Goal: Complete application form: Complete application form

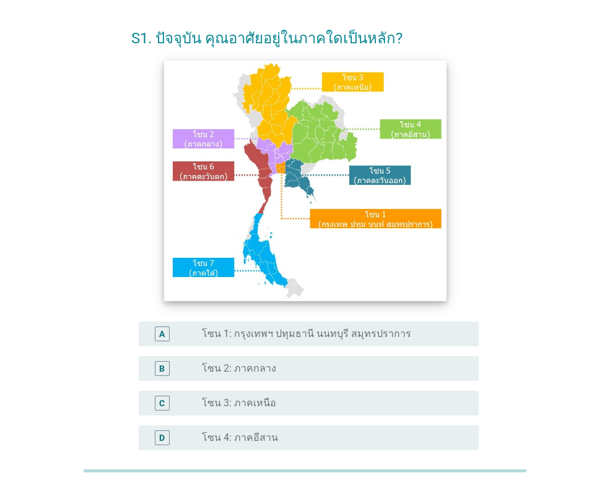
scroll to position [62, 0]
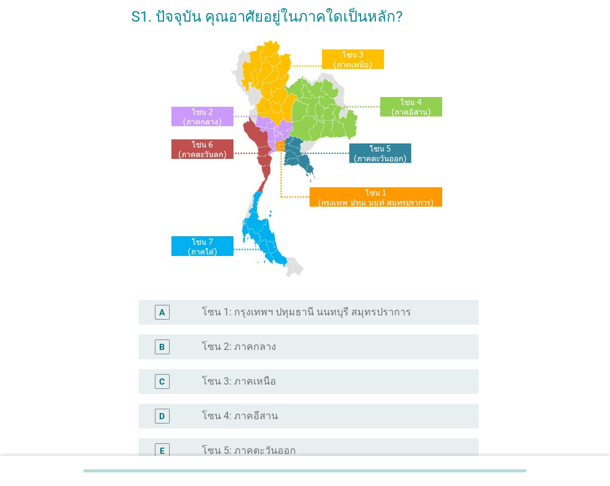
click at [295, 385] on div "radio_button_unchecked โซน 3: ภาคเหนือ" at bounding box center [330, 382] width 257 height 12
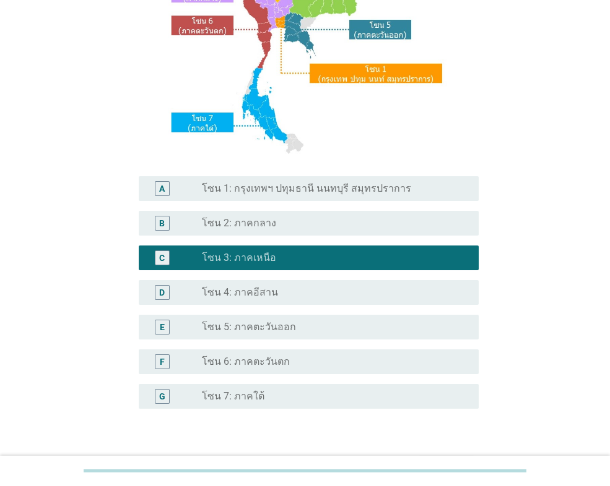
scroll to position [268, 0]
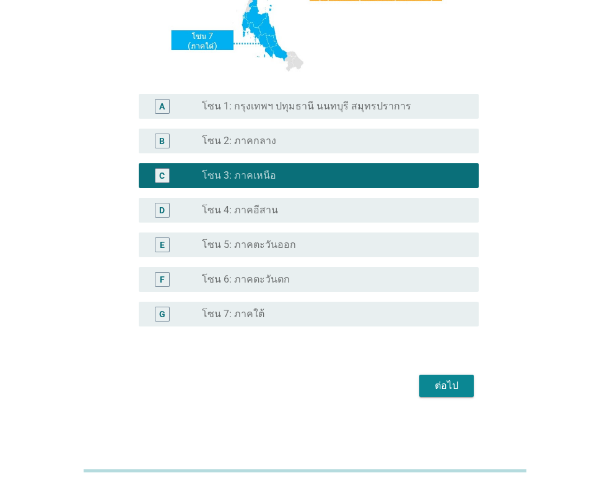
click at [459, 387] on div "ต่อไป" at bounding box center [446, 386] width 35 height 15
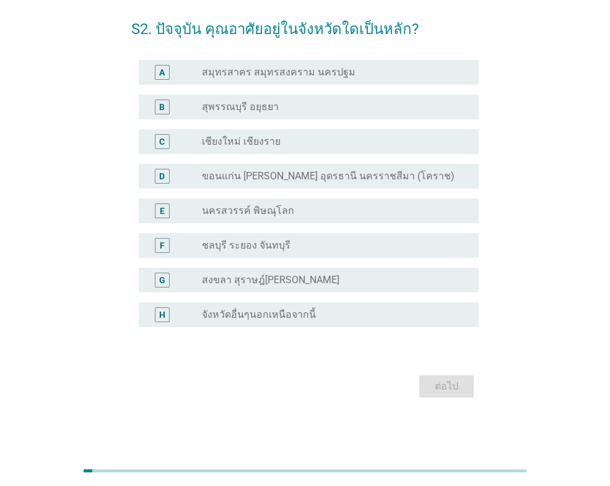
scroll to position [0, 0]
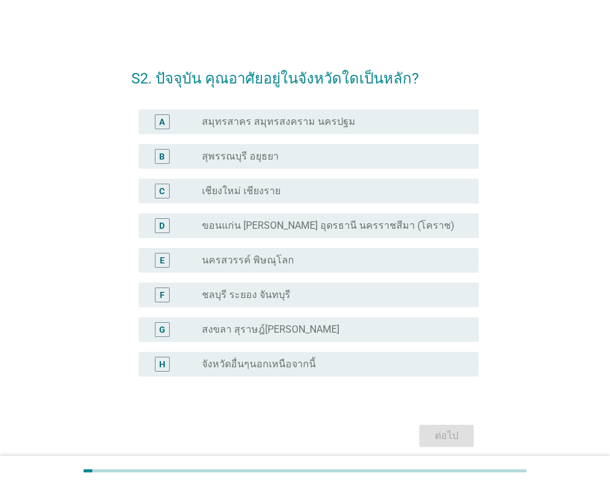
click at [225, 191] on label "เชียงใหม่ เชียงราย" at bounding box center [241, 191] width 79 height 12
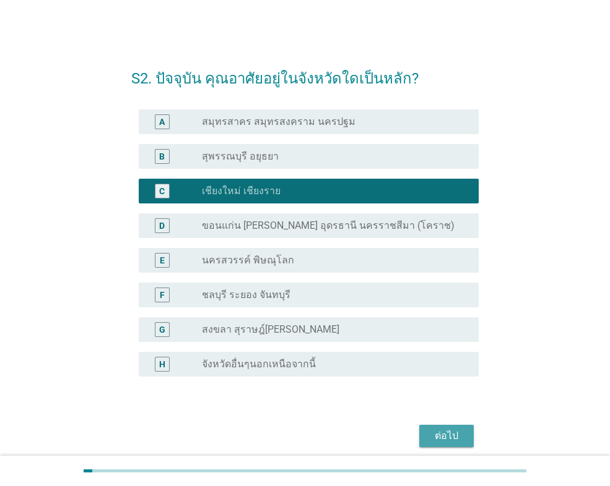
click at [441, 442] on div "ต่อไป" at bounding box center [446, 436] width 35 height 15
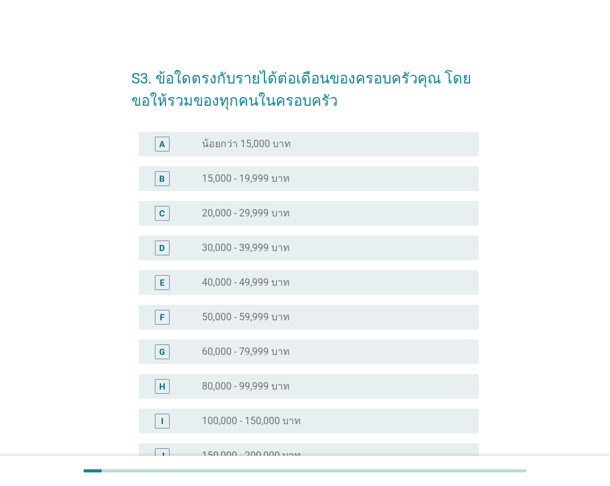
click at [259, 183] on label "15,000 - 19,999 บาท" at bounding box center [246, 179] width 88 height 12
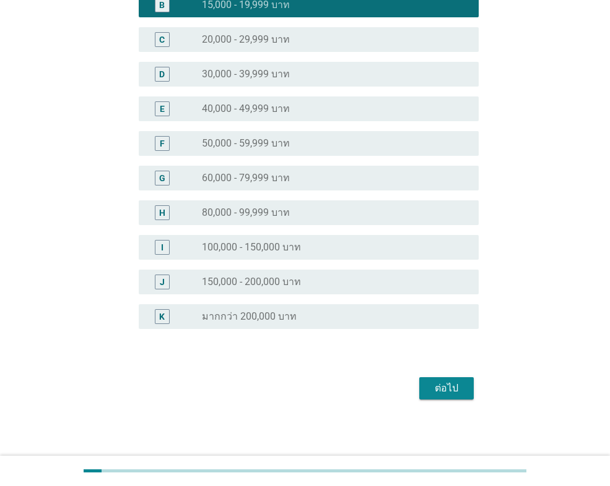
scroll to position [176, 0]
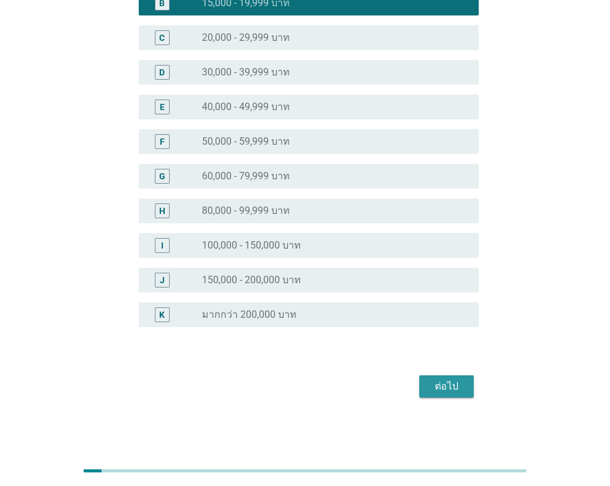
click at [462, 376] on button "ต่อไป" at bounding box center [446, 387] width 54 height 22
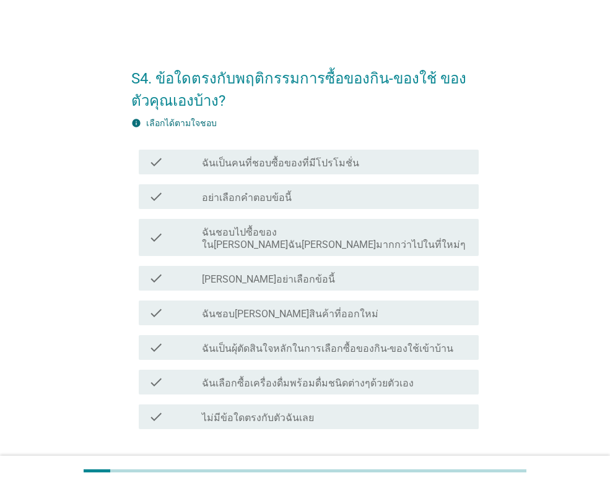
click at [359, 235] on label "ฉันชอบไปซื้อของใน[PERSON_NAME]ฉัน[PERSON_NAME]มากกว่าไปในที่ใหม่ๆ" at bounding box center [335, 239] width 267 height 25
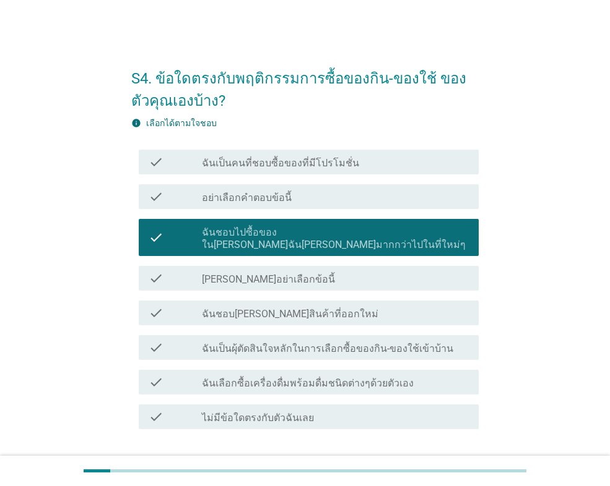
click at [330, 343] on label "ฉันเป็นผุ้ตัดสินใจหลักในการเลือกซื้อของกิน-ของใช้เข้าบ้าน" at bounding box center [327, 349] width 251 height 12
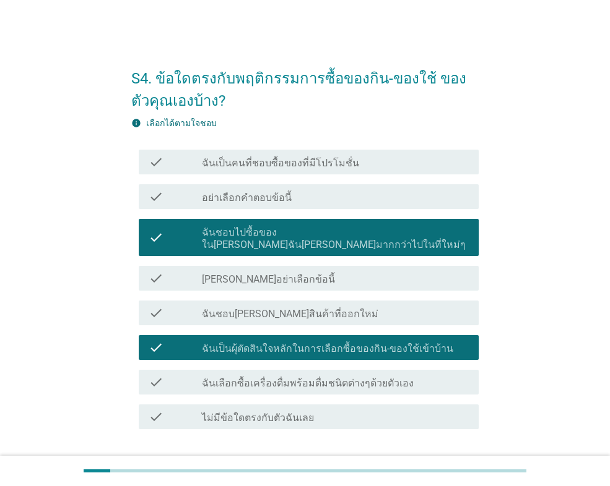
click at [332, 378] on label "ฉันเลือกซื้อเครื่องดื่มพร้อมดื่มชนิดต่างๆด้วยตัวเอง" at bounding box center [308, 384] width 212 height 12
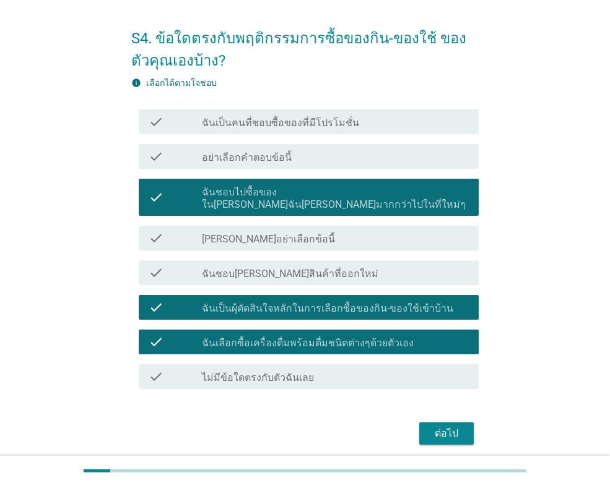
scroll to position [75, 0]
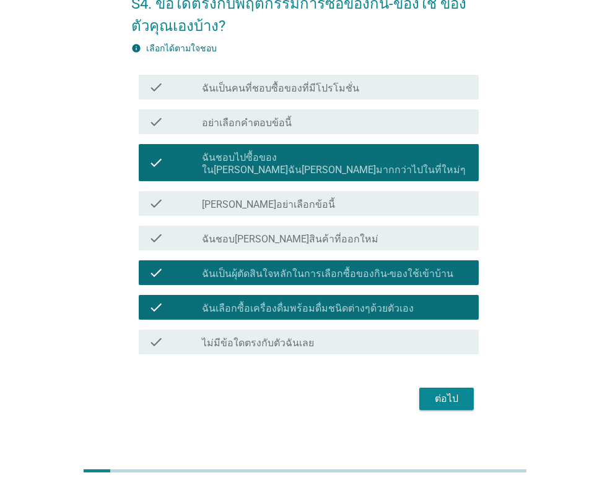
click at [443, 392] on div "ต่อไป" at bounding box center [446, 399] width 35 height 15
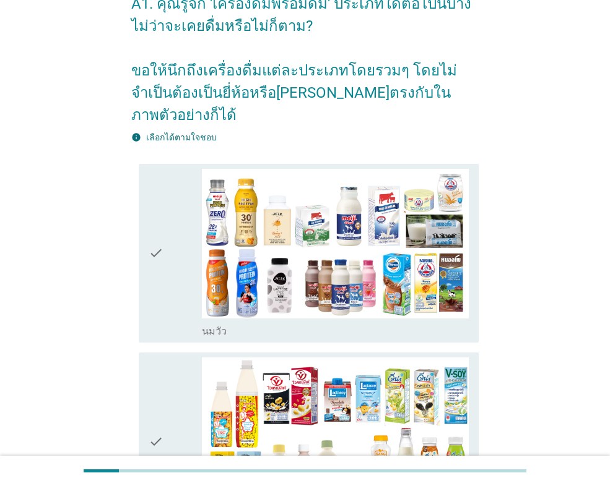
scroll to position [0, 0]
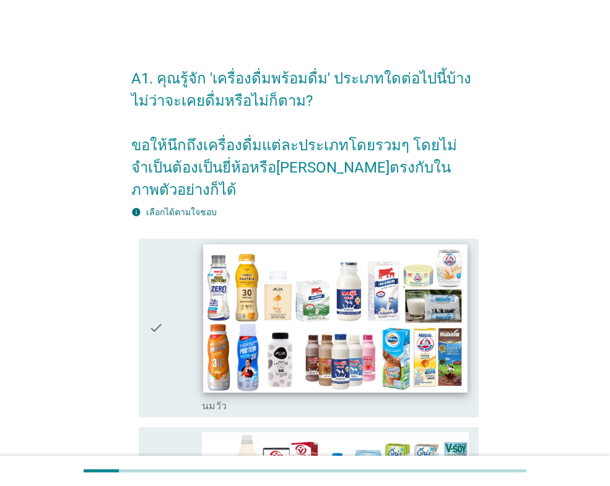
click at [284, 290] on img at bounding box center [335, 318] width 264 height 149
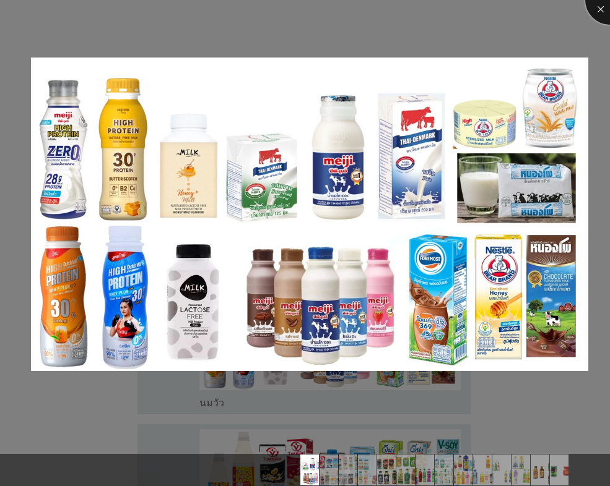
click at [598, 6] on div at bounding box center [610, 0] width 50 height 50
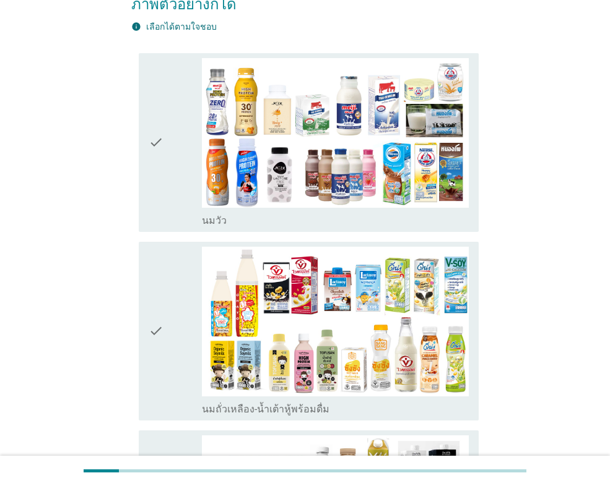
click at [149, 113] on icon "check" at bounding box center [156, 142] width 15 height 169
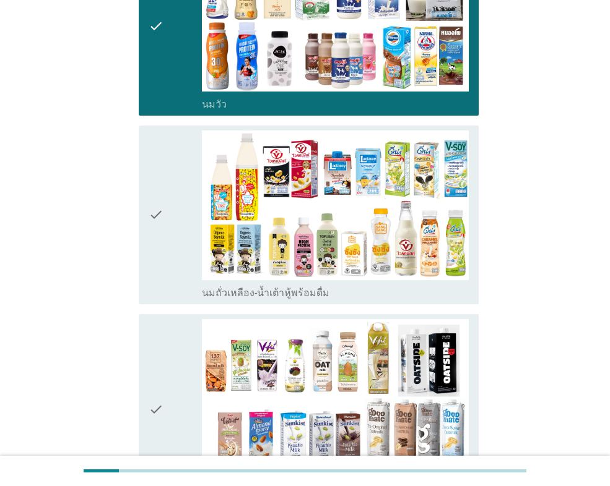
scroll to position [309, 0]
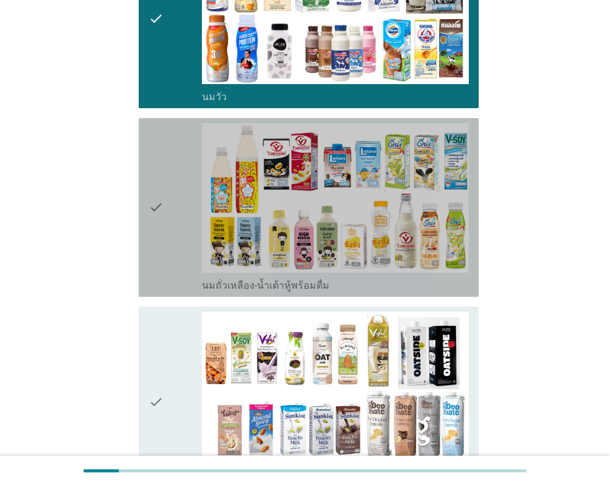
click at [166, 200] on div "check" at bounding box center [175, 207] width 53 height 169
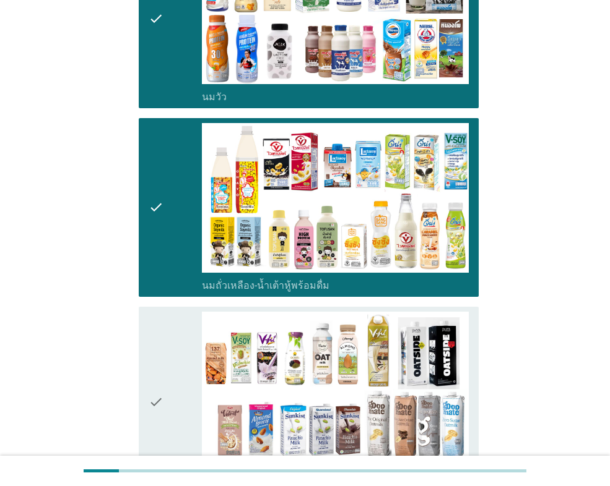
click at [173, 369] on div "check" at bounding box center [175, 402] width 53 height 181
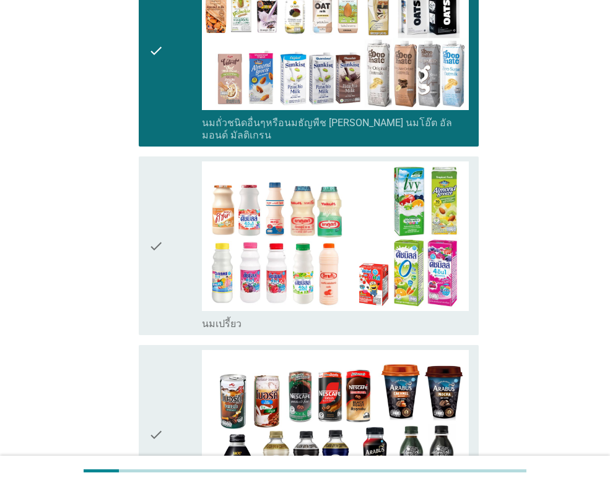
scroll to position [681, 0]
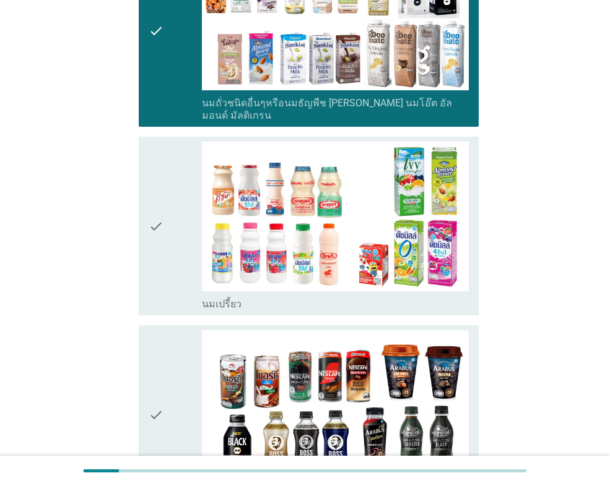
click at [180, 215] on div "check" at bounding box center [175, 226] width 53 height 169
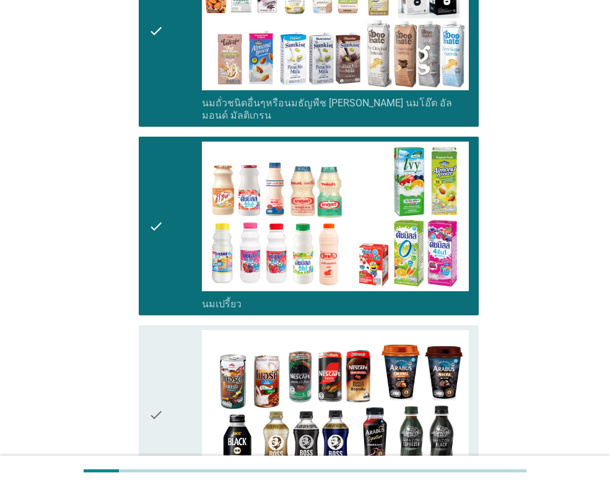
click at [178, 333] on div "check" at bounding box center [175, 414] width 53 height 169
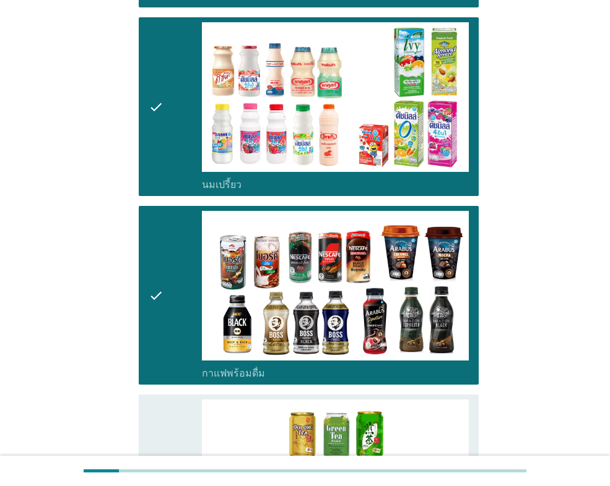
scroll to position [1052, 0]
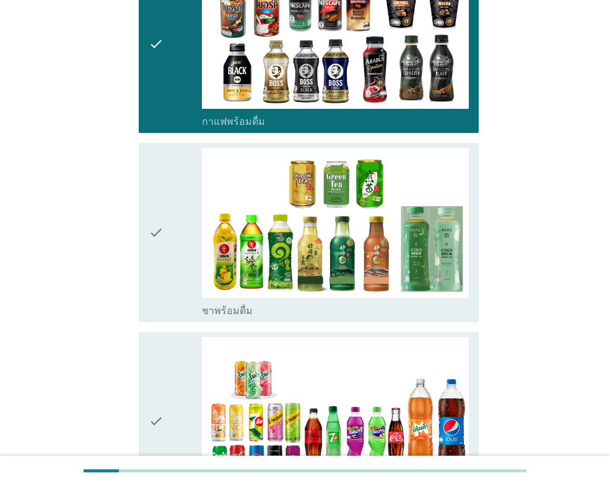
click at [137, 201] on div "check check_box_outline_blank ชาพร้อมดื่ม" at bounding box center [304, 232] width 347 height 189
click at [156, 230] on icon "check" at bounding box center [156, 232] width 15 height 169
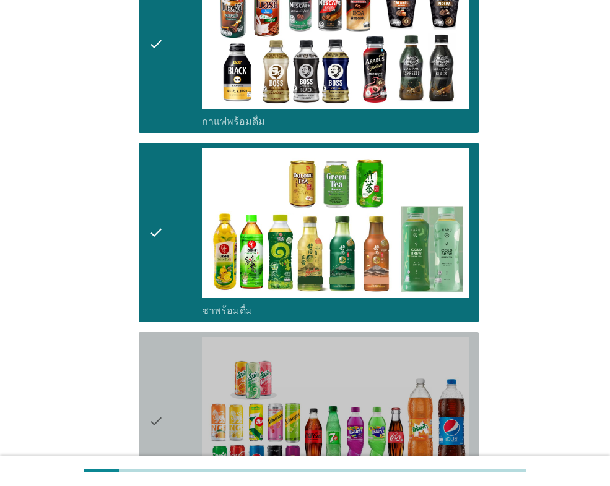
click at [160, 352] on icon "check" at bounding box center [156, 421] width 15 height 169
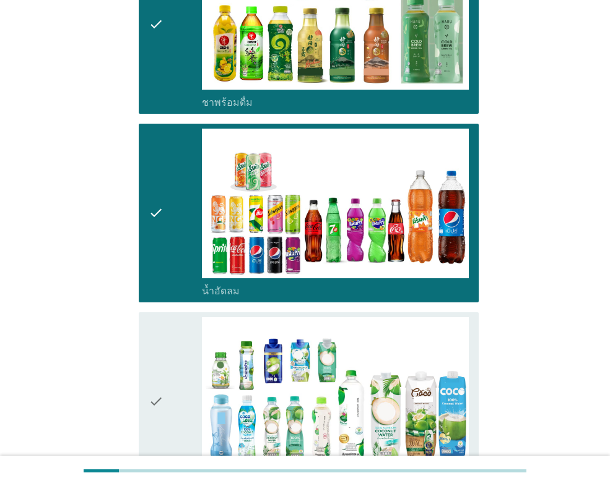
scroll to position [1423, 0]
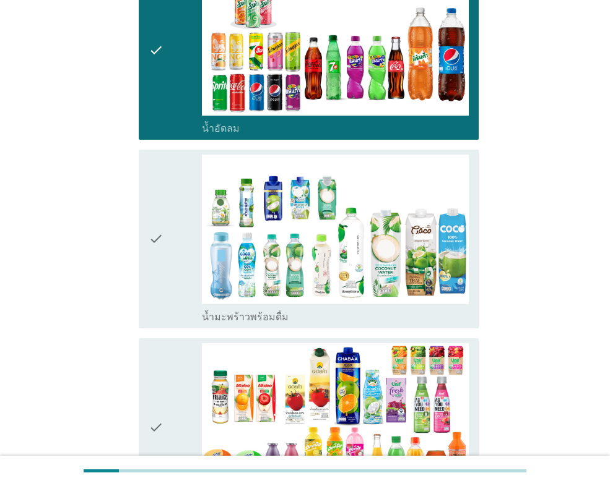
click at [178, 190] on div "check" at bounding box center [175, 239] width 53 height 169
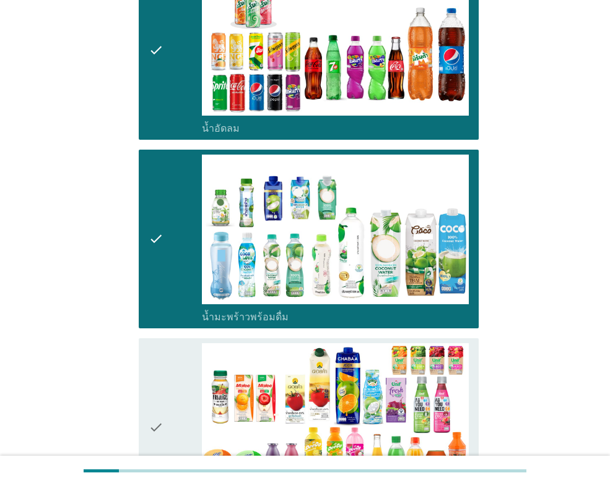
click at [174, 379] on div "check" at bounding box center [175, 427] width 53 height 169
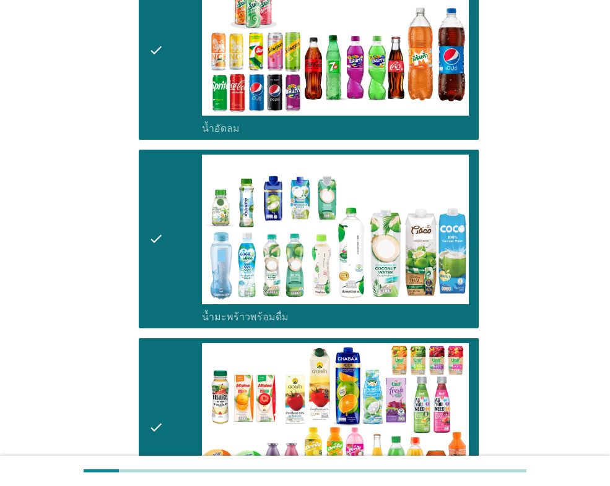
scroll to position [1733, 0]
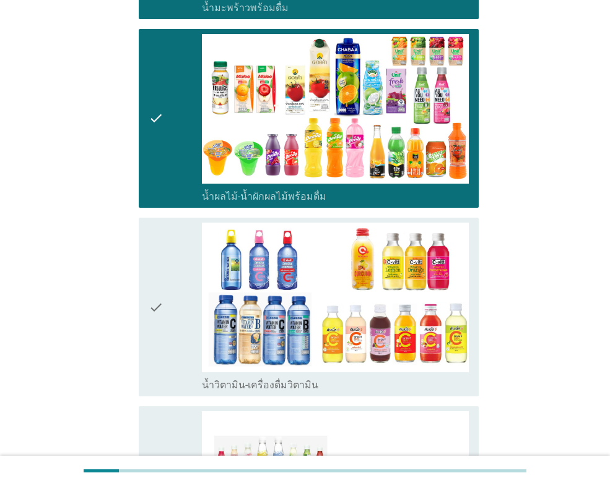
click at [138, 273] on div "check check_box_outline_blank น้ำวิตามิน-เครื่องดื่มวิตามิน" at bounding box center [304, 307] width 347 height 189
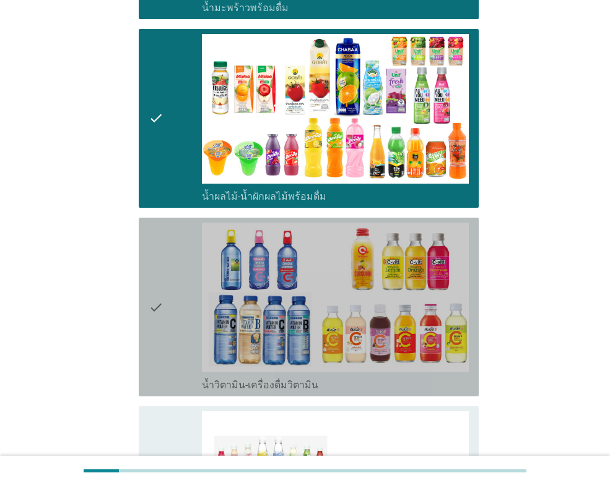
click at [163, 271] on icon "check" at bounding box center [156, 307] width 15 height 169
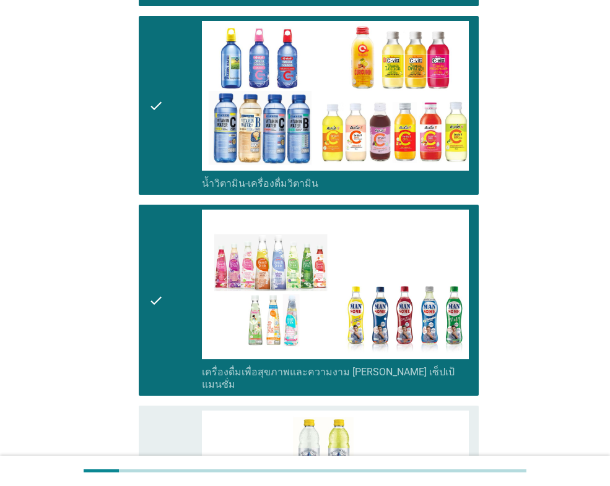
scroll to position [2104, 0]
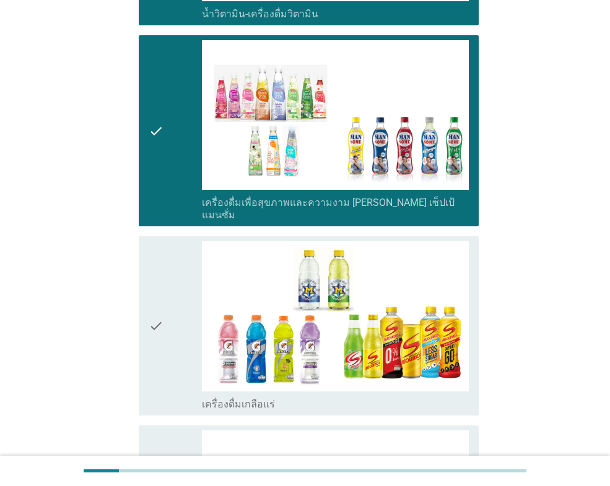
click at [155, 272] on icon "check" at bounding box center [156, 325] width 15 height 169
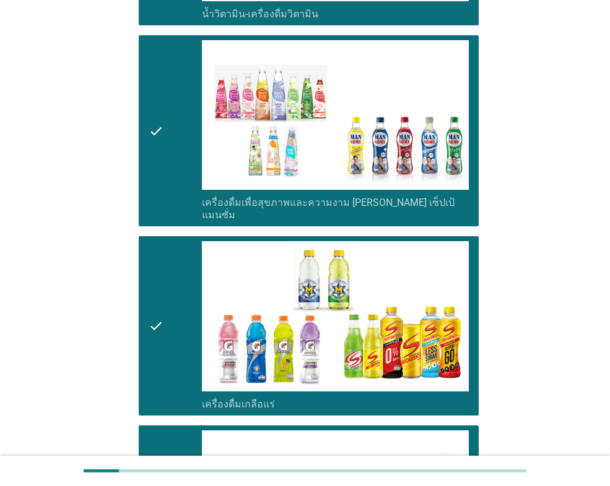
scroll to position [2537, 0]
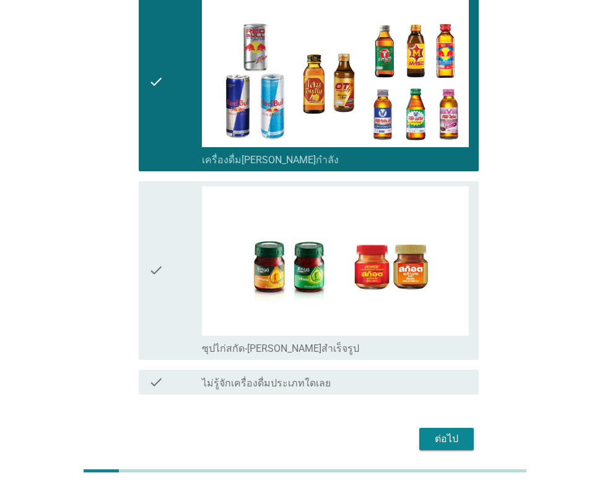
click at [161, 186] on icon "check" at bounding box center [156, 270] width 15 height 169
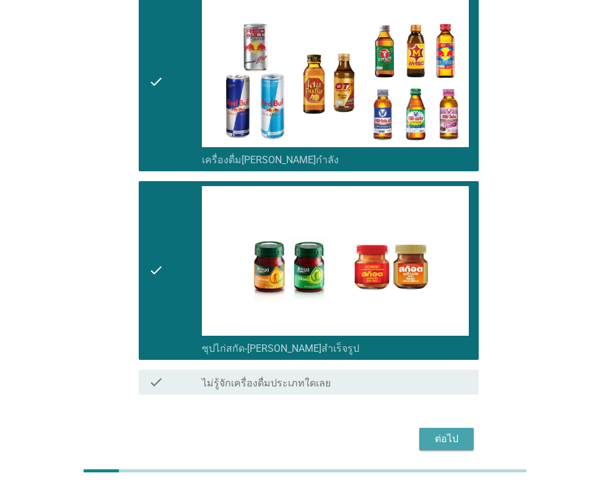
click at [457, 432] on div "ต่อไป" at bounding box center [446, 439] width 35 height 15
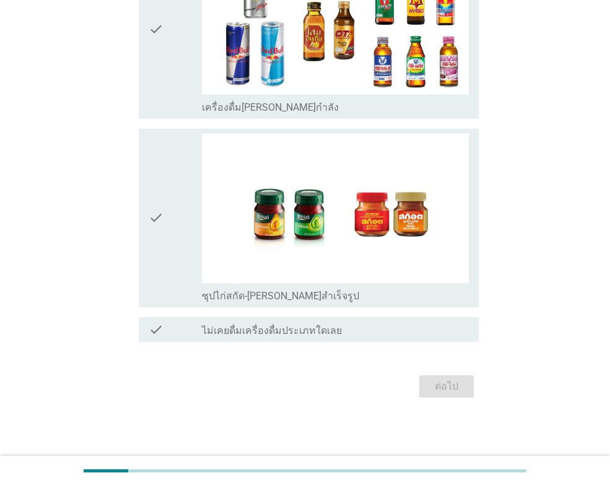
scroll to position [0, 0]
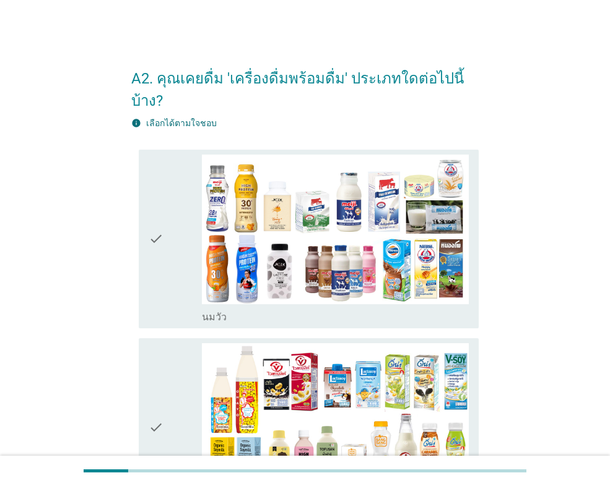
drag, startPoint x: 169, startPoint y: 228, endPoint x: 173, endPoint y: 235, distance: 7.8
click at [173, 230] on div "check" at bounding box center [175, 239] width 53 height 169
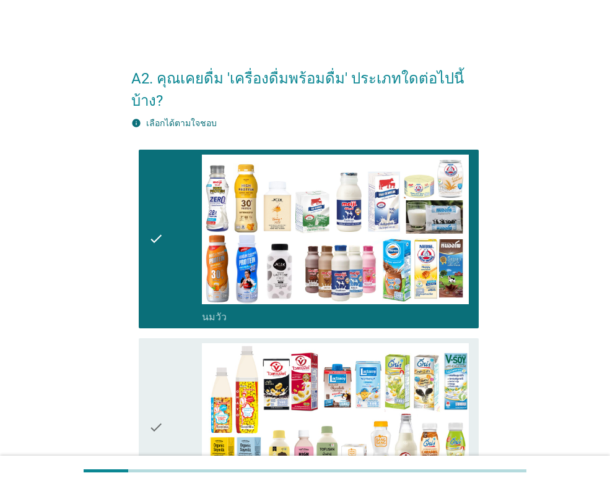
click at [180, 369] on div "check" at bounding box center [175, 427] width 53 height 169
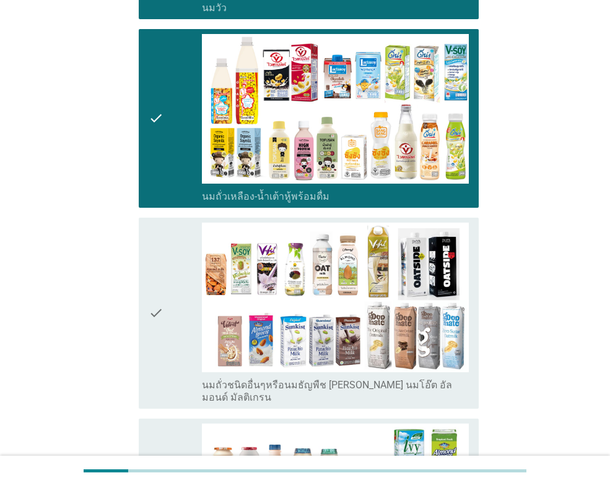
click at [181, 322] on div "check" at bounding box center [175, 313] width 53 height 181
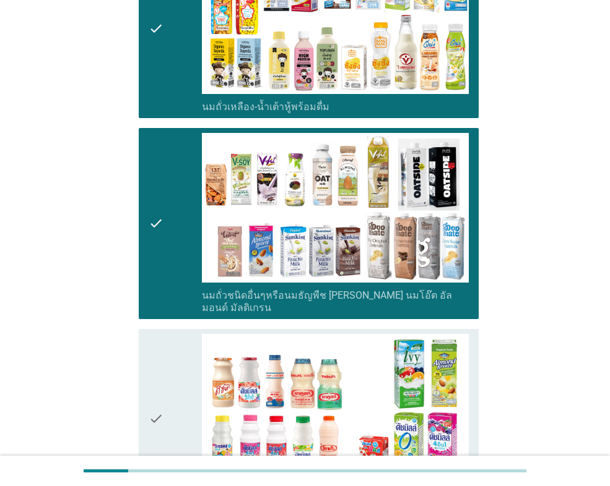
scroll to position [495, 0]
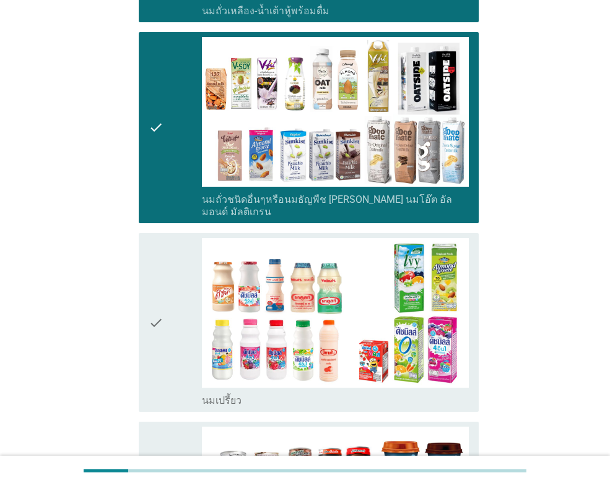
click at [173, 333] on div "check" at bounding box center [175, 322] width 53 height 169
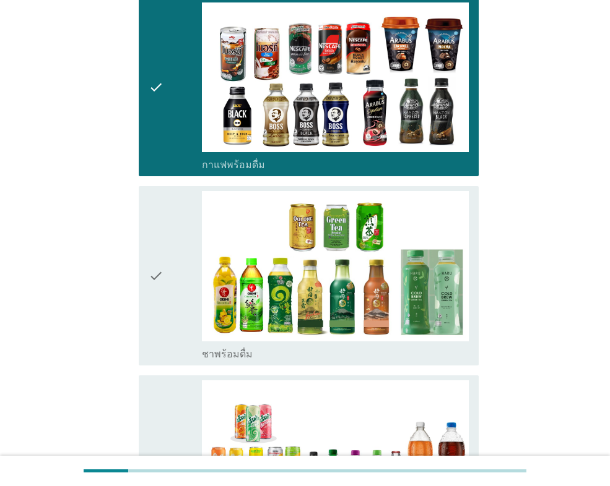
scroll to position [928, 0]
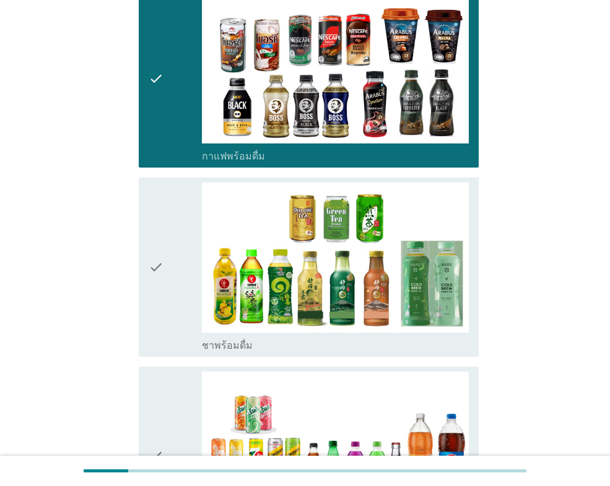
click at [181, 281] on div "check" at bounding box center [175, 267] width 53 height 169
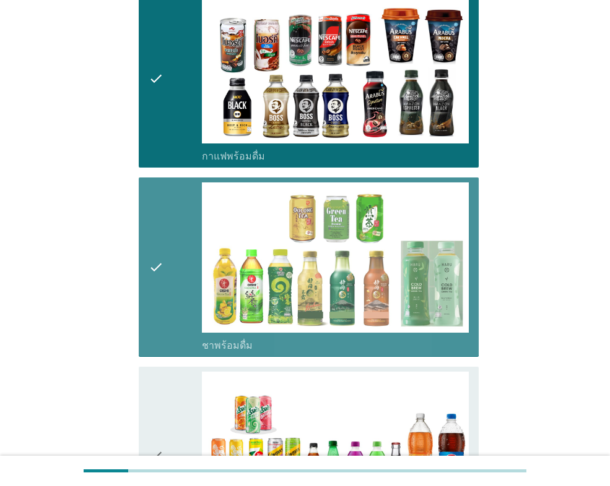
click at [192, 372] on div "check" at bounding box center [175, 456] width 53 height 169
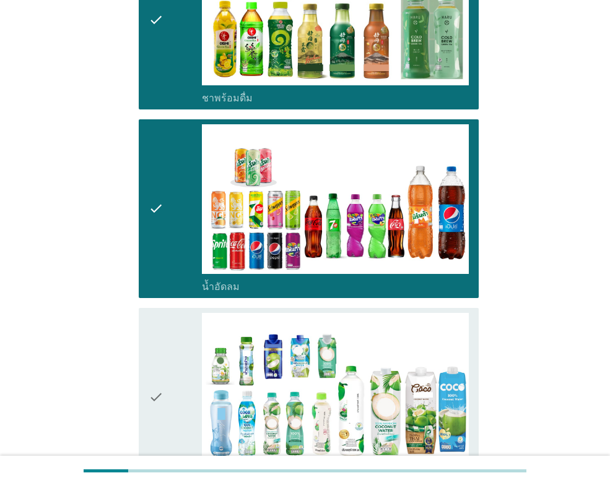
click at [181, 357] on div "check" at bounding box center [175, 397] width 53 height 169
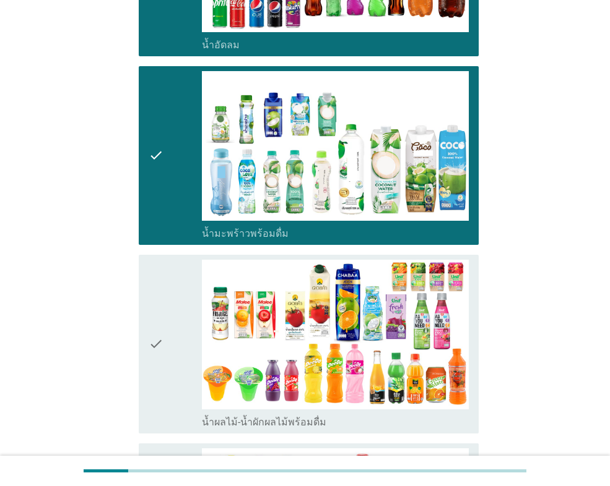
scroll to position [1423, 0]
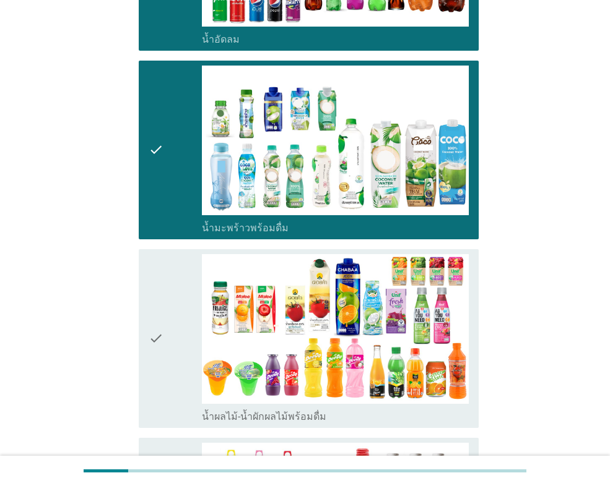
click at [184, 379] on div "check" at bounding box center [175, 338] width 53 height 169
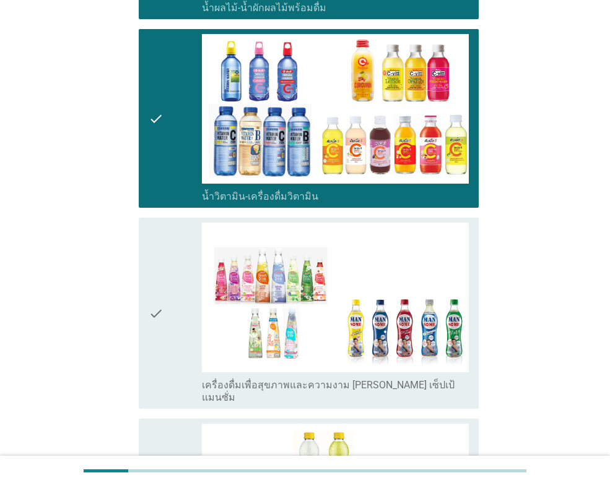
scroll to position [1857, 0]
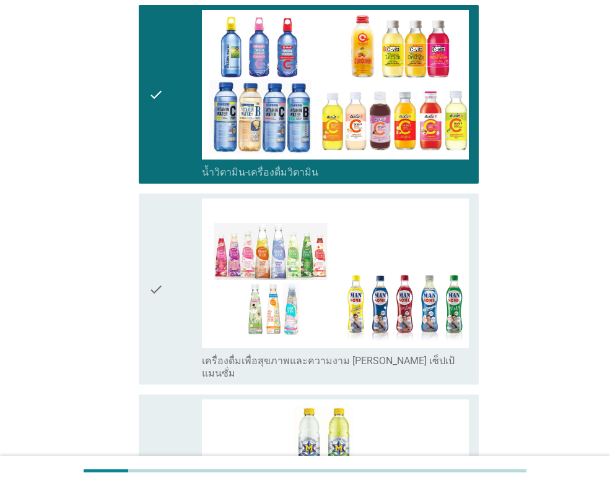
click at [178, 281] on div "check" at bounding box center [175, 289] width 53 height 181
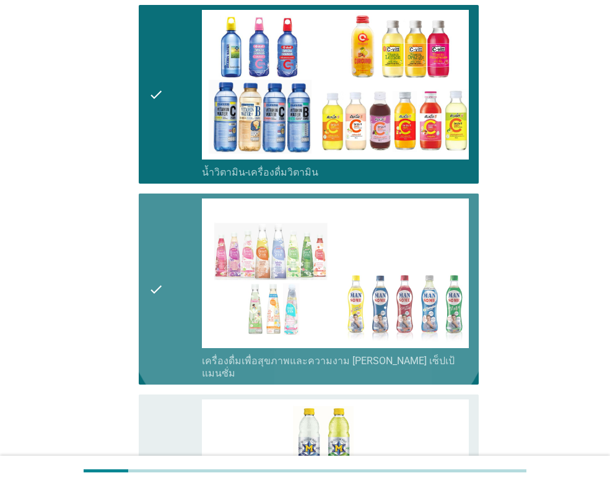
click at [181, 400] on div "check" at bounding box center [175, 484] width 53 height 169
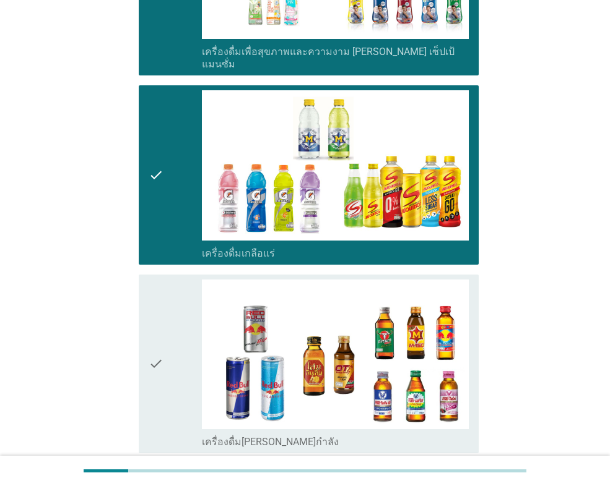
click at [184, 340] on div "check" at bounding box center [175, 364] width 53 height 169
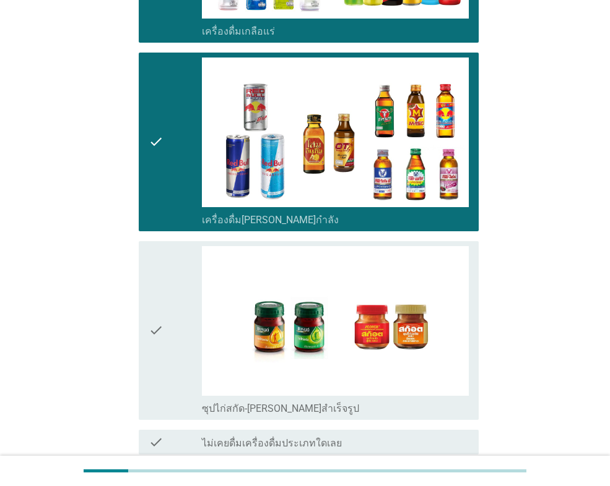
scroll to position [2414, 0]
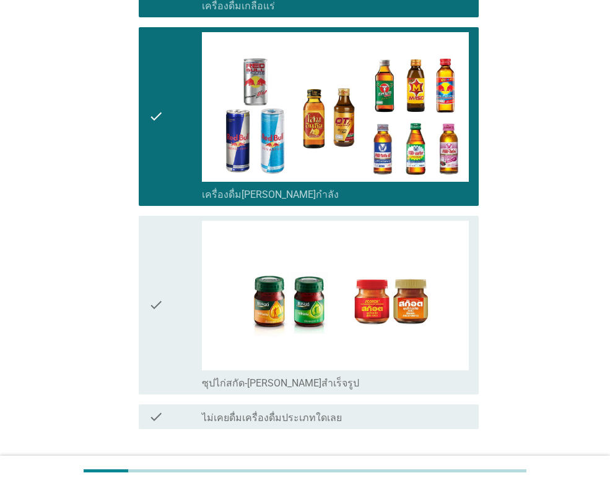
click at [186, 349] on div "check check_box_outline_blank ซุปไก่สกัด-[PERSON_NAME]สำเร็จรูป" at bounding box center [304, 305] width 347 height 189
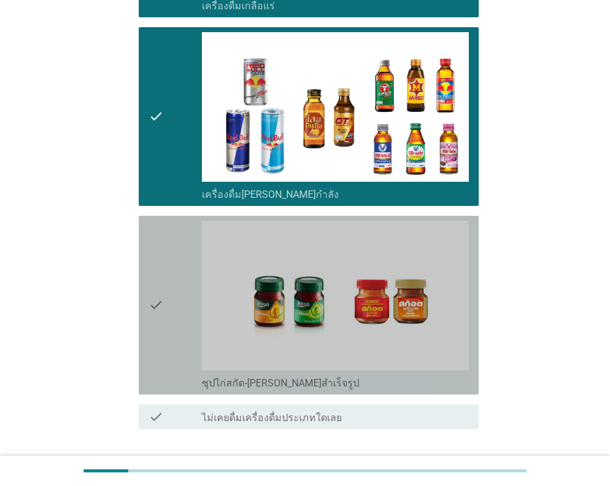
click at [163, 313] on icon "check" at bounding box center [156, 305] width 15 height 169
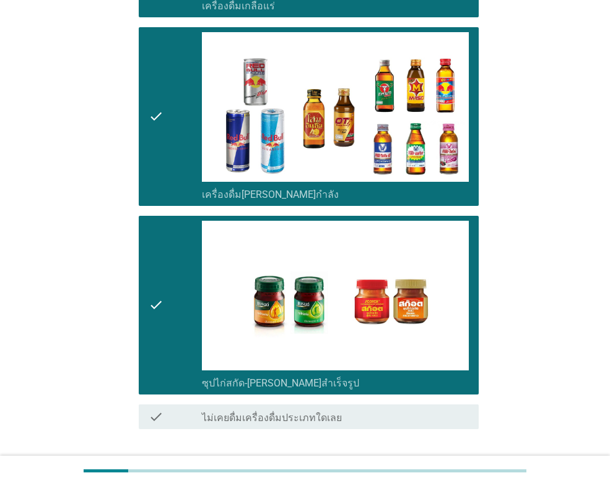
click at [429, 467] on div "ต่อไป" at bounding box center [446, 474] width 35 height 15
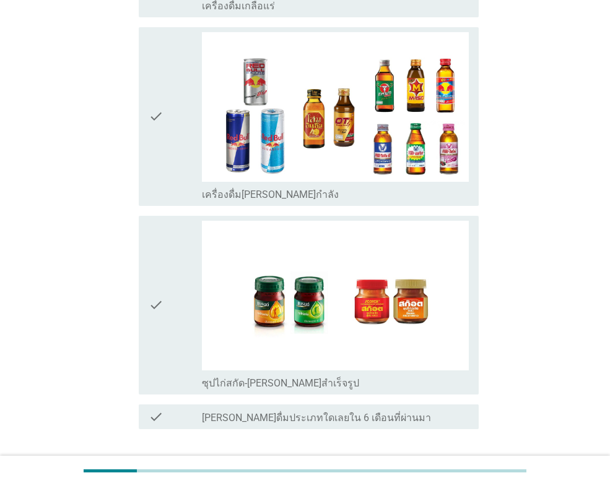
scroll to position [0, 0]
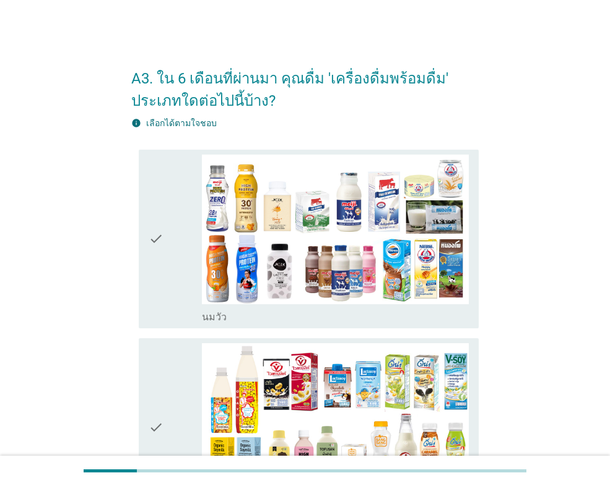
click at [173, 216] on div "check" at bounding box center [175, 239] width 53 height 169
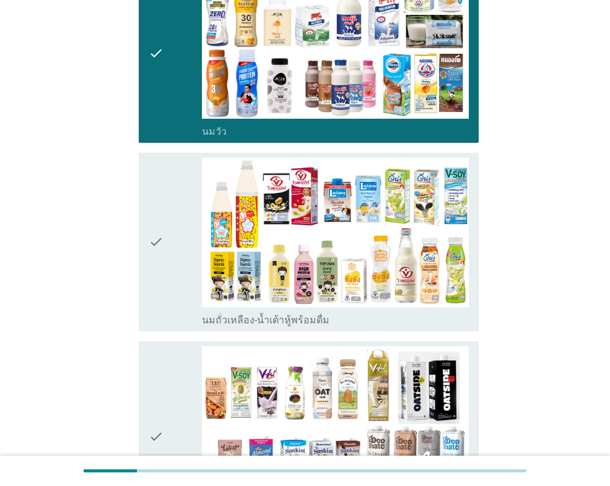
click at [183, 222] on div "check" at bounding box center [175, 242] width 53 height 169
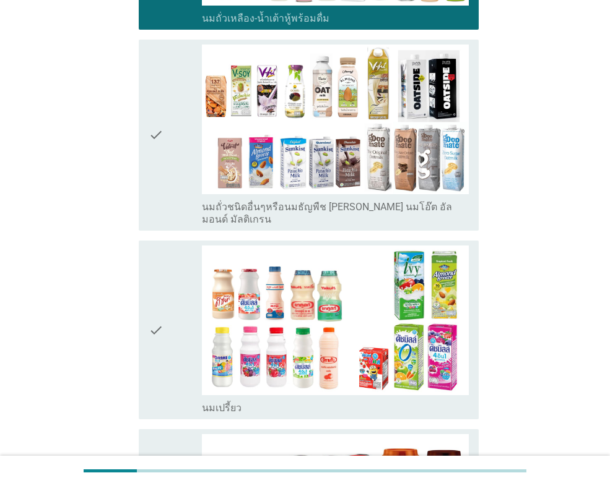
scroll to position [495, 0]
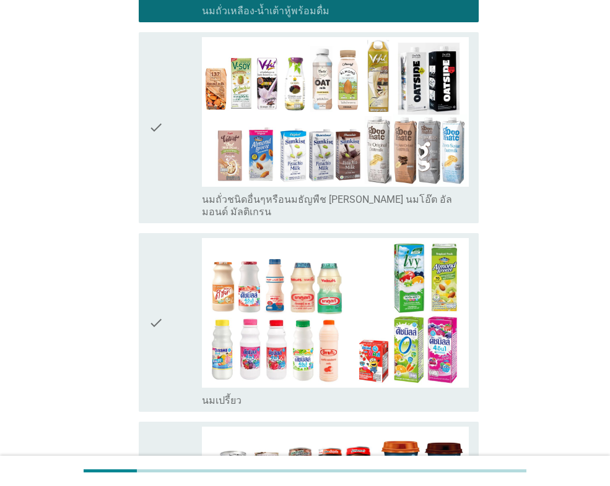
click at [174, 275] on div "check" at bounding box center [175, 322] width 53 height 169
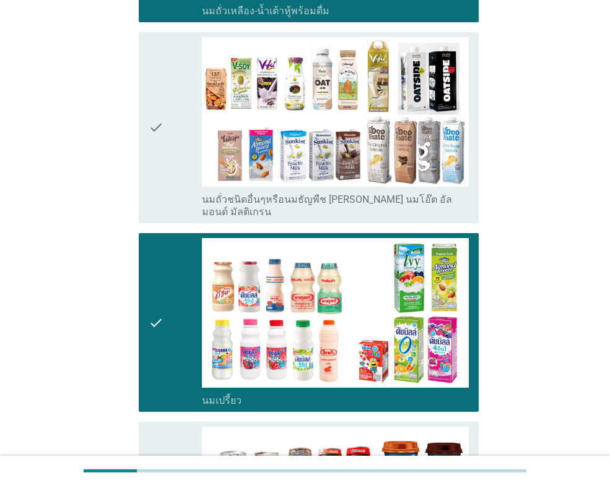
click at [176, 142] on div "check" at bounding box center [175, 127] width 53 height 181
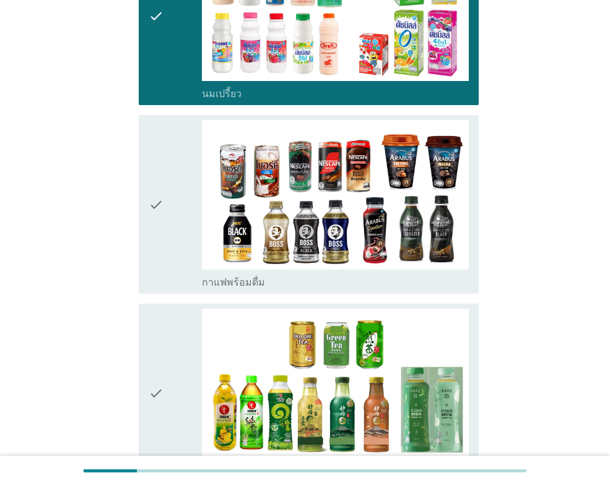
scroll to position [805, 0]
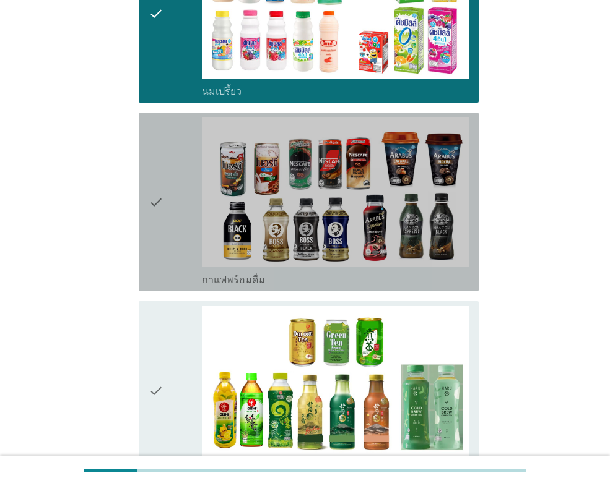
click at [194, 205] on div "check" at bounding box center [175, 202] width 53 height 169
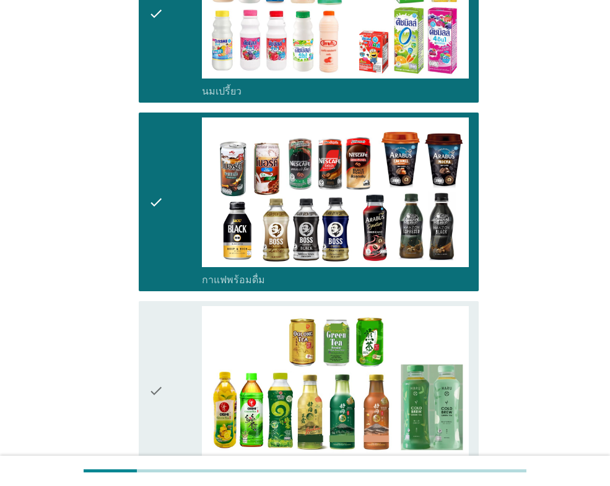
click at [177, 350] on div "check" at bounding box center [175, 390] width 53 height 169
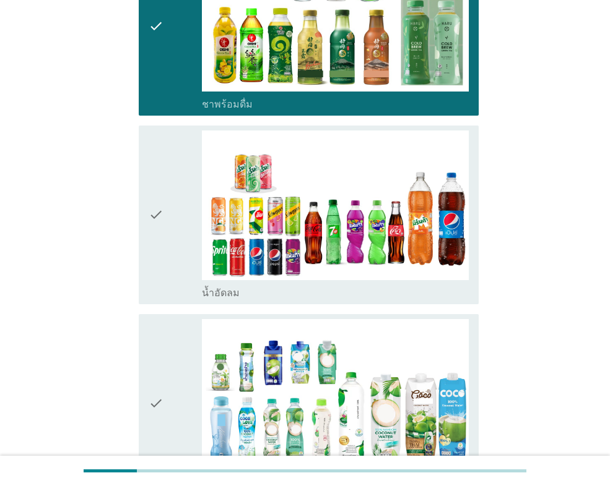
scroll to position [1176, 0]
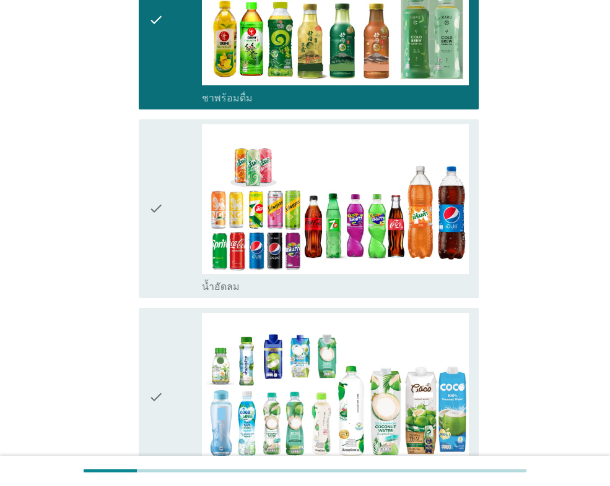
click at [188, 218] on div "check" at bounding box center [175, 208] width 53 height 169
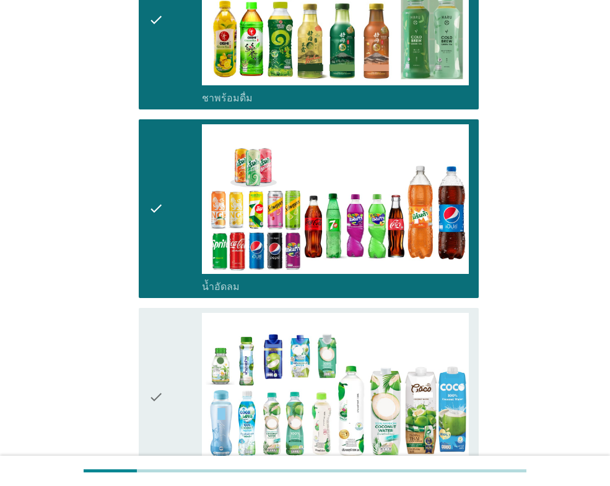
click at [194, 376] on div "check" at bounding box center [175, 397] width 53 height 169
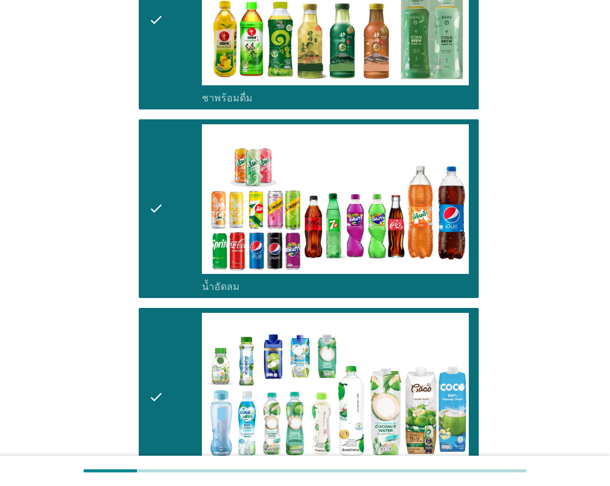
scroll to position [1547, 0]
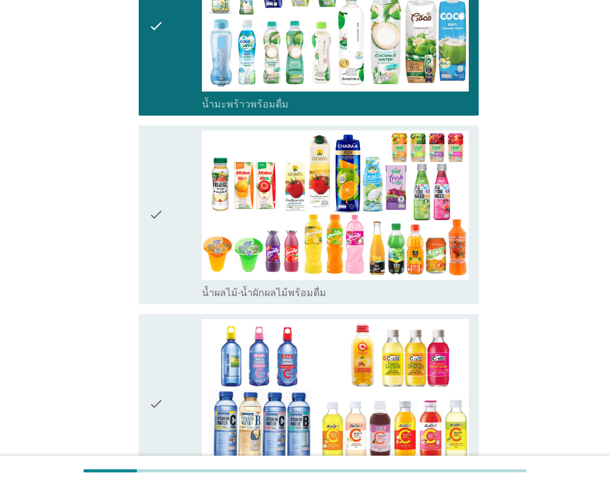
click at [172, 214] on div "check" at bounding box center [175, 215] width 53 height 169
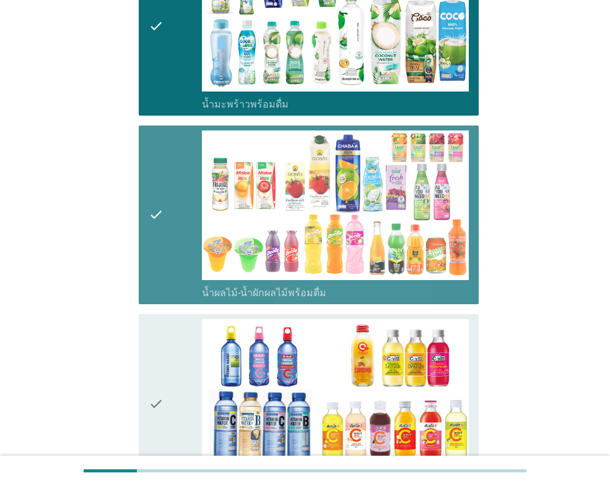
click at [172, 333] on div "check" at bounding box center [175, 403] width 53 height 169
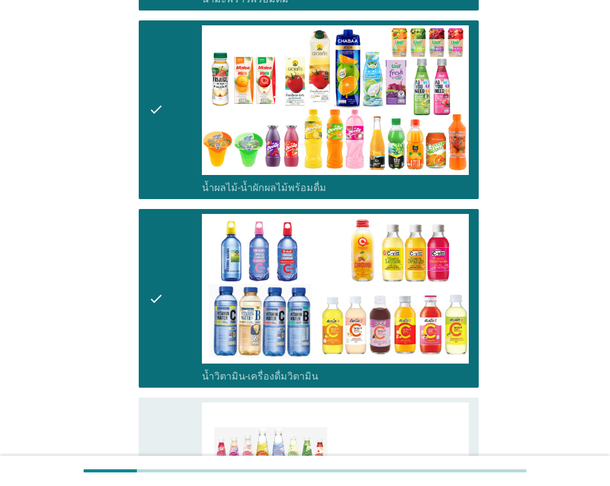
scroll to position [1919, 0]
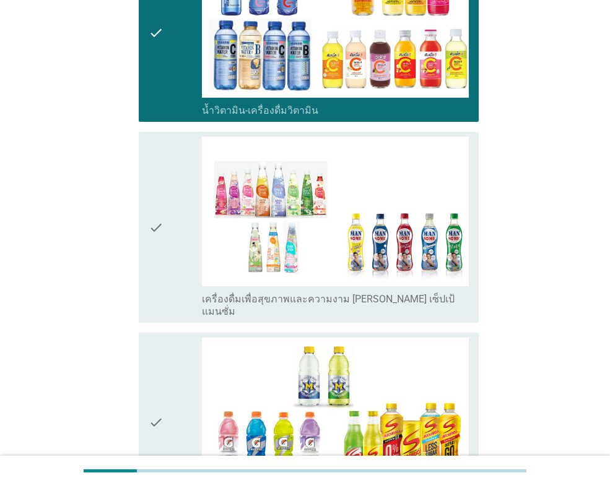
click at [177, 183] on div "check" at bounding box center [175, 227] width 53 height 181
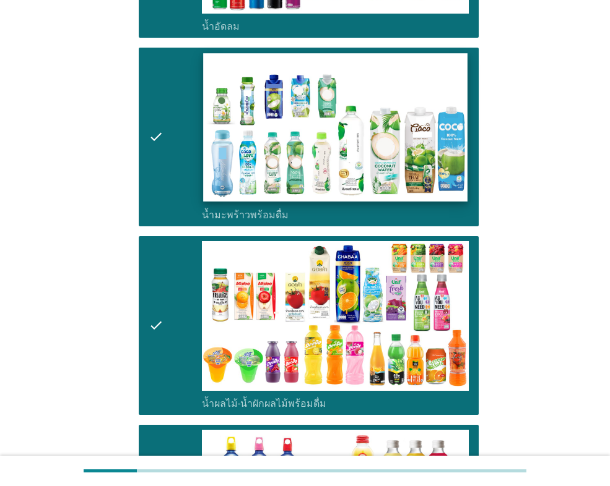
scroll to position [1238, 0]
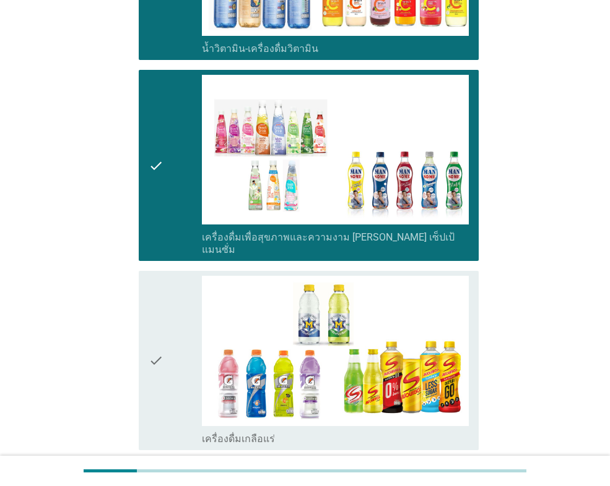
click at [181, 317] on div "check" at bounding box center [175, 360] width 53 height 169
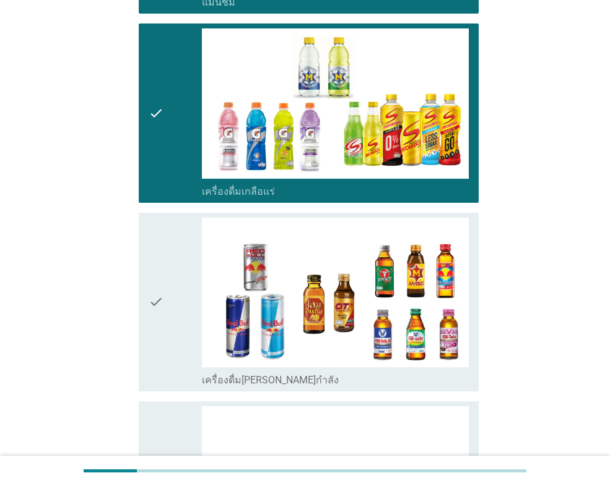
click at [181, 315] on div "check" at bounding box center [175, 302] width 53 height 169
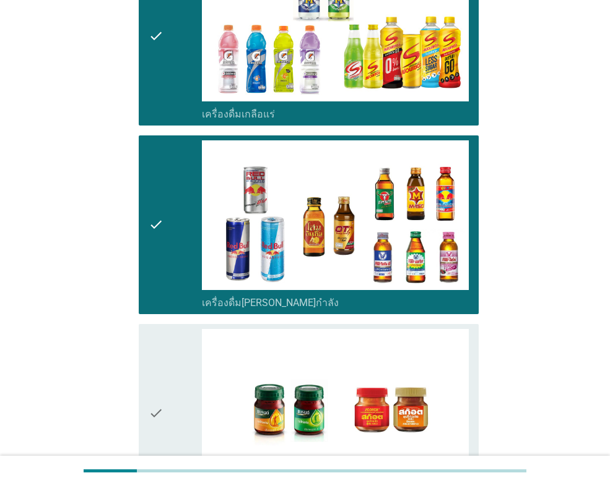
scroll to position [2414, 0]
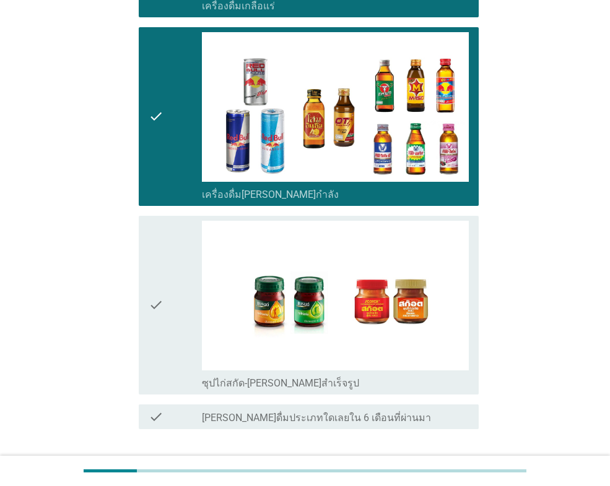
click at [182, 327] on div "check" at bounding box center [175, 305] width 53 height 169
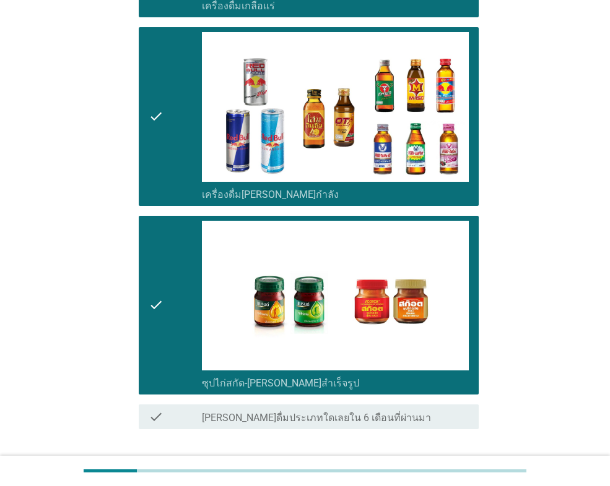
click at [440, 467] on div "ต่อไป" at bounding box center [446, 474] width 35 height 15
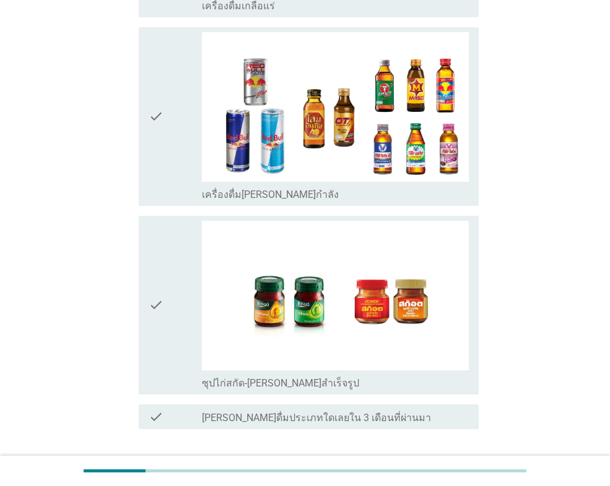
scroll to position [0, 0]
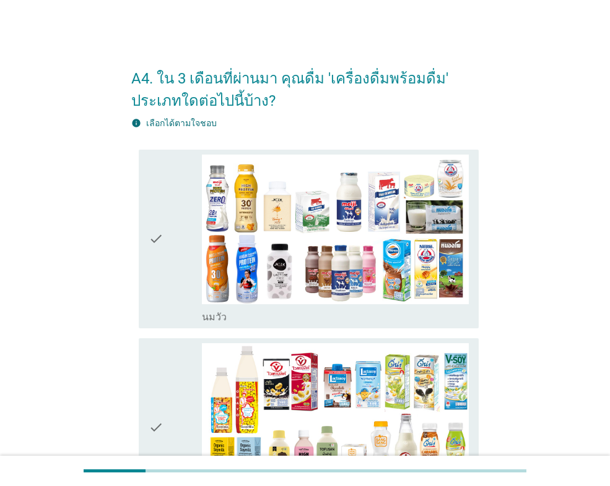
click at [158, 226] on icon "check" at bounding box center [156, 239] width 15 height 169
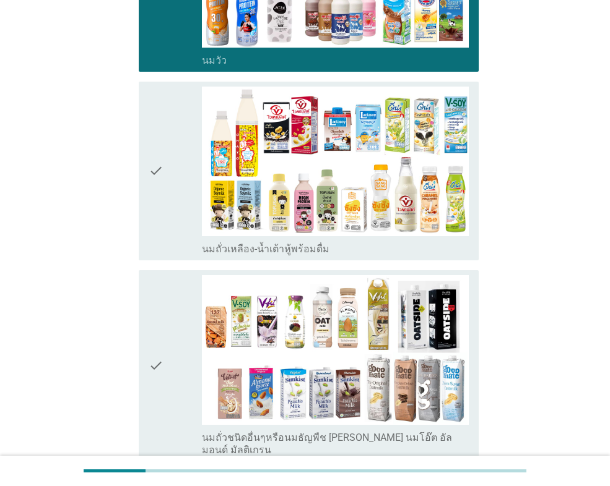
scroll to position [309, 0]
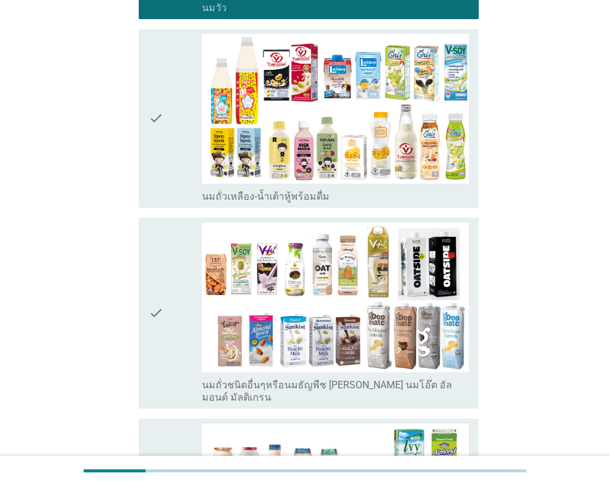
click at [188, 282] on div "check" at bounding box center [175, 313] width 53 height 181
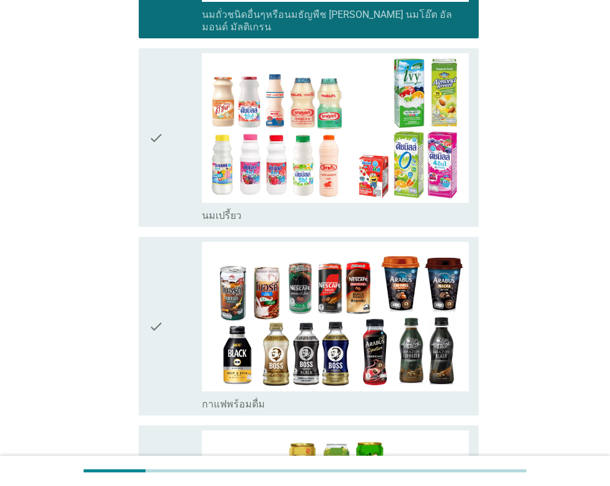
scroll to position [681, 0]
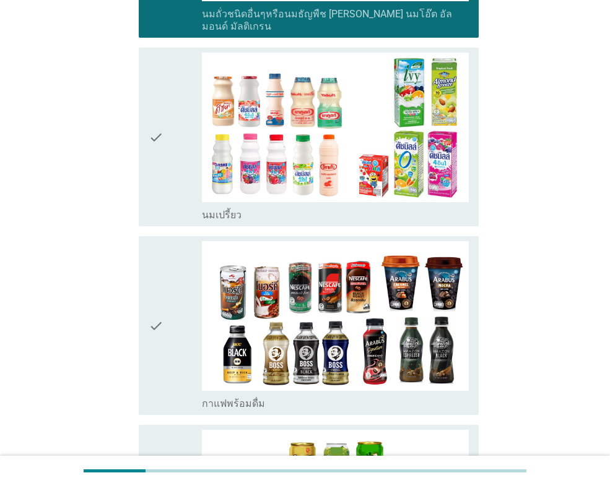
click at [193, 150] on div "check" at bounding box center [175, 137] width 53 height 169
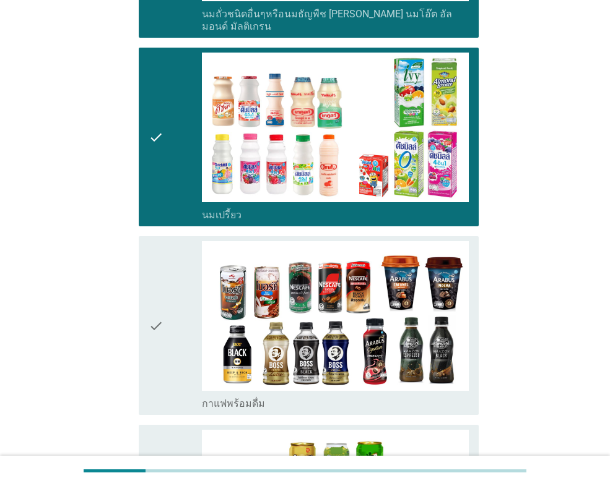
click at [192, 347] on div "check" at bounding box center [175, 325] width 53 height 169
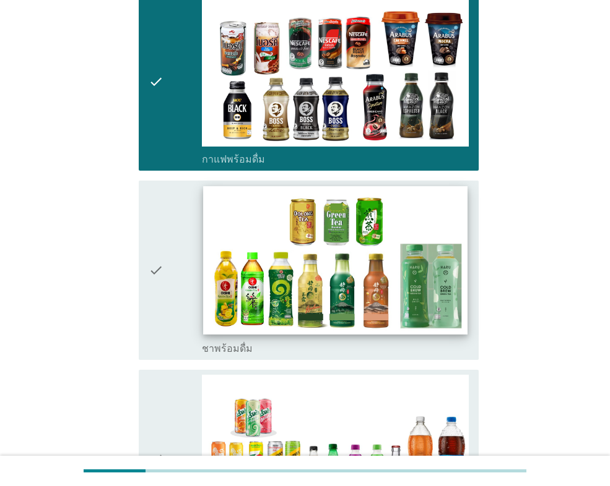
scroll to position [928, 0]
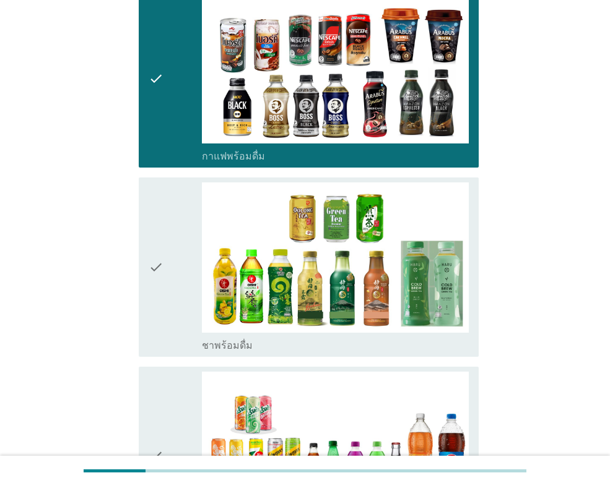
click at [173, 279] on div "check" at bounding box center [175, 267] width 53 height 169
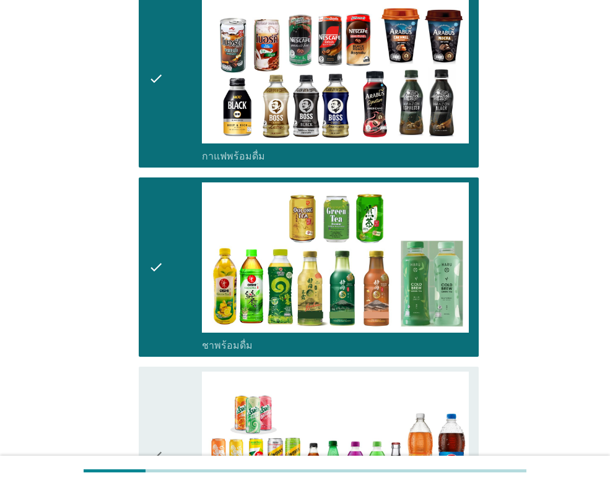
click at [162, 422] on icon "check" at bounding box center [156, 456] width 15 height 169
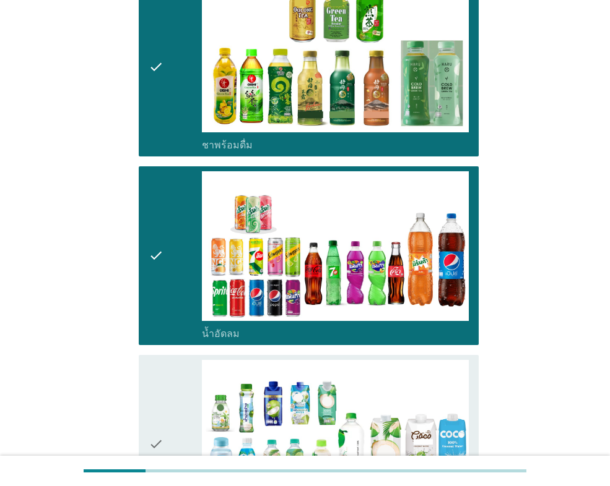
scroll to position [1238, 0]
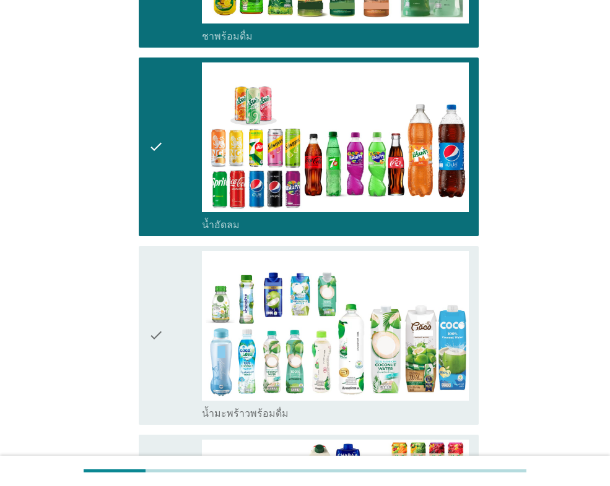
click at [180, 336] on div "check" at bounding box center [175, 335] width 53 height 169
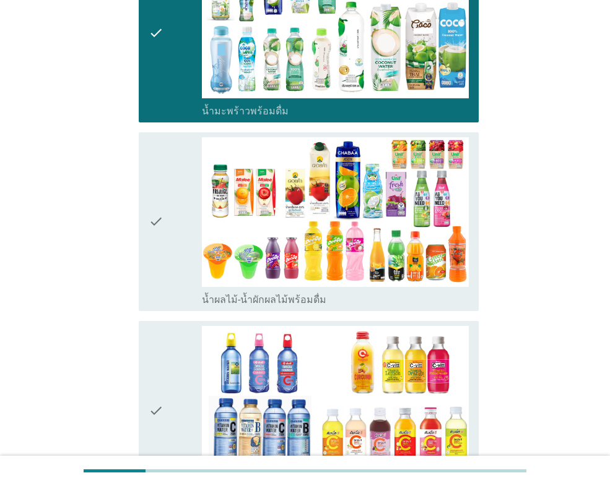
scroll to position [1547, 0]
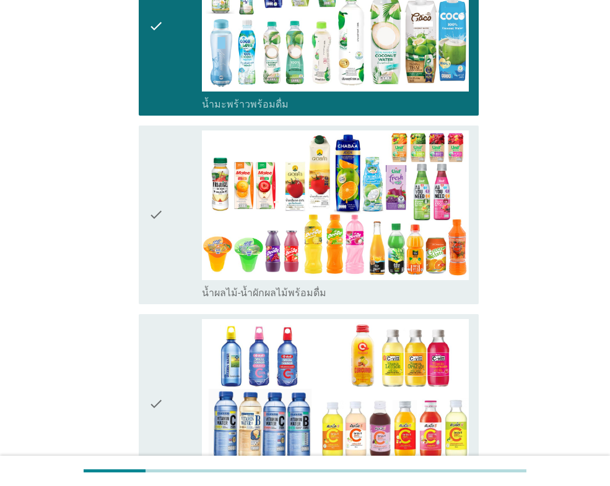
click at [157, 207] on icon "check" at bounding box center [156, 215] width 15 height 169
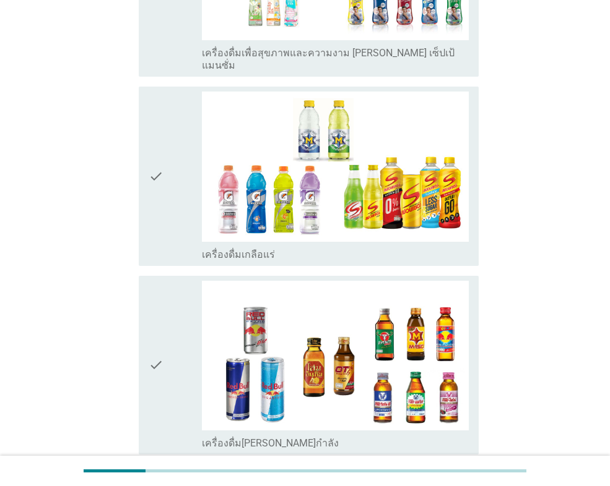
scroll to position [2166, 0]
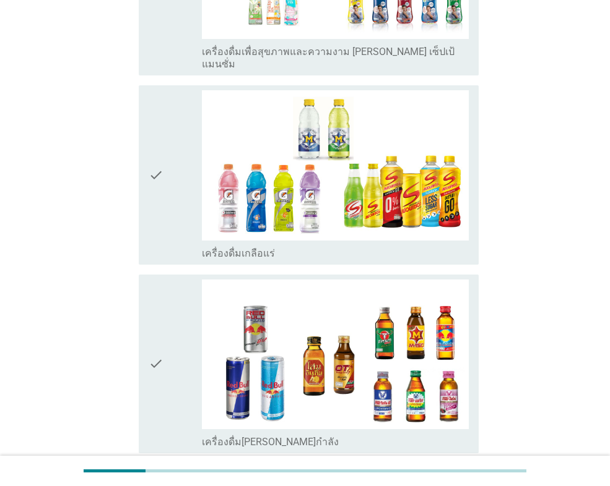
click at [194, 90] on div "check" at bounding box center [175, 174] width 53 height 169
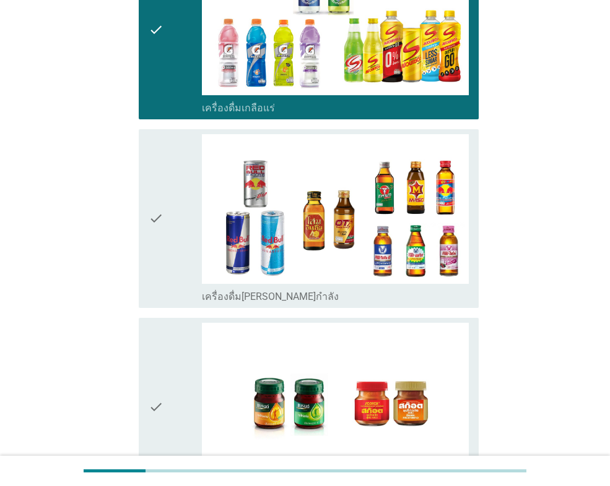
scroll to position [2352, 0]
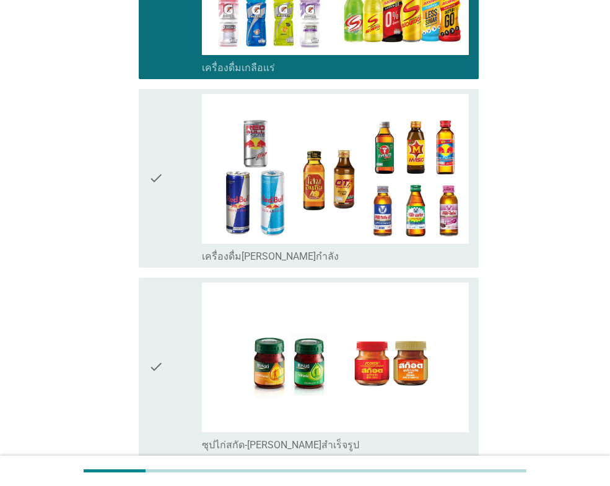
click at [192, 192] on div "check" at bounding box center [175, 178] width 53 height 169
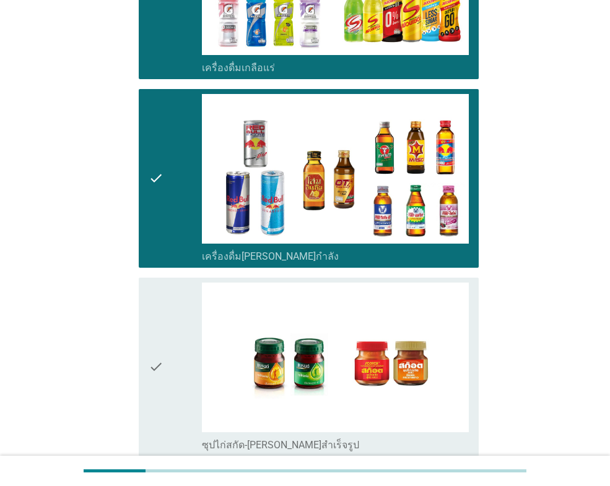
click at [170, 358] on div "check" at bounding box center [175, 367] width 53 height 169
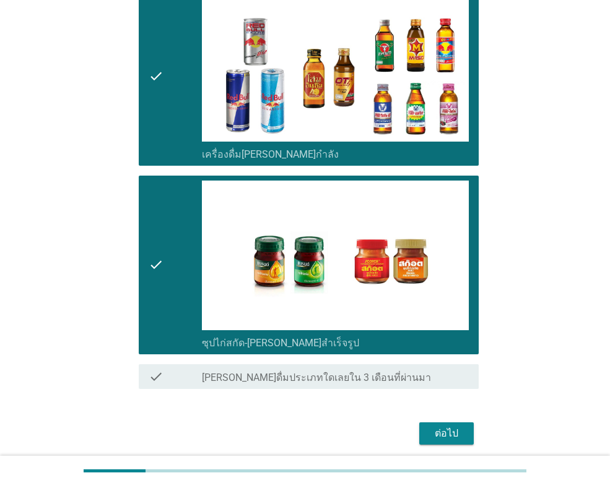
scroll to position [2476, 0]
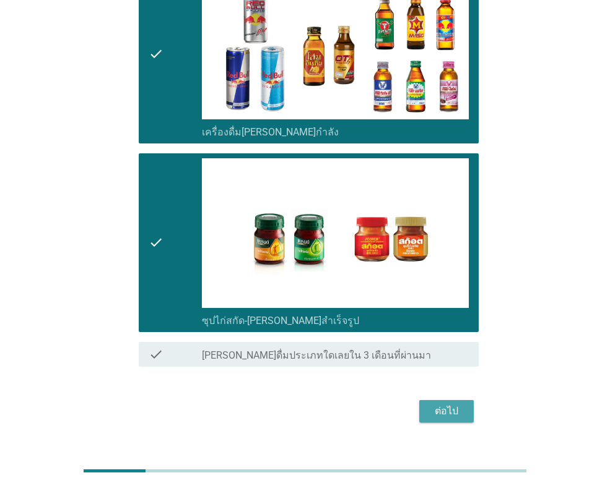
click at [454, 404] on div "ต่อไป" at bounding box center [446, 411] width 35 height 15
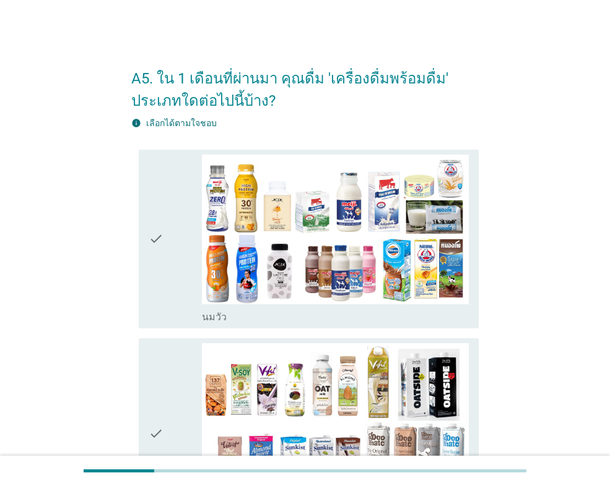
click at [178, 251] on div "check" at bounding box center [175, 239] width 53 height 169
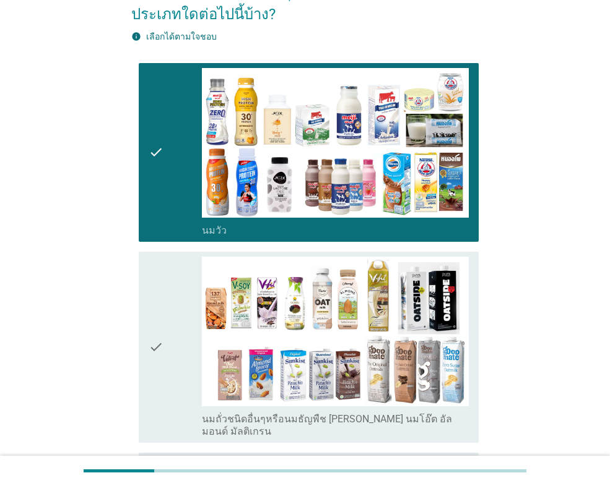
scroll to position [186, 0]
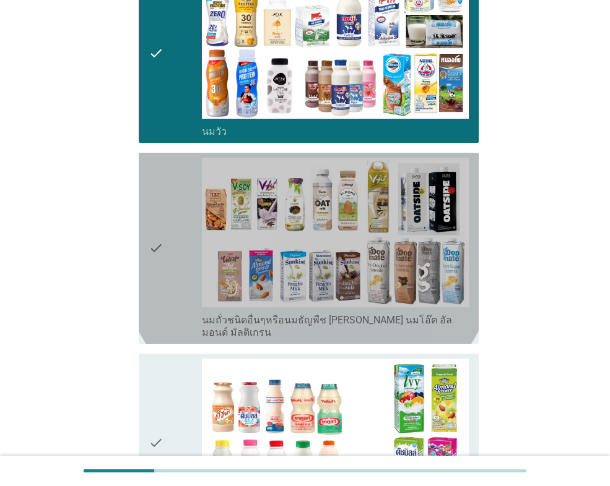
click at [188, 256] on div "check" at bounding box center [175, 248] width 53 height 181
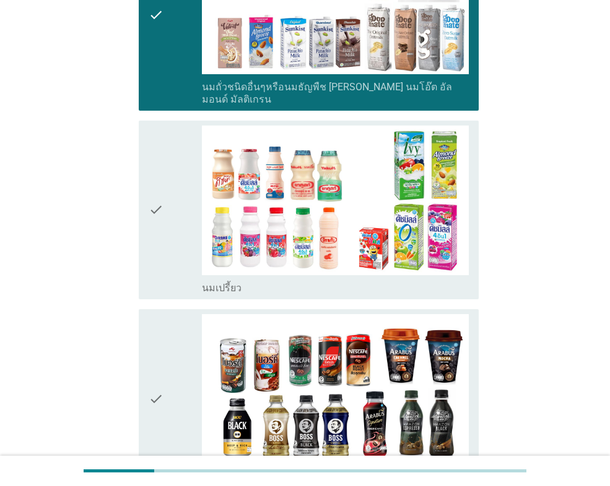
scroll to position [433, 0]
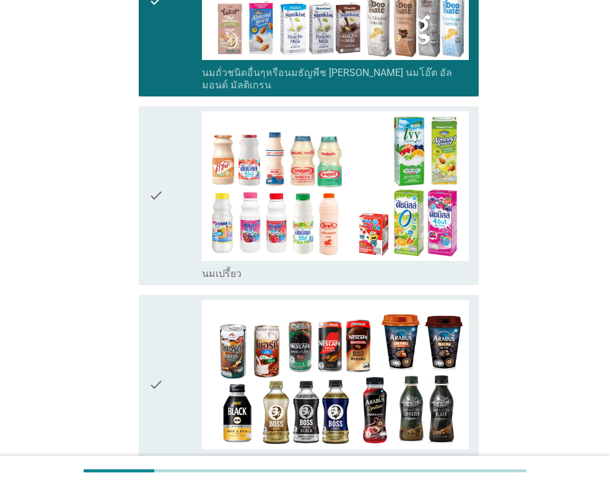
click at [175, 152] on div "check" at bounding box center [175, 195] width 53 height 169
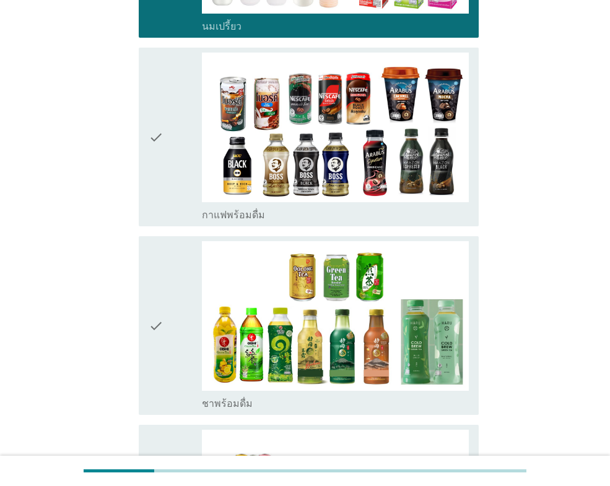
click at [162, 123] on icon "check" at bounding box center [156, 137] width 15 height 169
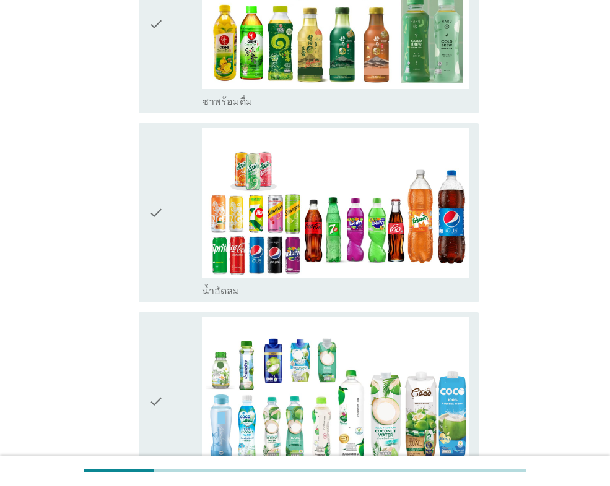
scroll to position [1052, 0]
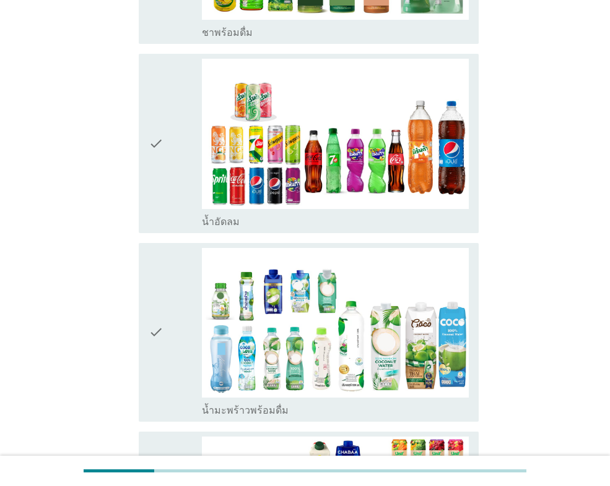
click at [168, 153] on div "check" at bounding box center [175, 143] width 53 height 169
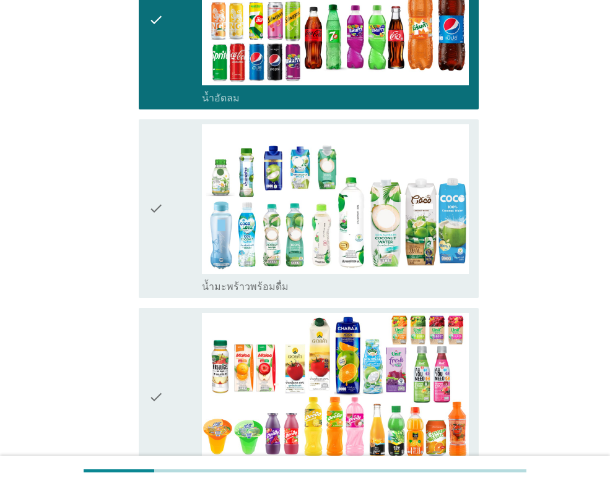
click at [168, 166] on div "check" at bounding box center [175, 208] width 53 height 169
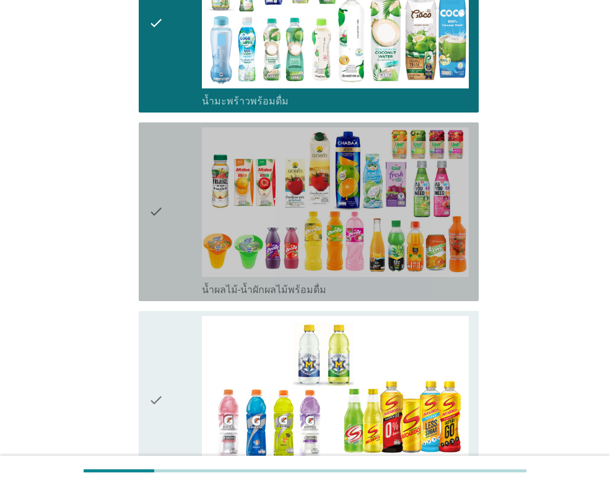
click at [165, 183] on div "check" at bounding box center [175, 211] width 53 height 169
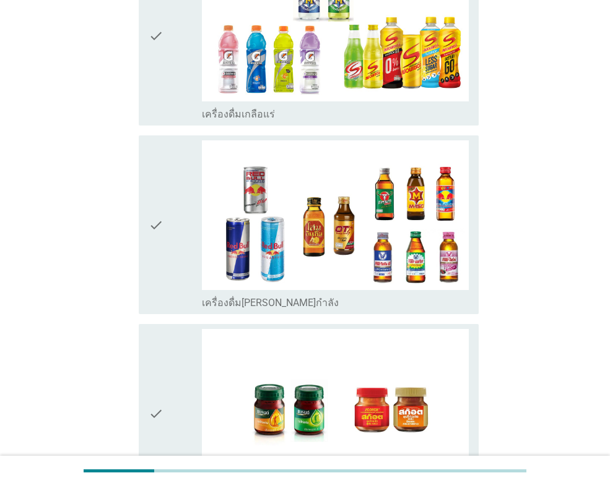
scroll to position [1733, 0]
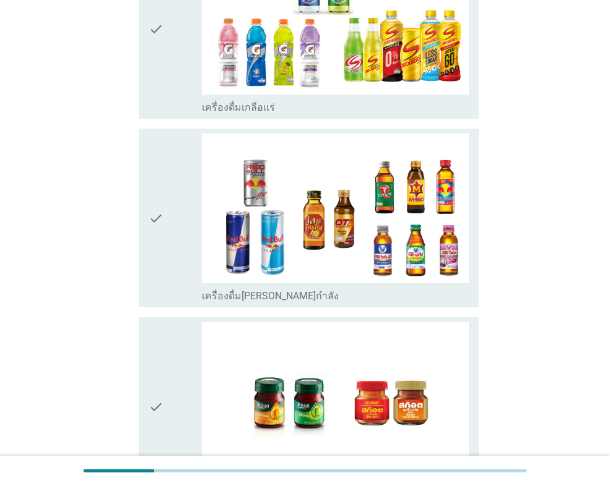
click at [162, 70] on icon "check" at bounding box center [156, 29] width 15 height 169
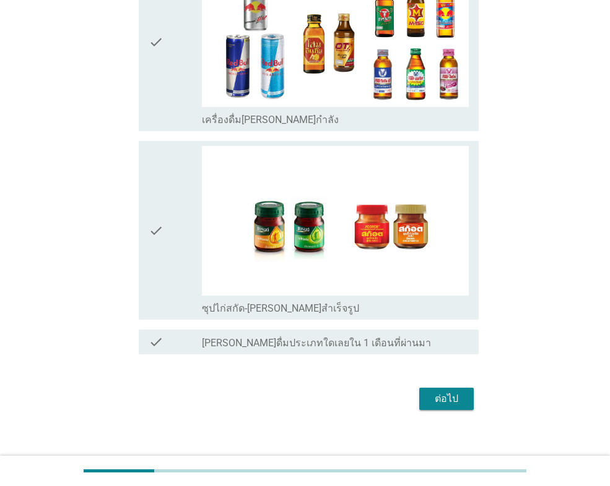
scroll to position [1910, 0]
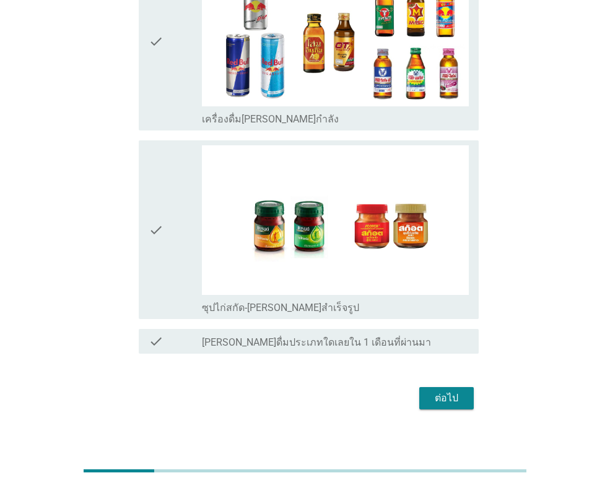
click at [446, 392] on div "ต่อไป" at bounding box center [446, 398] width 35 height 15
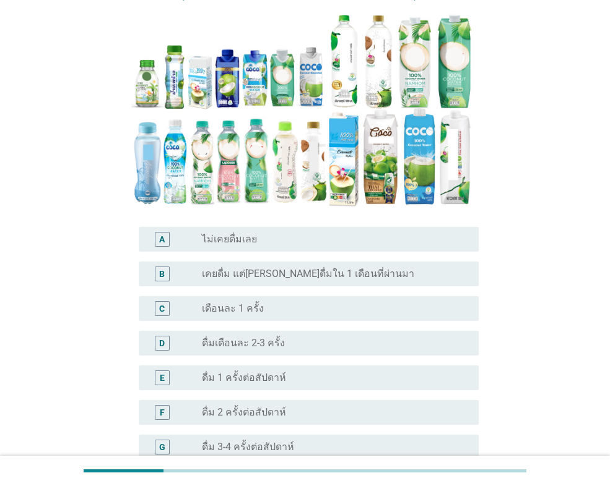
scroll to position [186, 0]
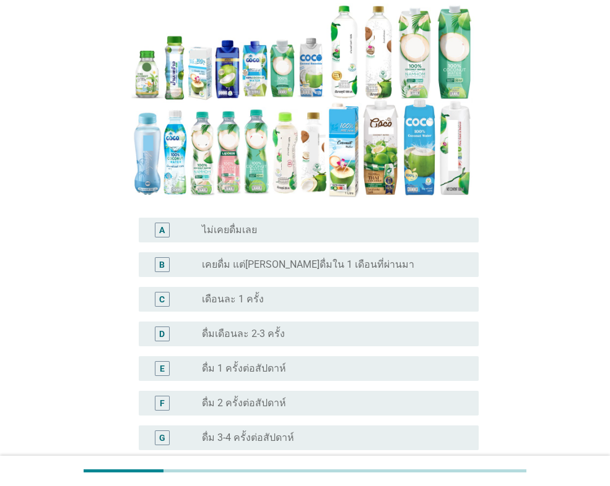
click at [308, 363] on div "radio_button_unchecked ดื่ม 1 ครั้งต่อสัปดาห์" at bounding box center [330, 369] width 257 height 12
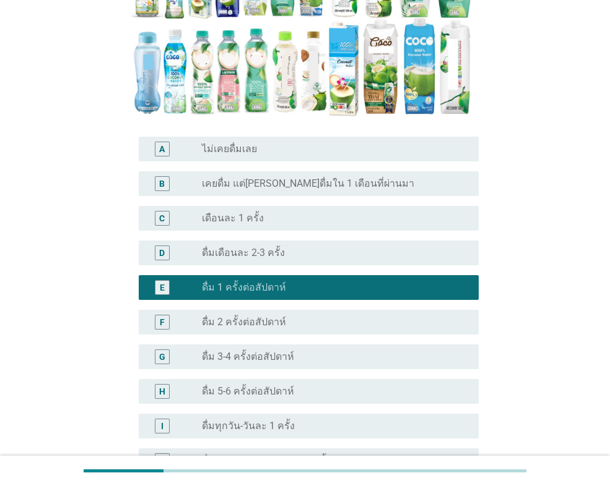
scroll to position [391, 0]
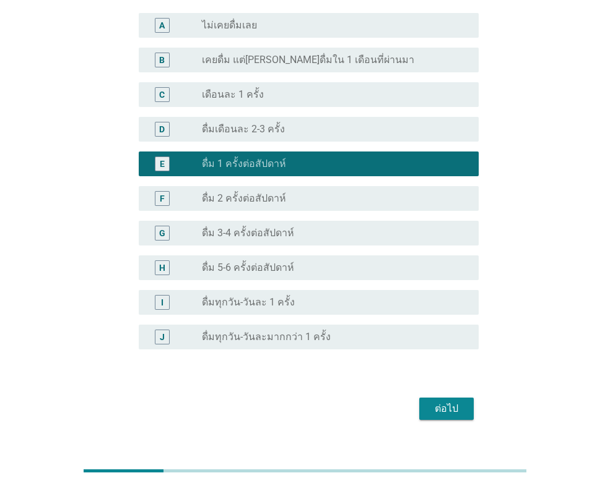
click at [461, 402] on div "ต่อไป" at bounding box center [446, 409] width 35 height 15
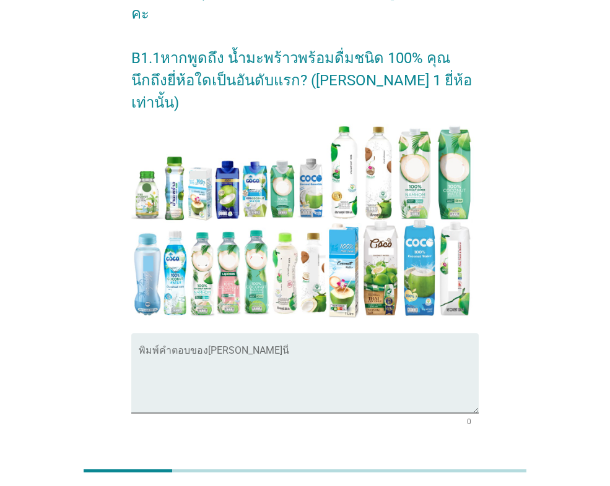
scroll to position [215, 0]
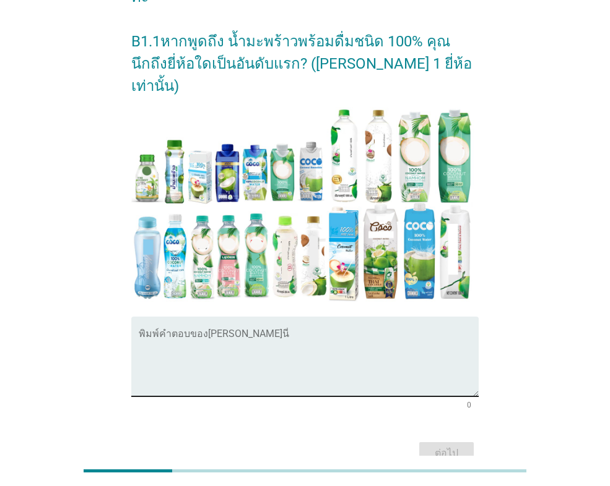
click at [339, 317] on div "พิมพ์คำตอบของ[PERSON_NAME]นี่" at bounding box center [309, 357] width 340 height 80
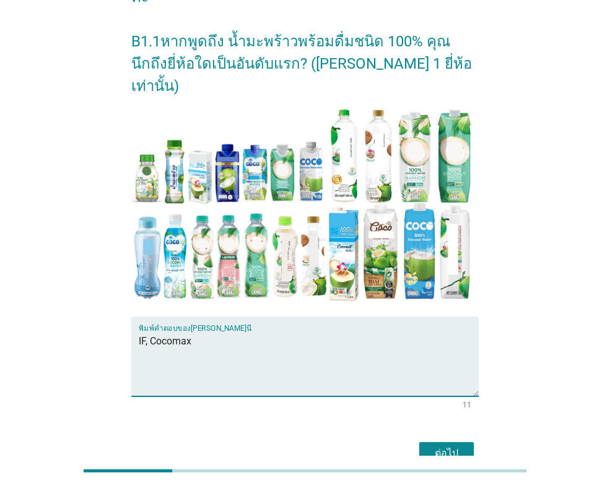
type textarea "IF, Cocomax"
click at [459, 446] on div "ต่อไป" at bounding box center [446, 453] width 35 height 15
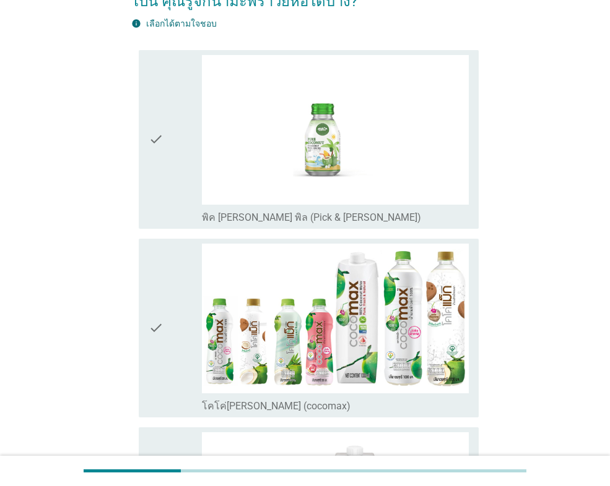
scroll to position [124, 0]
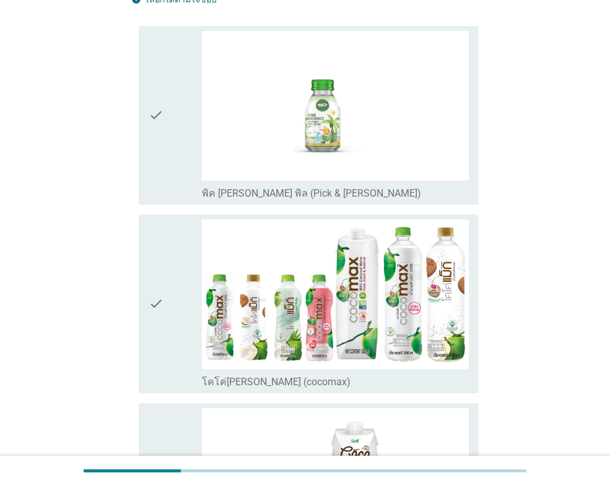
click at [156, 291] on icon "check" at bounding box center [156, 304] width 15 height 169
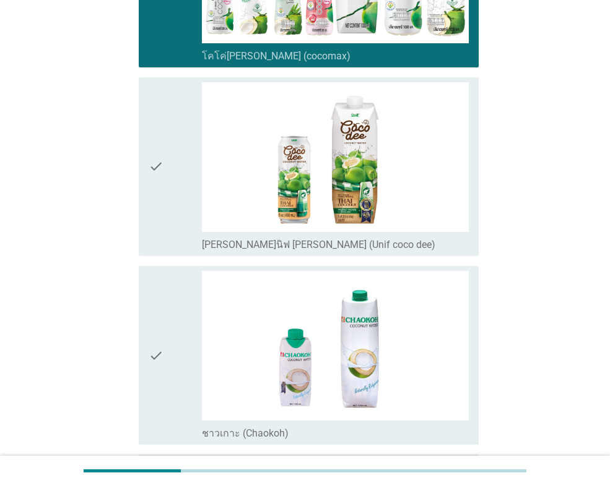
scroll to position [557, 0]
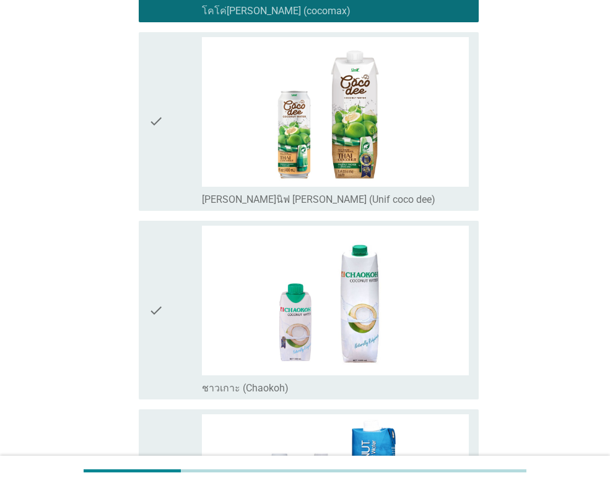
click at [187, 150] on div "check" at bounding box center [175, 121] width 53 height 169
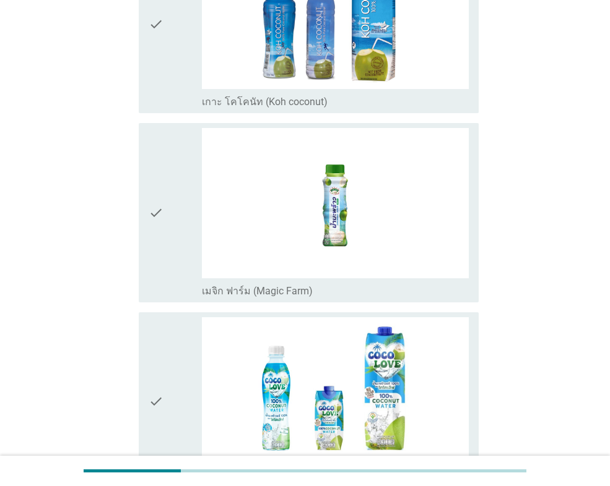
scroll to position [990, 0]
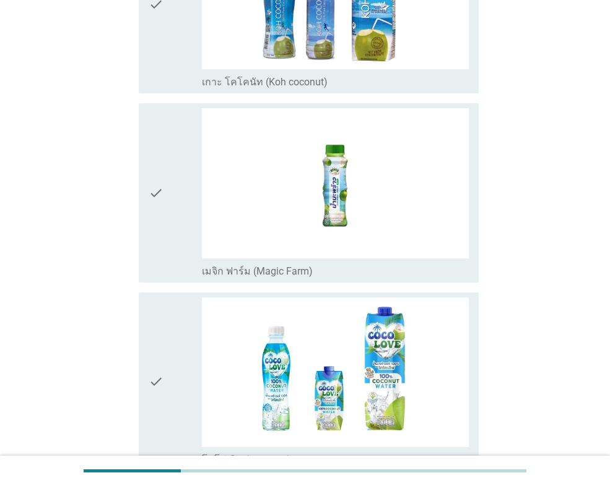
click at [150, 233] on icon "check" at bounding box center [156, 192] width 15 height 169
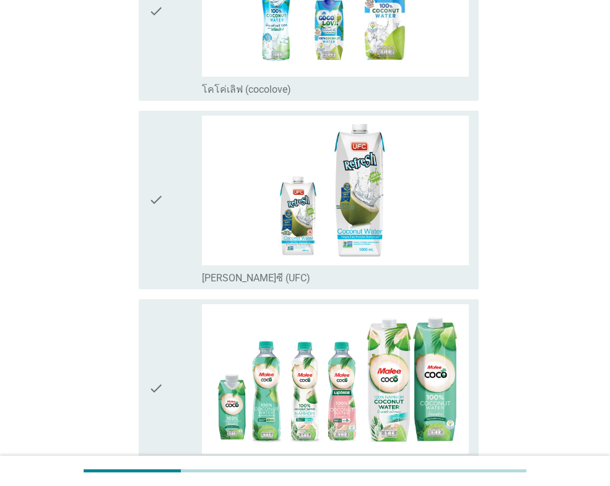
scroll to position [1485, 0]
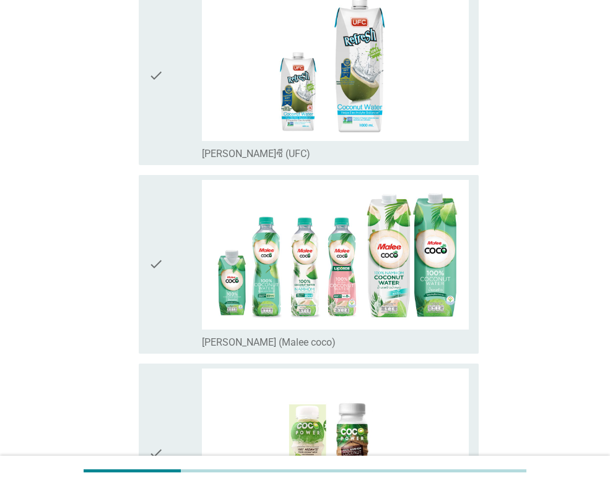
click at [152, 231] on icon "check" at bounding box center [156, 264] width 15 height 169
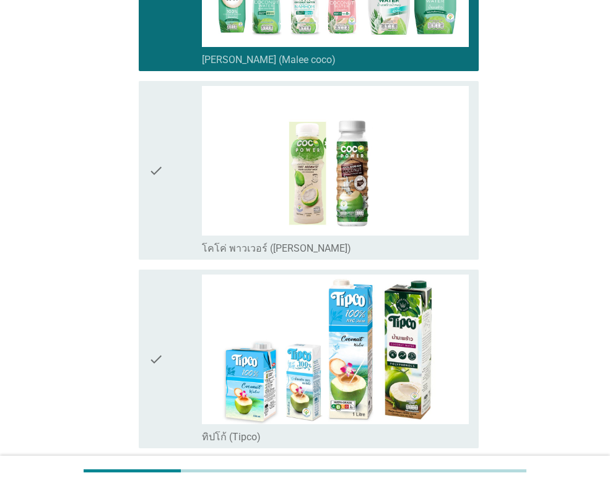
scroll to position [1795, 0]
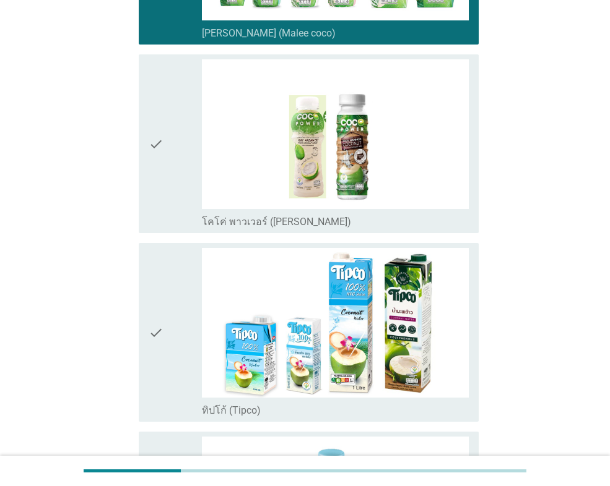
click at [177, 329] on div "check" at bounding box center [175, 332] width 53 height 169
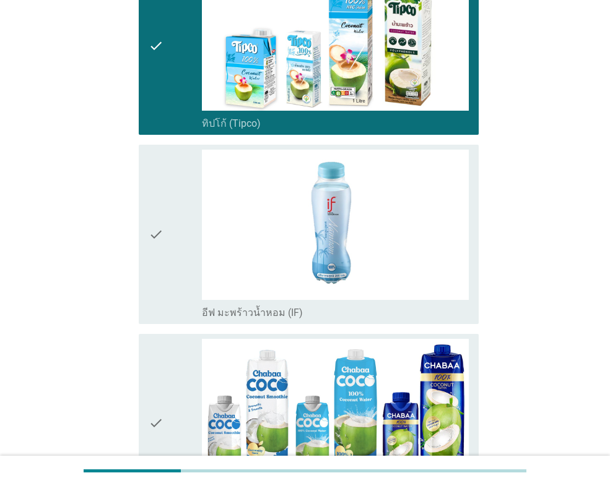
scroll to position [2104, 0]
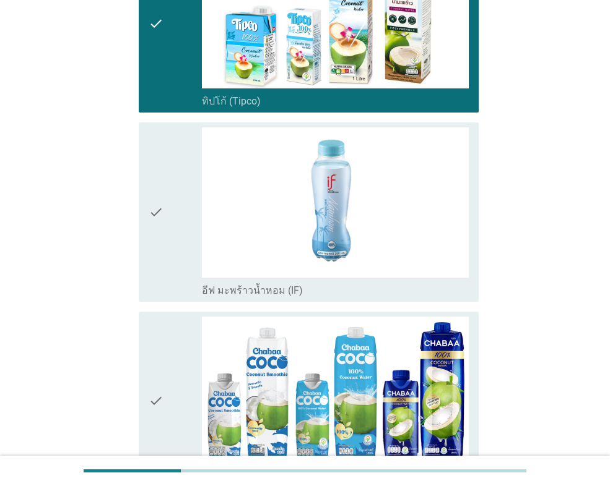
click at [150, 214] on icon "check" at bounding box center [156, 211] width 15 height 169
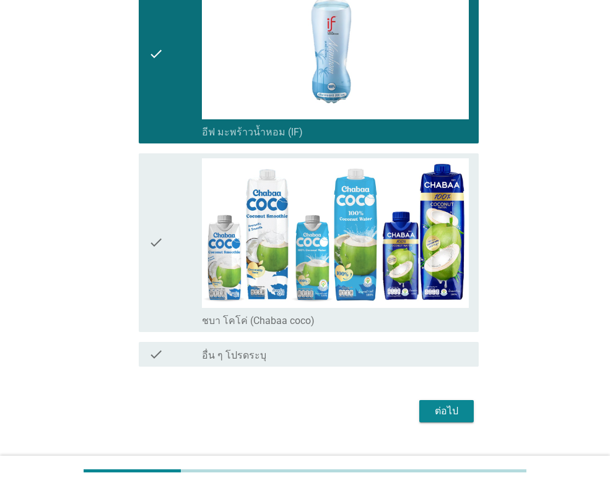
scroll to position [2287, 0]
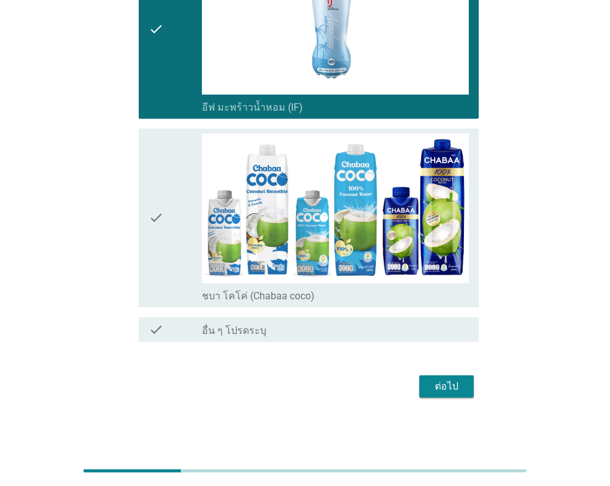
click at [174, 190] on div "check" at bounding box center [175, 218] width 53 height 169
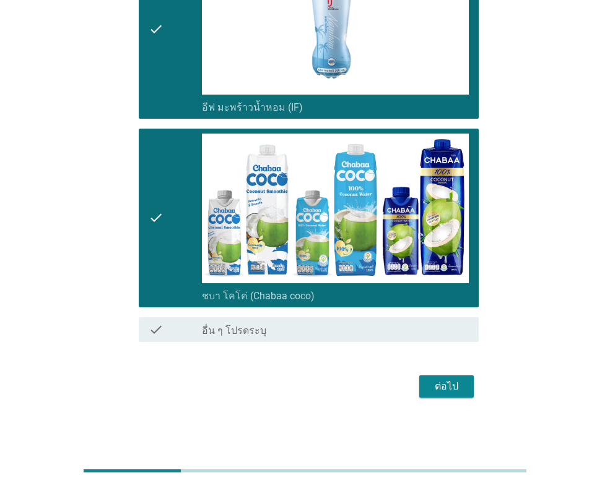
click at [461, 386] on div "ต่อไป" at bounding box center [446, 386] width 35 height 15
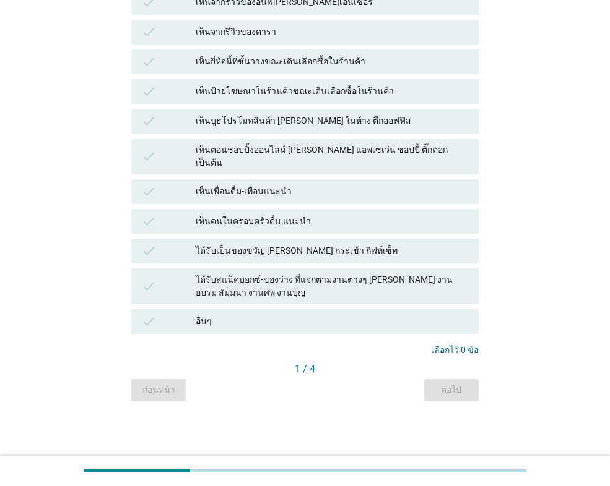
scroll to position [0, 0]
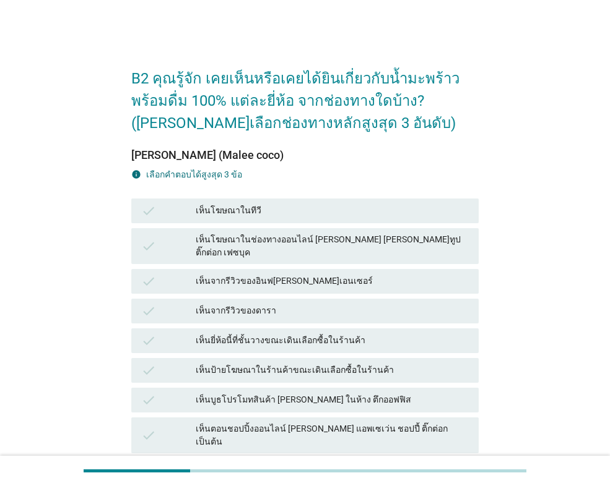
click at [363, 334] on div "เห็นยี่ห้อนี้ที่ชั้นวางขณะเดินเลือกซื้อในร้านค้า" at bounding box center [332, 341] width 273 height 15
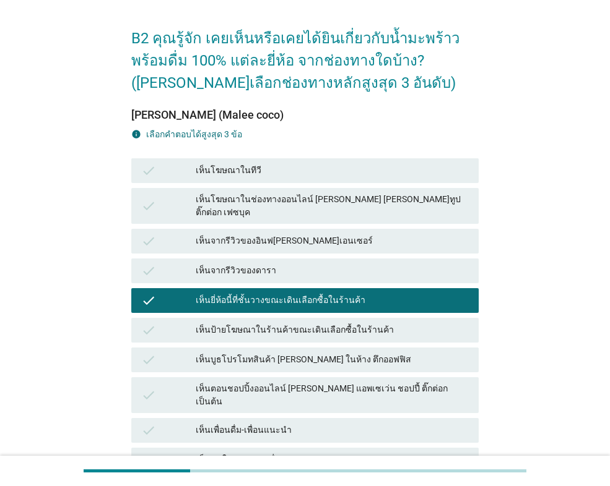
scroll to position [62, 0]
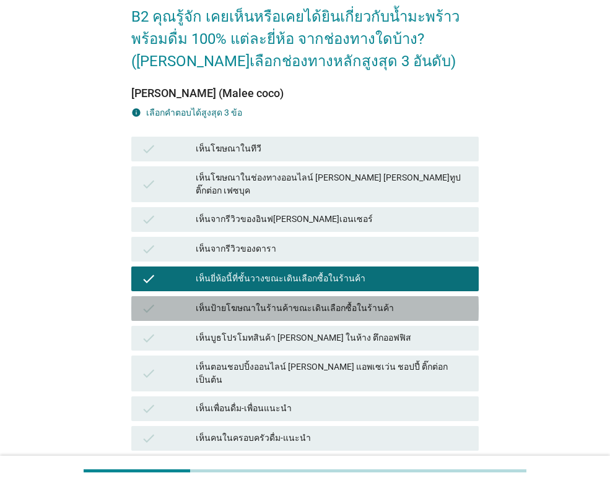
click at [382, 301] on div "เห็นป้ายโฆษณาในร้านค้าขณะเดินเลือกซื้อในร้านค้า" at bounding box center [332, 308] width 273 height 15
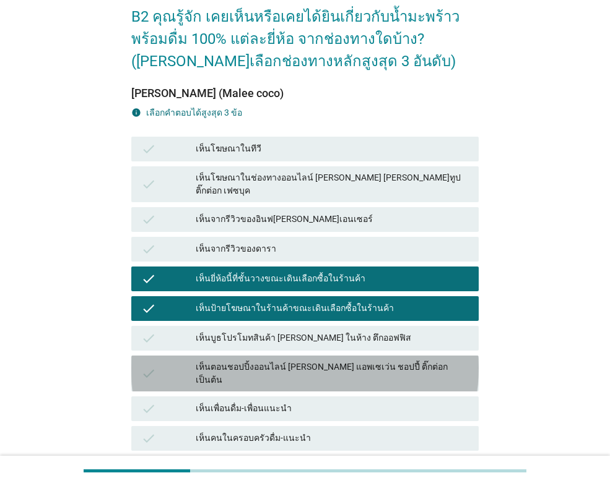
click at [357, 361] on div "เห็นตอนชอปปิ้งออนไลน์ [PERSON_NAME] แอพเซเว่น ชอปปี้ ติ๊กต่อก เป็นต้น" at bounding box center [332, 374] width 273 height 26
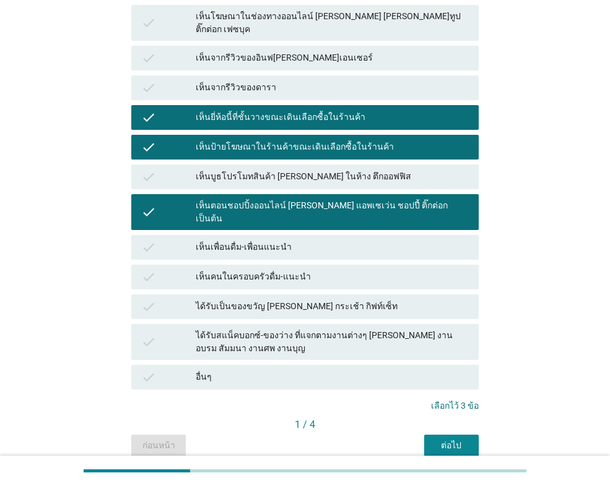
scroll to position [257, 0]
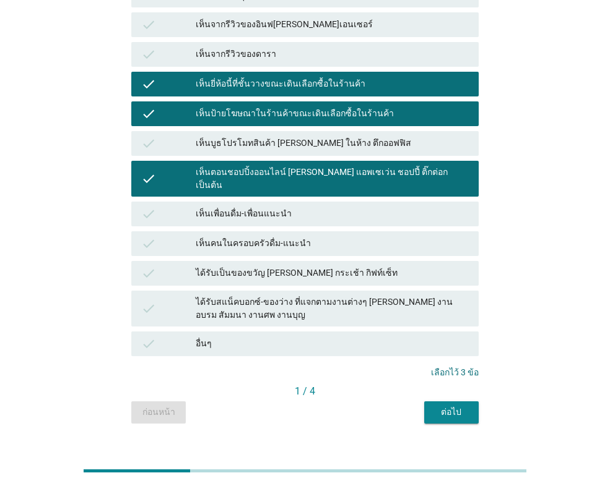
click at [452, 402] on button "ต่อไป" at bounding box center [451, 413] width 54 height 22
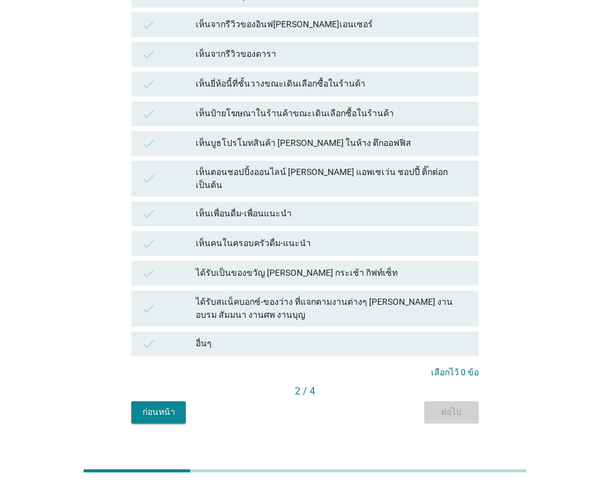
scroll to position [0, 0]
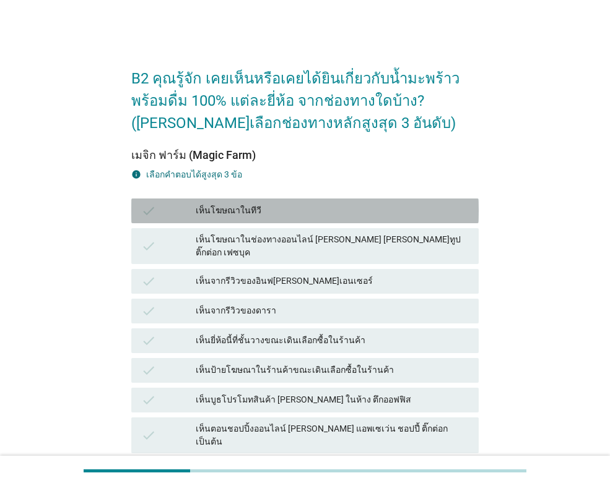
click at [248, 211] on div "เห็นโฆษณาในทีวี" at bounding box center [332, 211] width 273 height 15
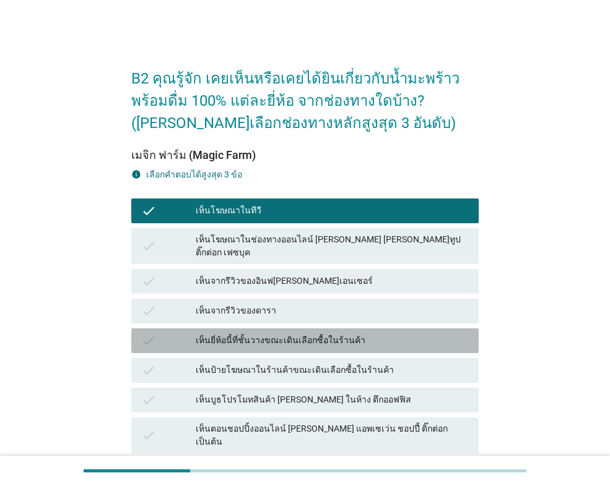
click at [327, 334] on div "เห็นยี่ห้อนี้ที่ชั้นวางขณะเดินเลือกซื้อในร้านค้า" at bounding box center [332, 341] width 273 height 15
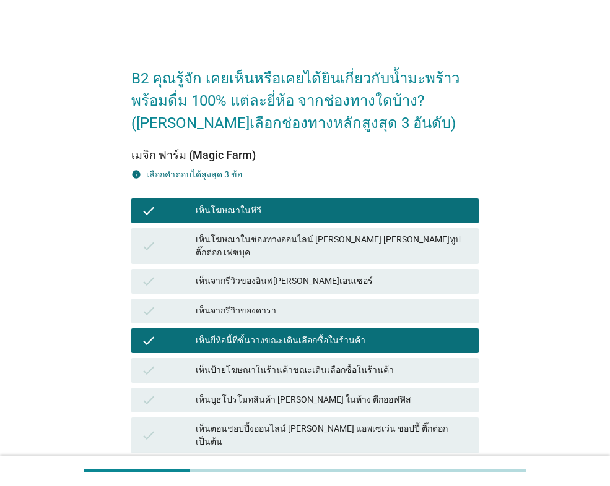
click at [382, 238] on div "เห็นโฆษณาในช่องทางออนไลน์ [PERSON_NAME] [PERSON_NAME]ทูป ติ๊กต่อก เฟซบุค" at bounding box center [332, 246] width 273 height 26
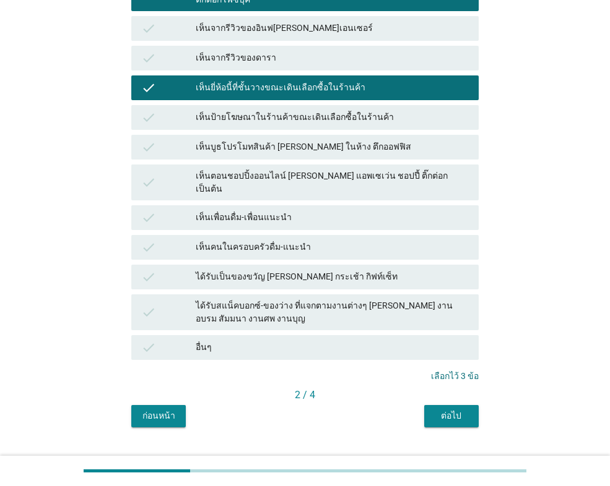
scroll to position [257, 0]
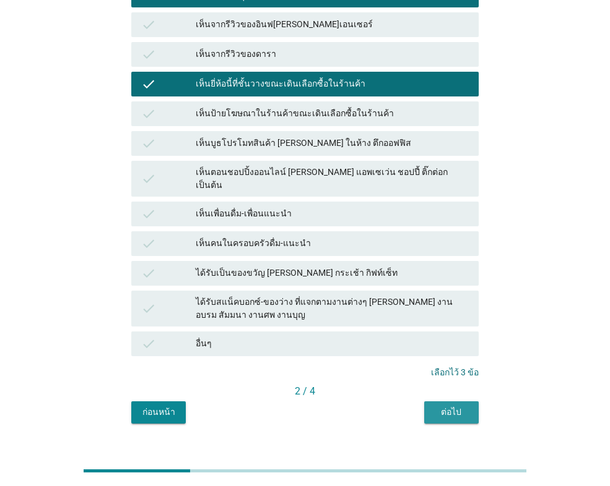
click at [439, 402] on button "ต่อไป" at bounding box center [451, 413] width 54 height 22
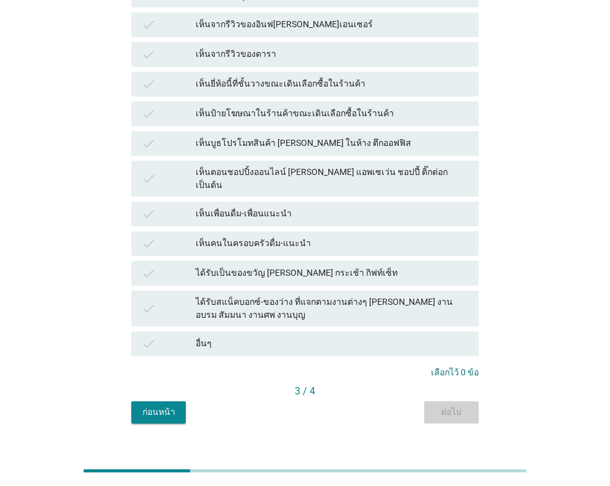
scroll to position [0, 0]
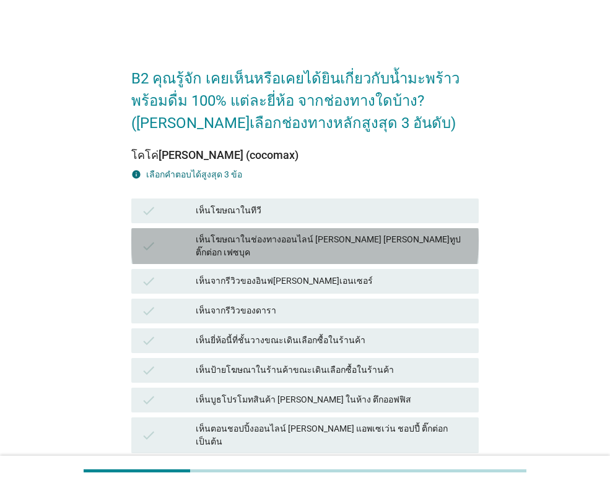
click at [256, 249] on div "check เห็นโฆษณาในช่องทางออนไลน์ [PERSON_NAME] [PERSON_NAME]ทูป ติ๊กต่อก เฟซบุค" at bounding box center [304, 246] width 347 height 36
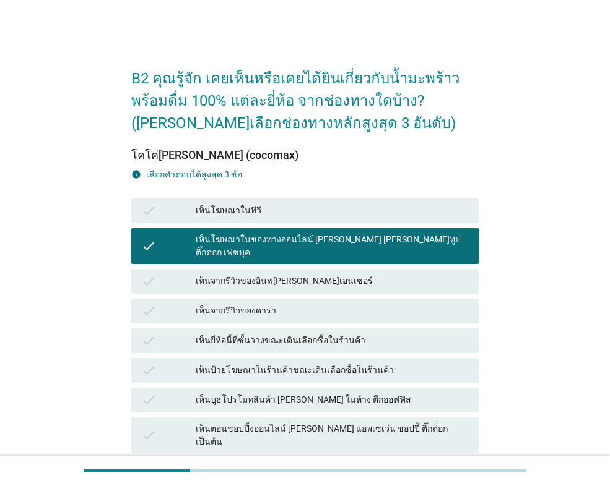
click at [264, 274] on div "เห็นจากรีวิวของอินฟ[PERSON_NAME]เอนเซอร์" at bounding box center [332, 281] width 273 height 15
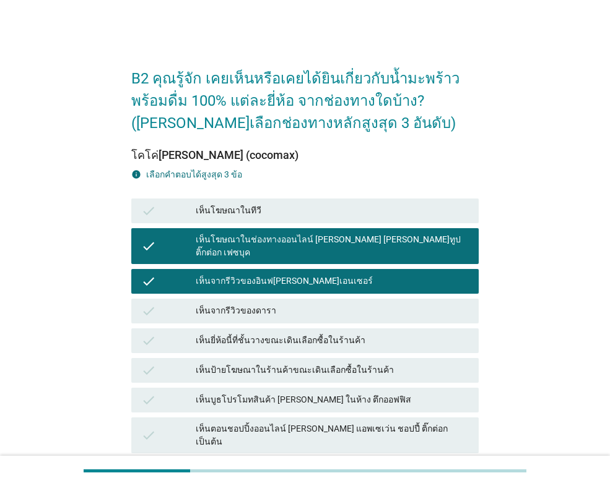
click at [274, 336] on div "เห็นยี่ห้อนี้ที่ชั้นวางขณะเดินเลือกซื้อในร้านค้า" at bounding box center [332, 341] width 273 height 15
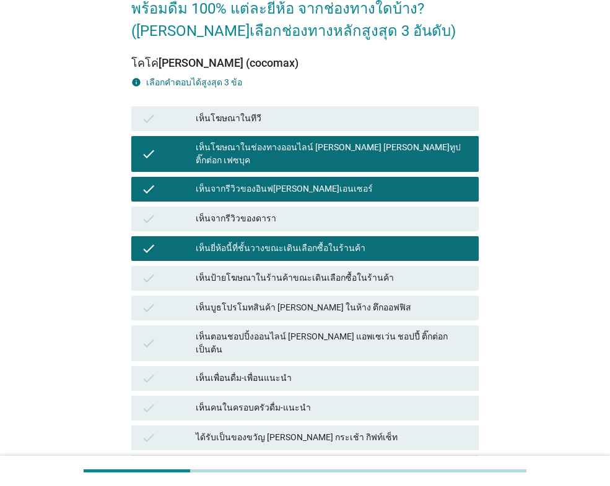
scroll to position [257, 0]
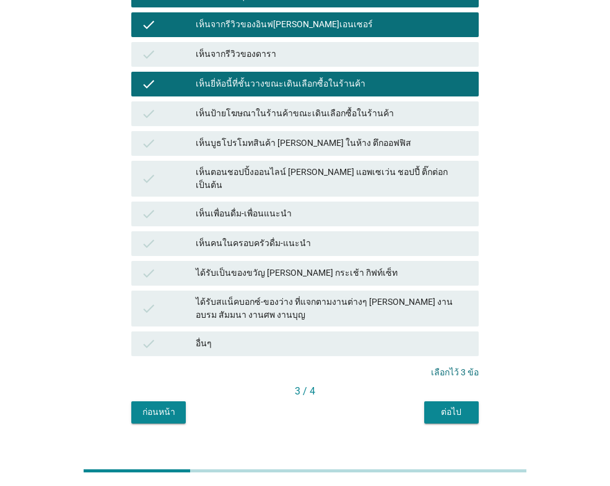
click at [455, 406] on div "ต่อไป" at bounding box center [451, 412] width 35 height 13
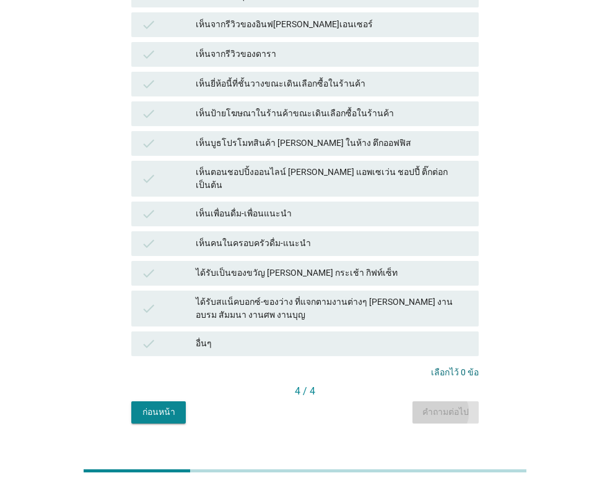
scroll to position [0, 0]
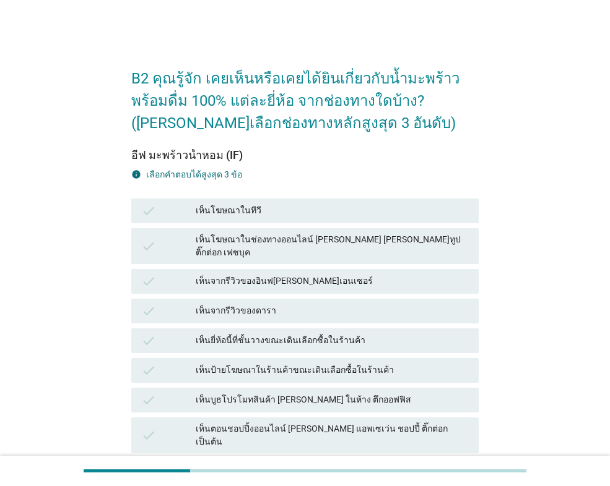
click at [285, 334] on div "เห็นยี่ห้อนี้ที่ชั้นวางขณะเดินเลือกซื้อในร้านค้า" at bounding box center [332, 341] width 273 height 15
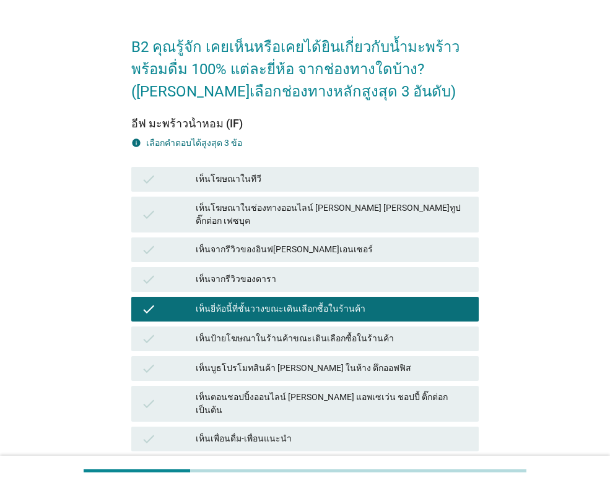
scroll to position [62, 0]
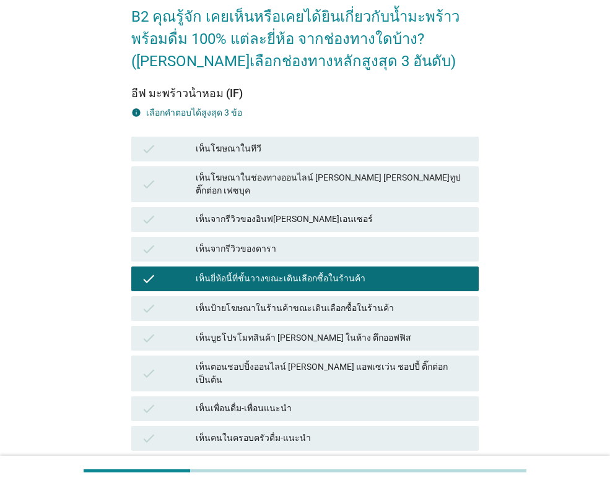
click at [286, 402] on div "เห็นเพื่อนดื่ม-เพื่อนแนะนำ" at bounding box center [332, 409] width 273 height 15
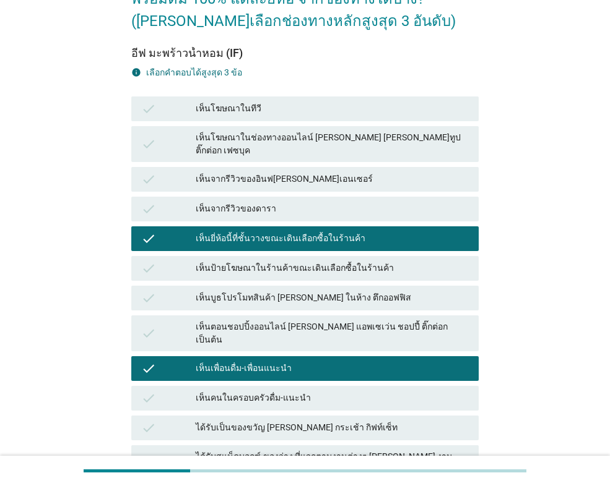
scroll to position [124, 0]
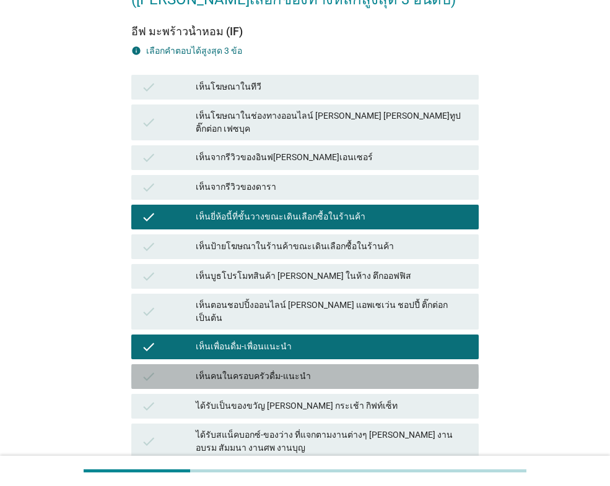
click at [309, 369] on div "เห็นคนในครอบครัวดื่ม-แนะนำ" at bounding box center [332, 376] width 273 height 15
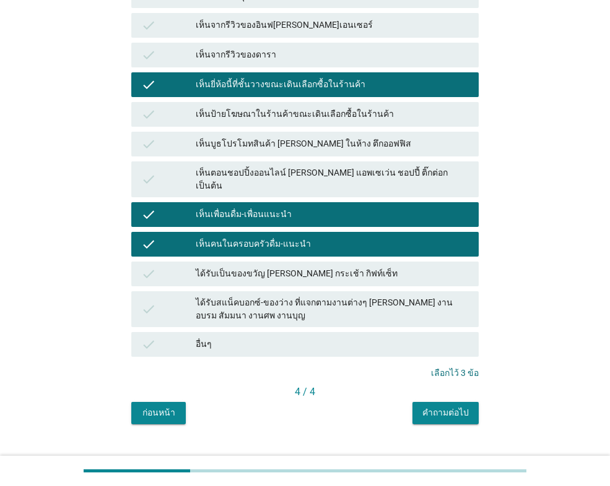
scroll to position [257, 0]
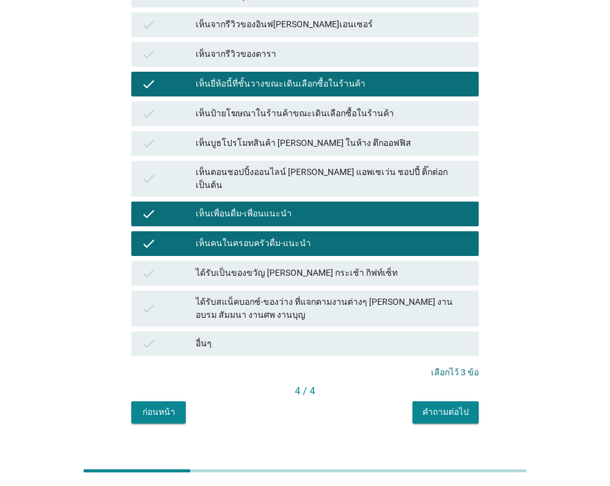
click at [407, 402] on div "ก่อนหน้า คำถามต่อไป" at bounding box center [304, 413] width 347 height 22
click at [426, 406] on div "คำถามต่อไป" at bounding box center [445, 412] width 46 height 13
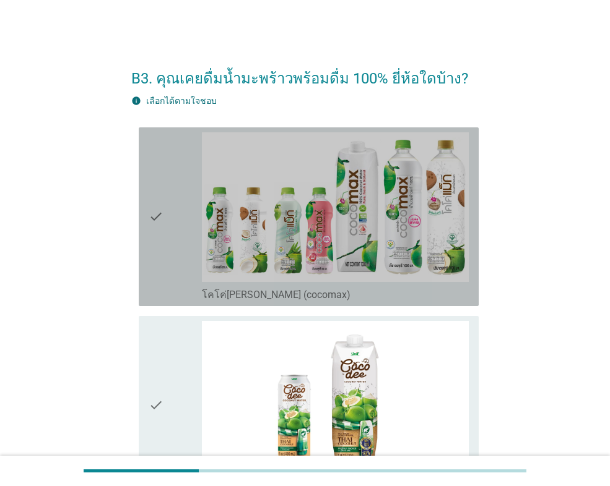
click at [152, 207] on icon "check" at bounding box center [156, 216] width 15 height 169
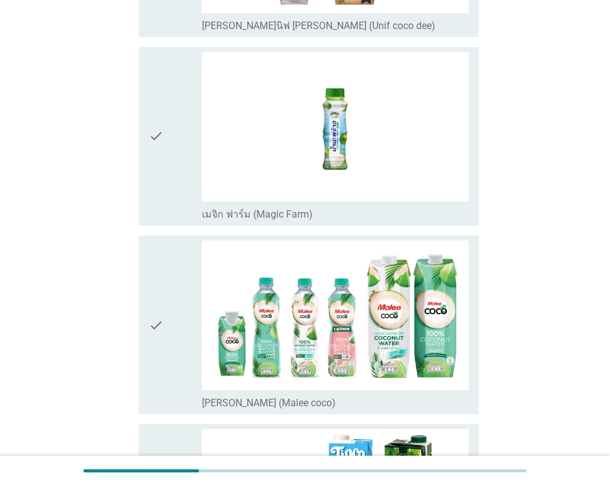
scroll to position [495, 0]
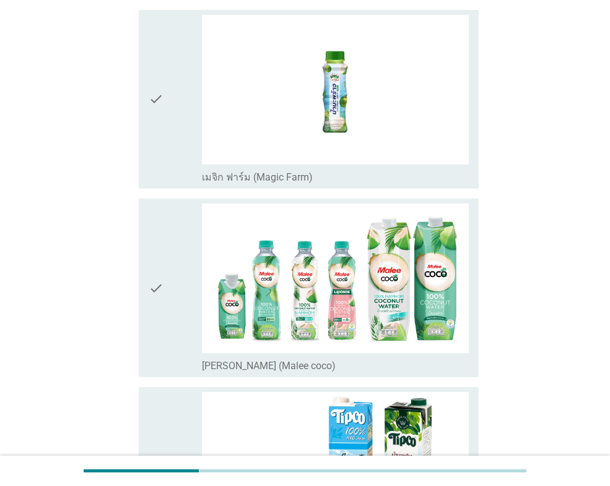
click at [191, 296] on div "check" at bounding box center [175, 288] width 53 height 169
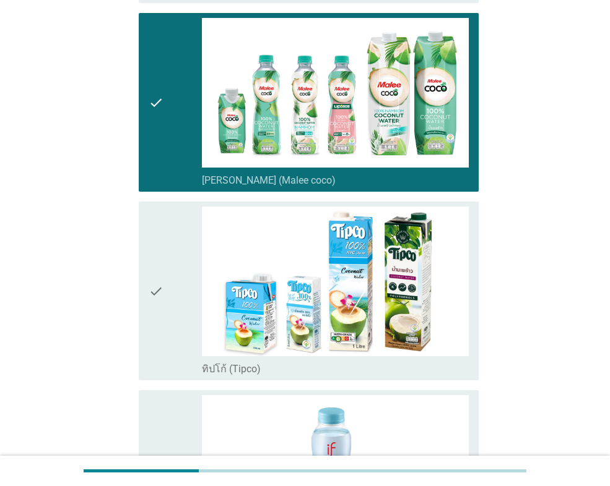
scroll to position [805, 0]
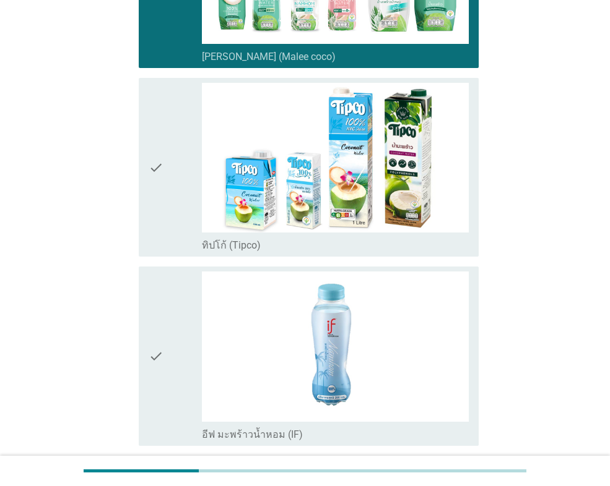
click at [153, 340] on icon "check" at bounding box center [156, 356] width 15 height 169
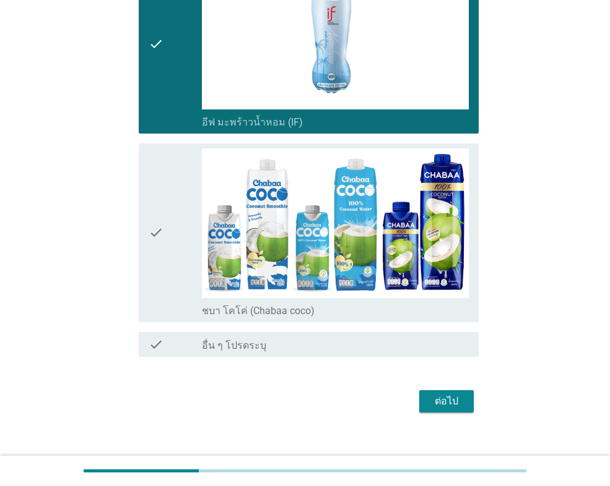
scroll to position [1132, 0]
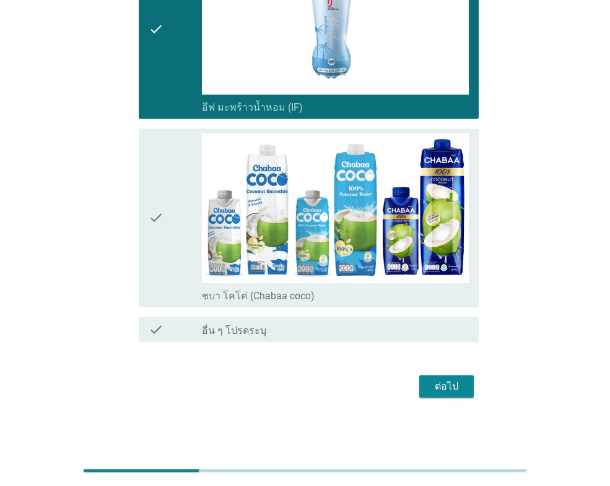
click at [441, 381] on div "ต่อไป" at bounding box center [446, 386] width 35 height 15
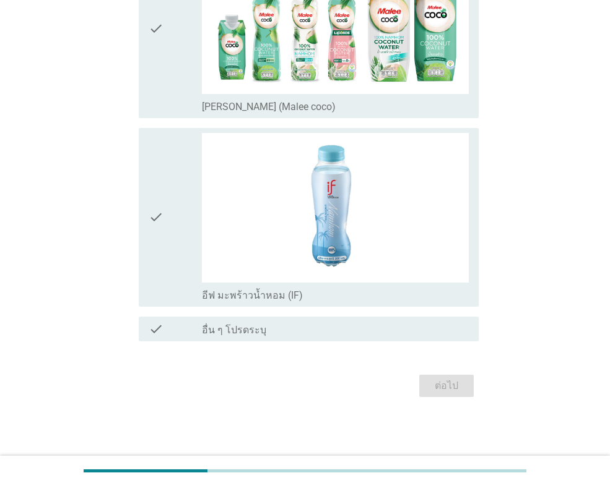
scroll to position [0, 0]
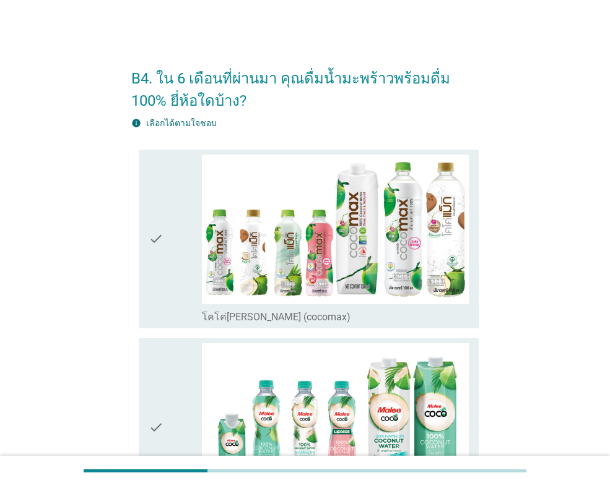
click at [147, 295] on div "check check_box_outline_blank โคโค่[PERSON_NAME] (cocomax)" at bounding box center [309, 239] width 340 height 179
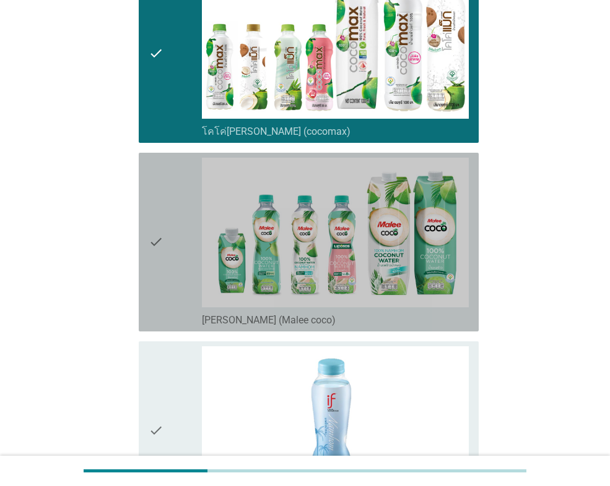
click at [148, 295] on div "check check_box [PERSON_NAME] (Malee coco)" at bounding box center [309, 242] width 340 height 179
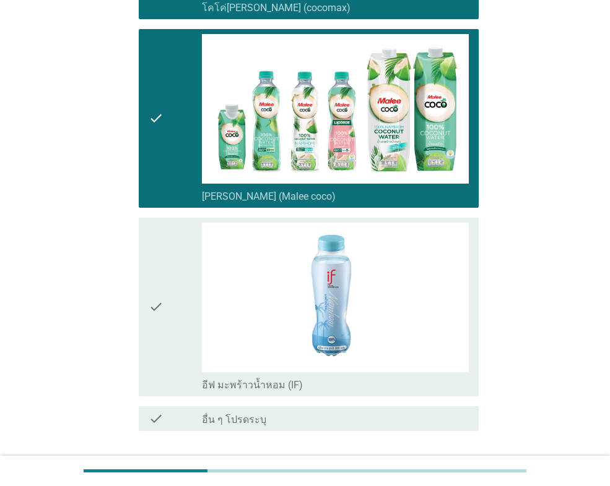
click at [151, 334] on icon "check" at bounding box center [156, 307] width 15 height 169
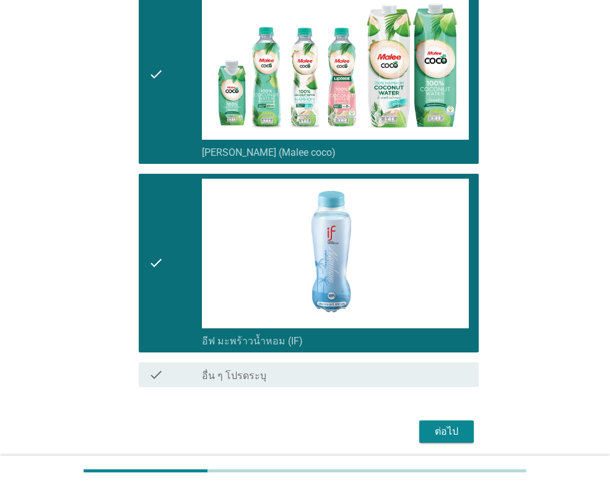
scroll to position [399, 0]
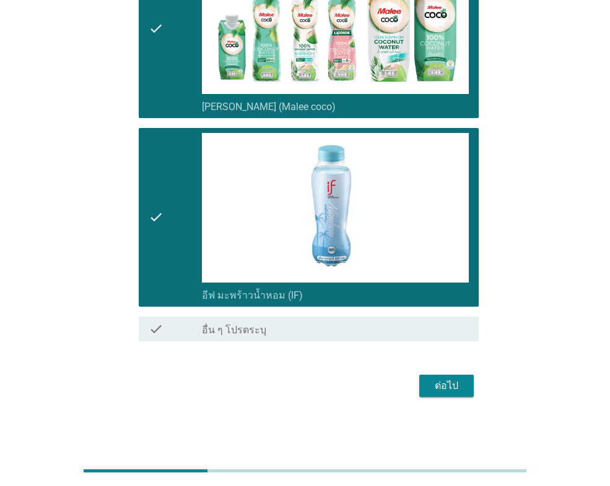
click at [450, 382] on div "ต่อไป" at bounding box center [446, 386] width 35 height 15
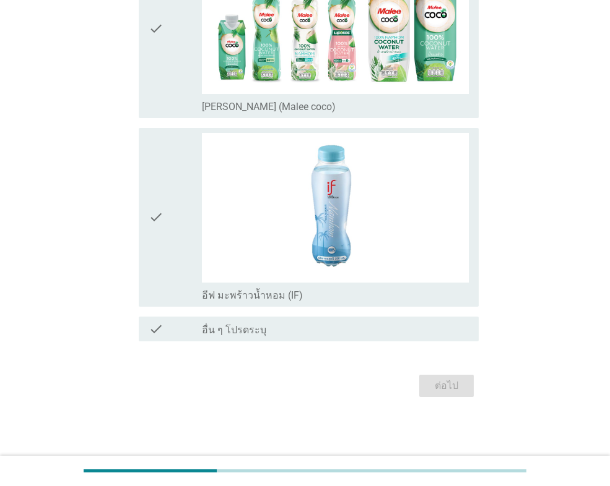
scroll to position [0, 0]
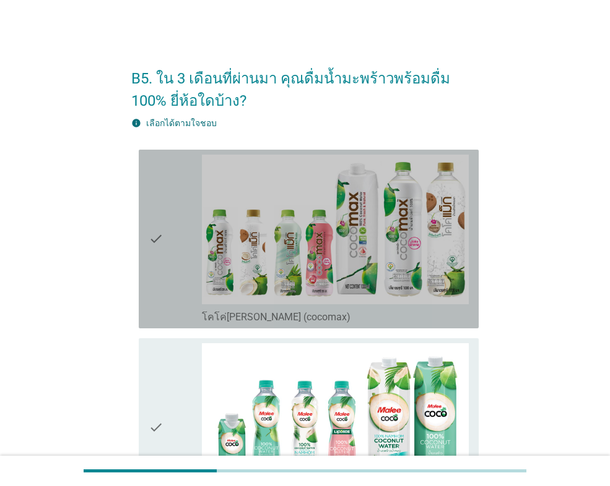
click at [189, 275] on div "check" at bounding box center [175, 239] width 53 height 169
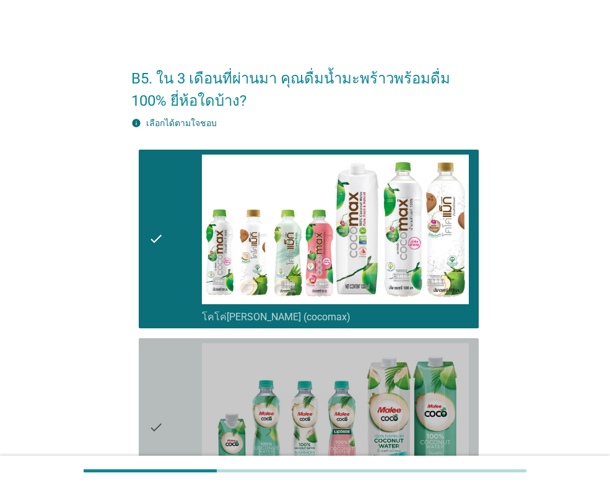
click at [192, 380] on div "check" at bounding box center [175, 427] width 53 height 169
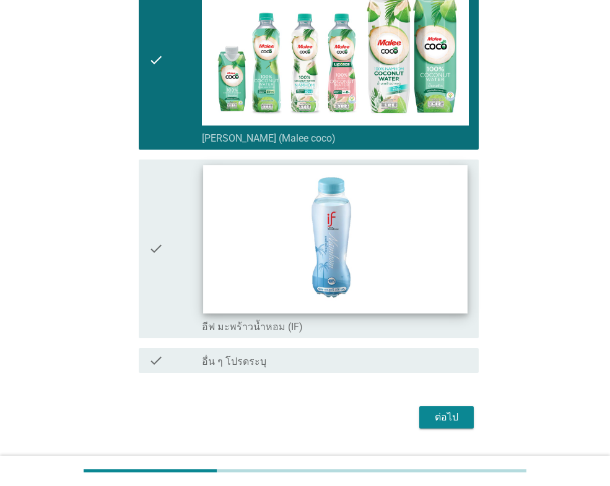
scroll to position [371, 0]
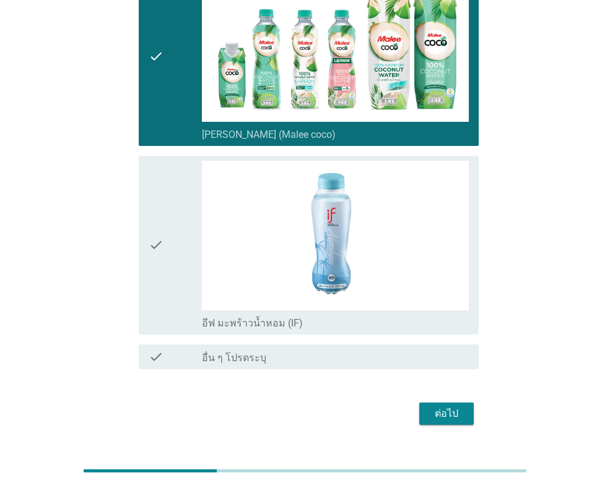
click at [191, 264] on div "check" at bounding box center [175, 245] width 53 height 169
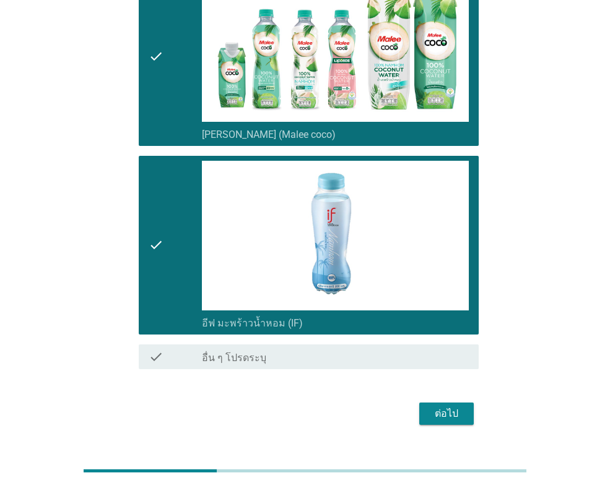
click at [468, 419] on button "ต่อไป" at bounding box center [446, 414] width 54 height 22
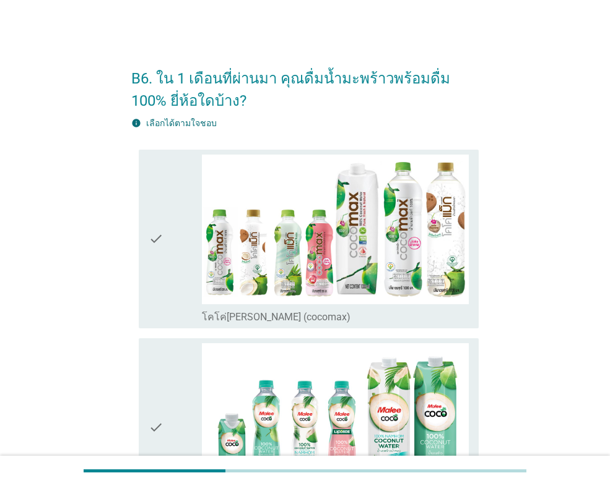
click at [153, 220] on icon "check" at bounding box center [156, 239] width 15 height 169
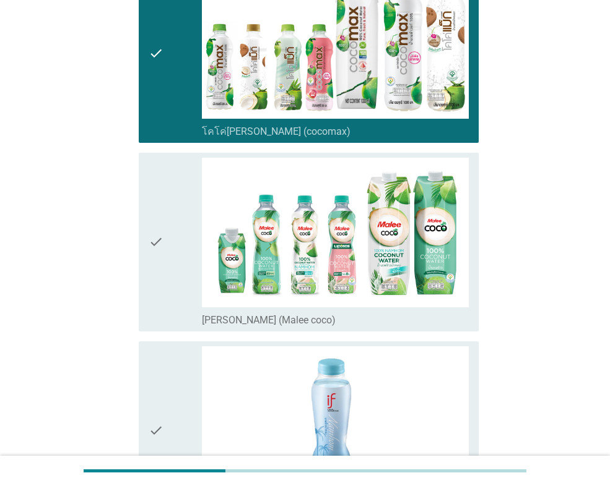
click at [165, 256] on div "check" at bounding box center [175, 242] width 53 height 169
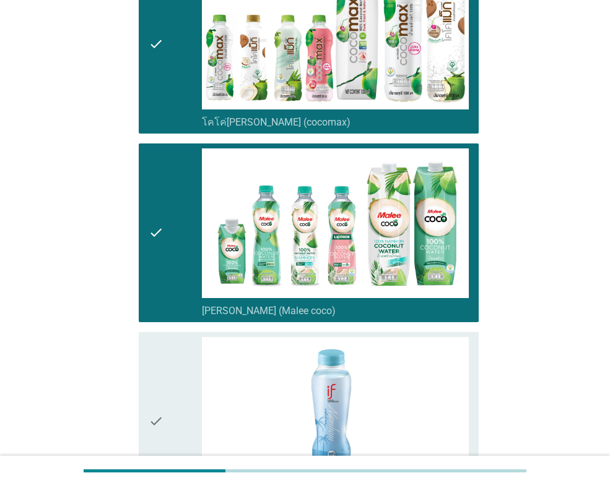
scroll to position [371, 0]
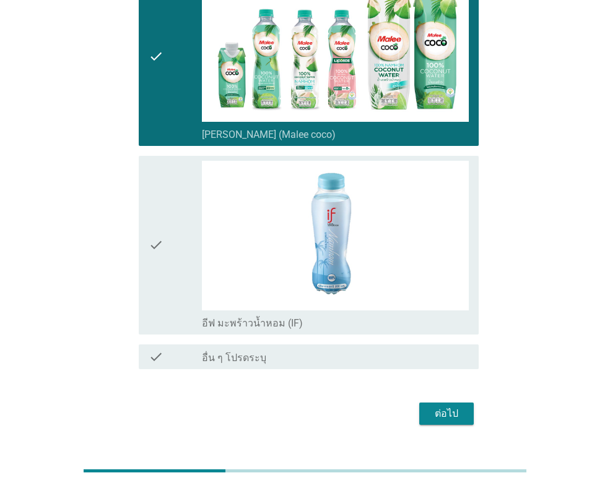
click at [157, 254] on icon "check" at bounding box center [156, 245] width 15 height 169
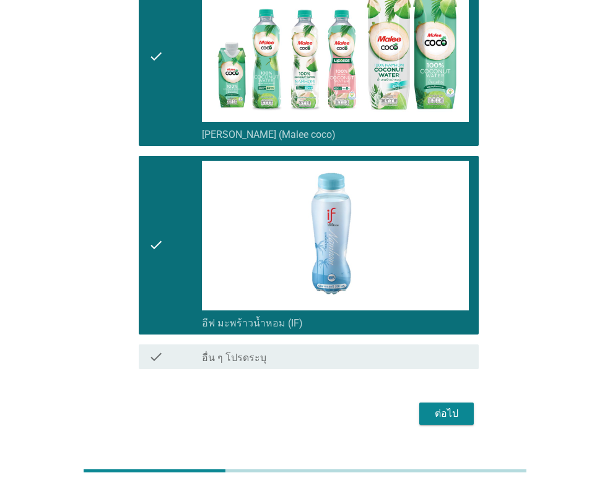
click at [447, 411] on div "ต่อไป" at bounding box center [446, 414] width 35 height 15
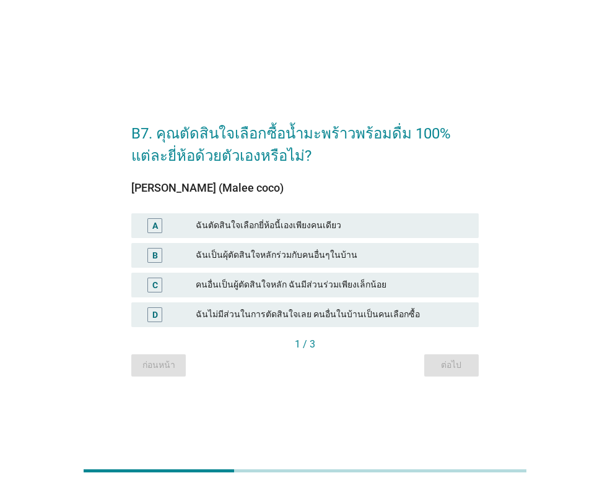
click at [340, 212] on div "A ฉันตัดสินใจเลือกยี่ห้อนี้เองเพียงคนเดียว" at bounding box center [305, 226] width 352 height 30
click at [354, 223] on div "ฉันตัดสินใจเลือกยี่ห้อนี้เองเพียงคนเดียว" at bounding box center [332, 225] width 273 height 15
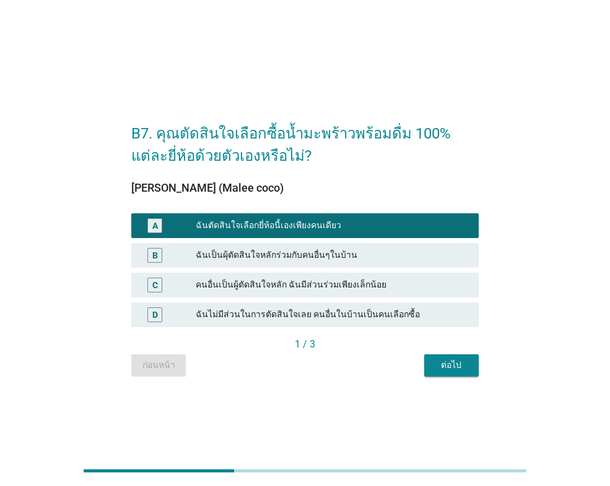
click at [444, 377] on div "B7. คุณตัดสินใจเลือกซื้อน้ำมะพร้าวพร้อมดื่ม 100% แต่ละยี่ห้อด้วยตัวเองหรือไม่? …" at bounding box center [304, 243] width 367 height 287
click at [457, 363] on div "ต่อไป" at bounding box center [451, 365] width 35 height 13
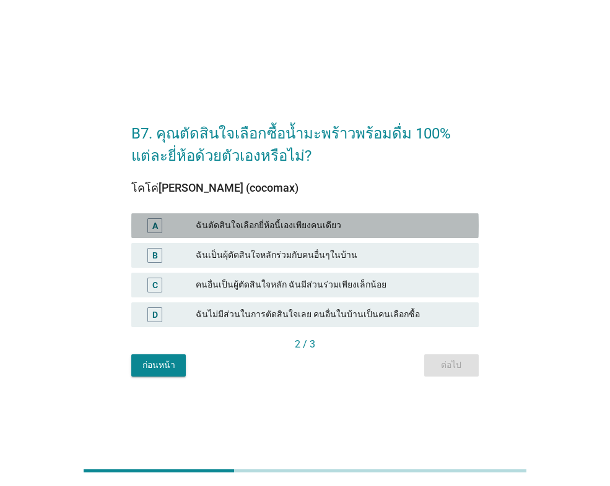
click at [339, 220] on div "ฉันตัดสินใจเลือกยี่ห้อนี้เองเพียงคนเดียว" at bounding box center [332, 225] width 273 height 15
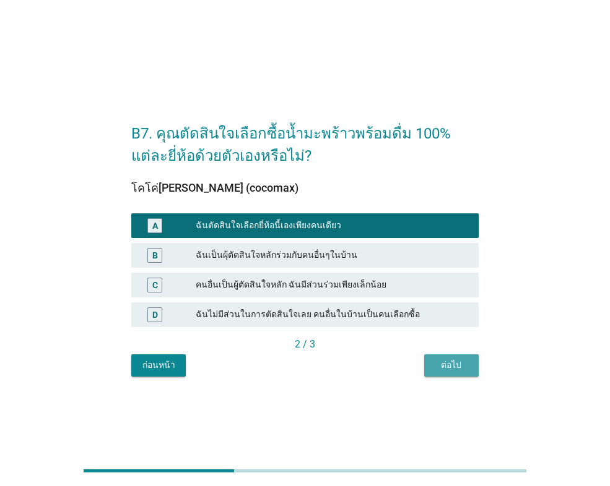
click at [449, 363] on div "ต่อไป" at bounding box center [451, 365] width 35 height 13
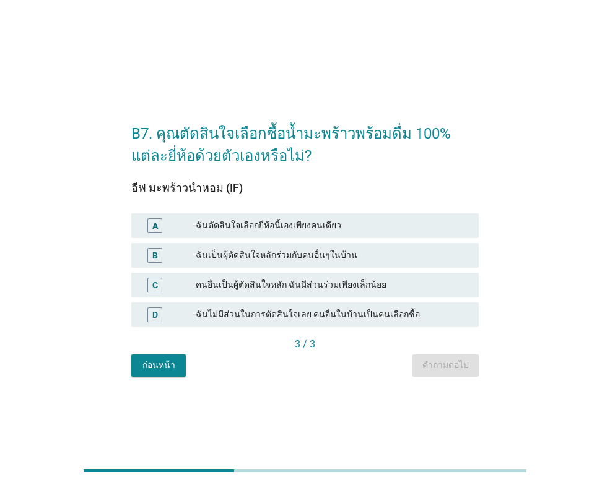
click at [363, 214] on div "A ฉันตัดสินใจเลือกยี่ห้อนี้เองเพียงคนเดียว" at bounding box center [304, 226] width 347 height 25
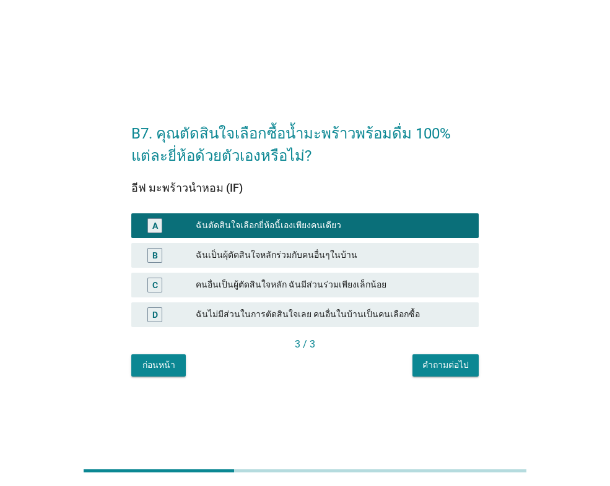
click at [440, 365] on div "คำถามต่อไป" at bounding box center [445, 365] width 46 height 13
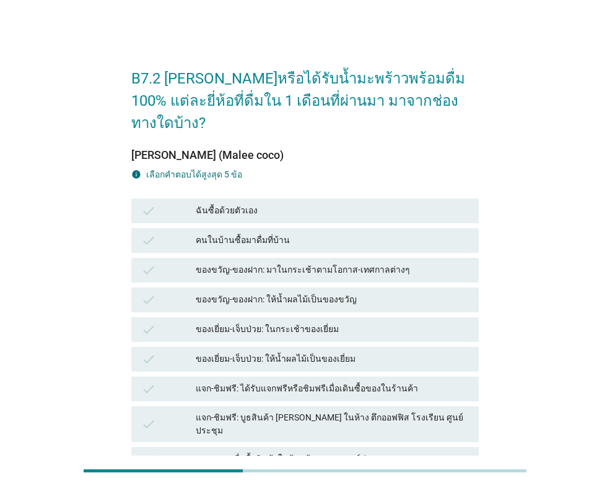
click at [219, 204] on div "ฉันซื้อด้วยตัวเอง" at bounding box center [332, 211] width 273 height 15
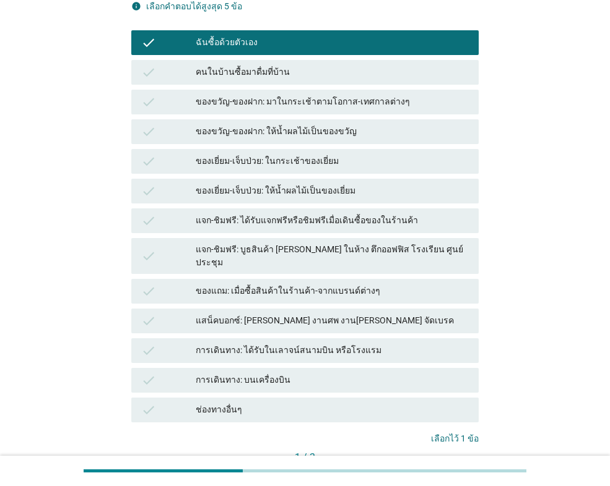
scroll to position [186, 0]
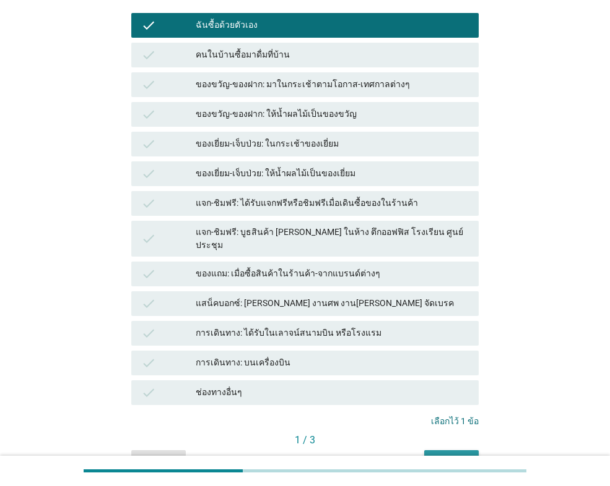
click at [445, 455] on div "ต่อไป" at bounding box center [451, 461] width 35 height 13
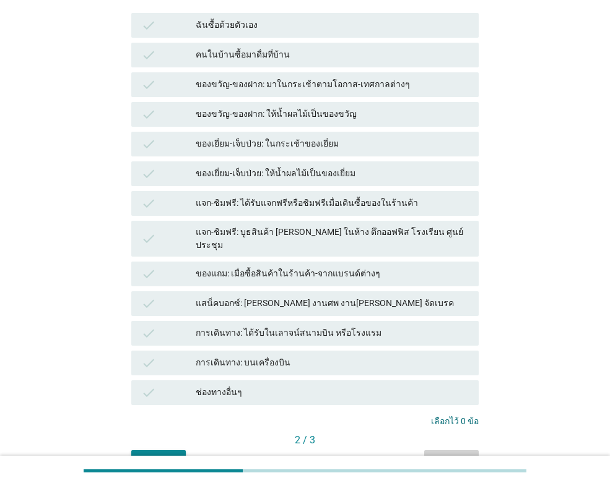
scroll to position [0, 0]
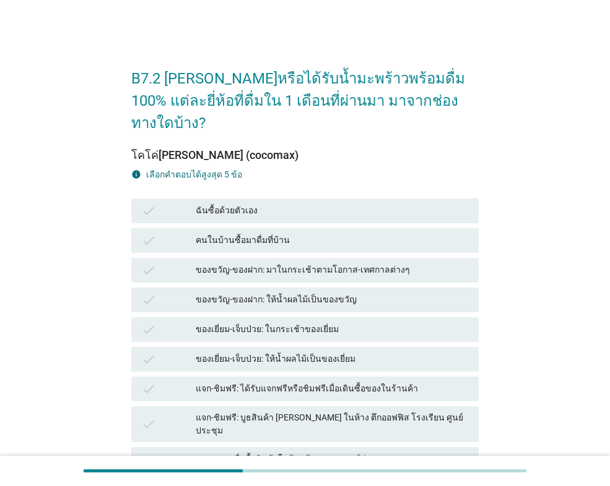
click at [220, 204] on div "ฉันซื้อด้วยตัวเอง" at bounding box center [332, 211] width 273 height 15
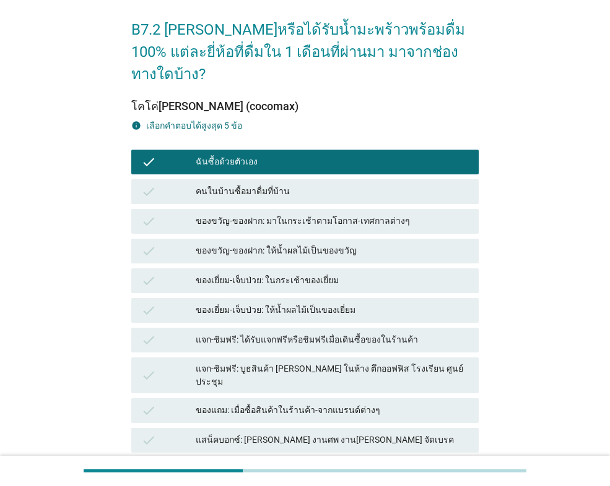
scroll to position [223, 0]
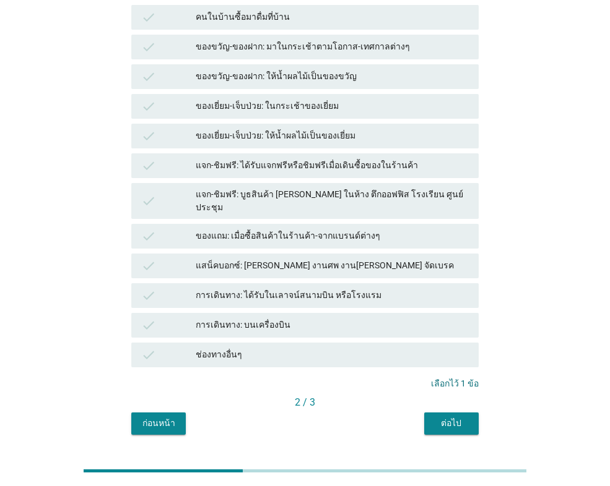
click at [462, 413] on button "ต่อไป" at bounding box center [451, 424] width 54 height 22
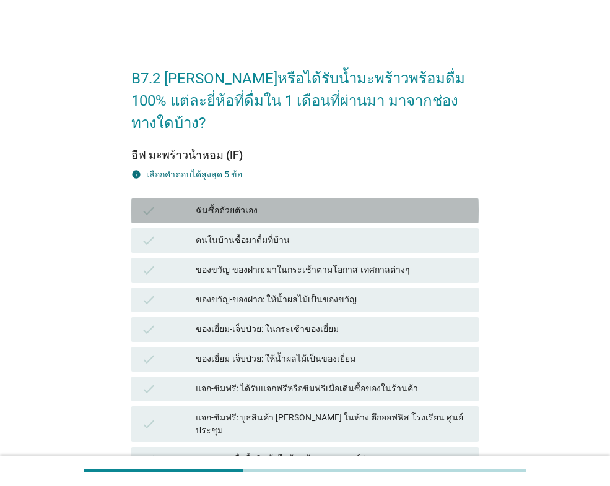
click at [257, 204] on div "ฉันซื้อด้วยตัวเอง" at bounding box center [332, 211] width 273 height 15
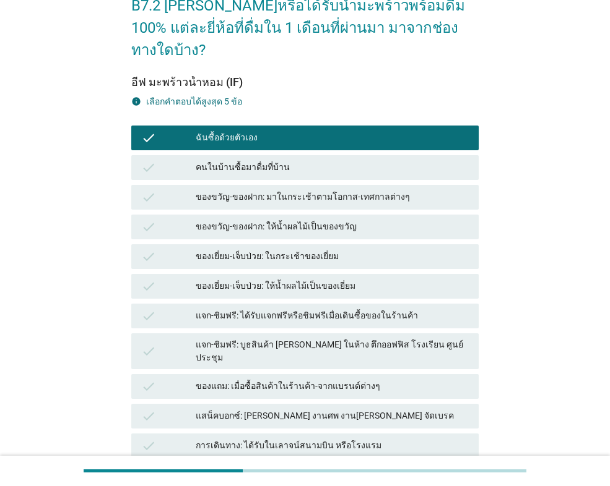
scroll to position [223, 0]
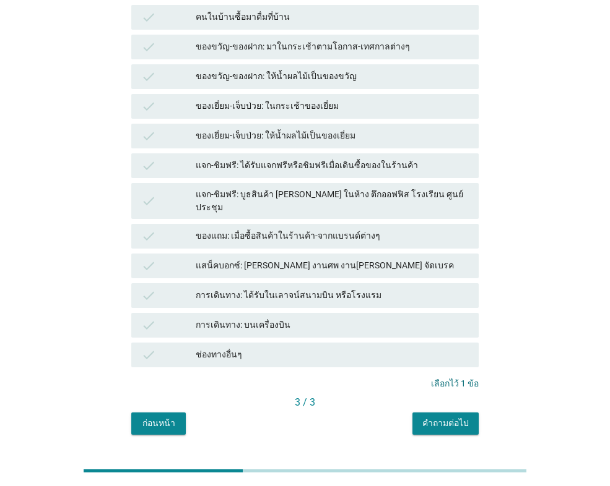
click at [417, 413] on button "คำถามต่อไป" at bounding box center [445, 424] width 66 height 22
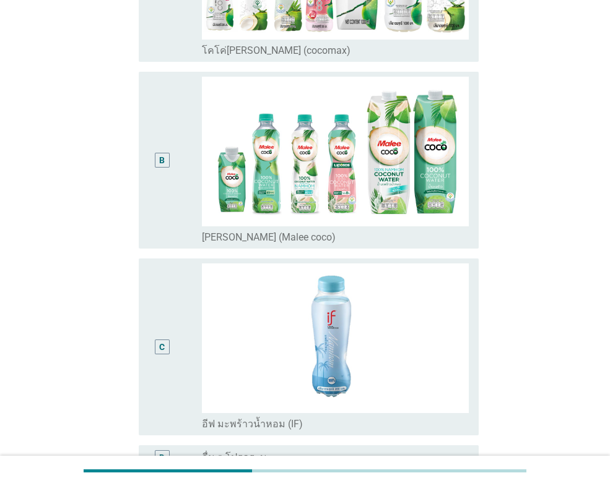
scroll to position [248, 0]
click at [172, 329] on div "C" at bounding box center [162, 346] width 27 height 167
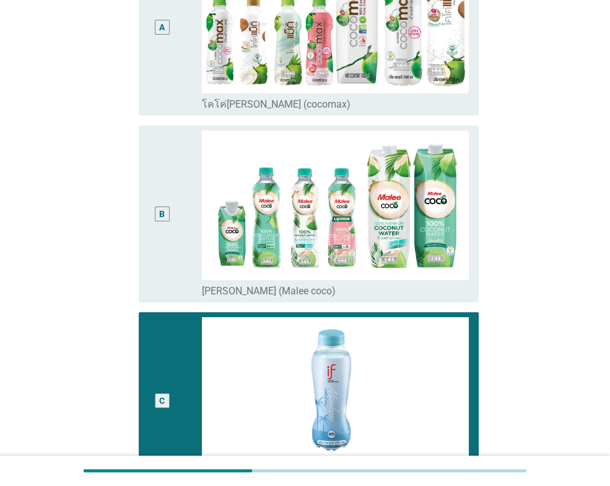
scroll to position [124, 0]
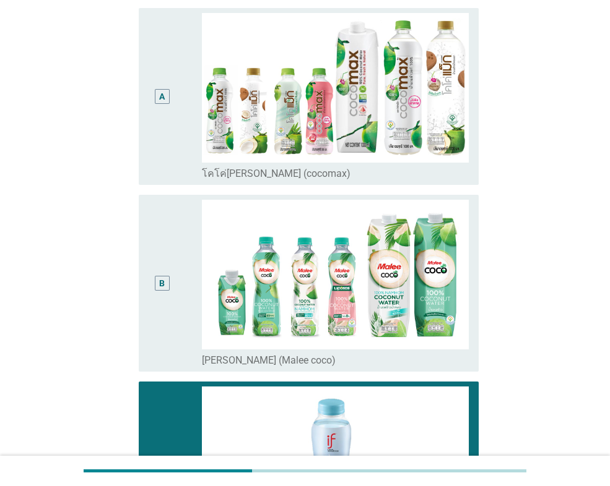
click at [182, 95] on div "A" at bounding box center [175, 96] width 53 height 167
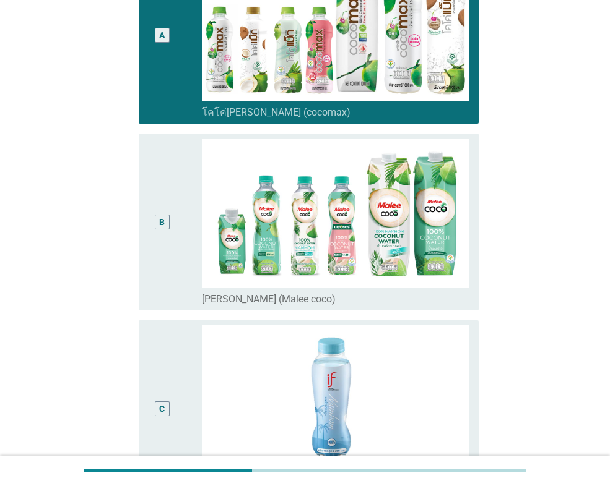
scroll to position [309, 0]
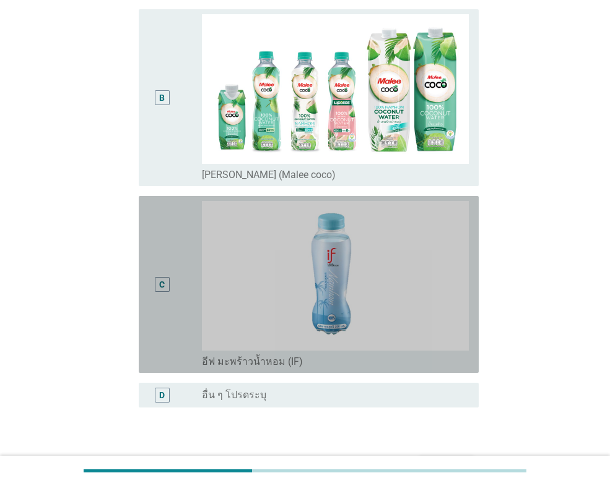
click at [170, 303] on div "C" at bounding box center [162, 284] width 27 height 167
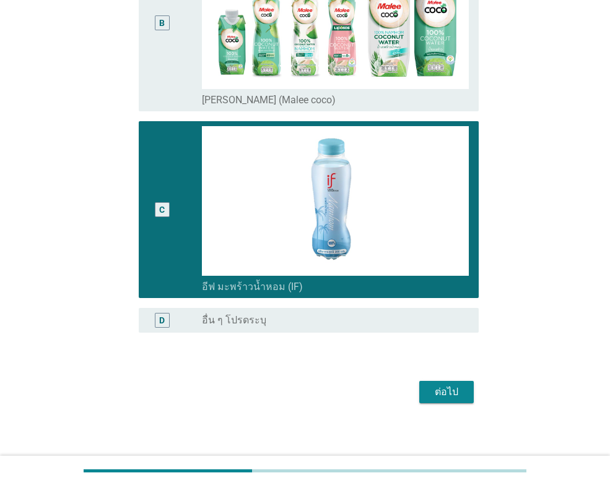
scroll to position [391, 0]
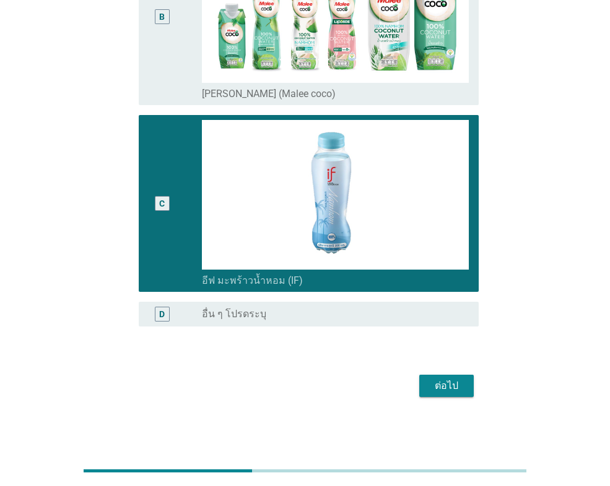
click at [463, 390] on div "ต่อไป" at bounding box center [446, 386] width 35 height 15
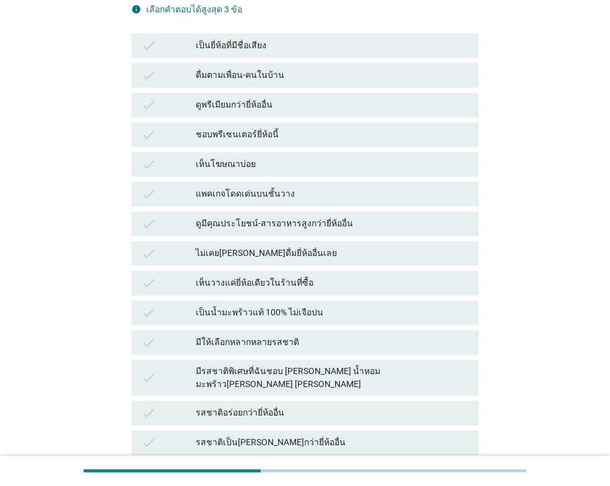
scroll to position [186, 0]
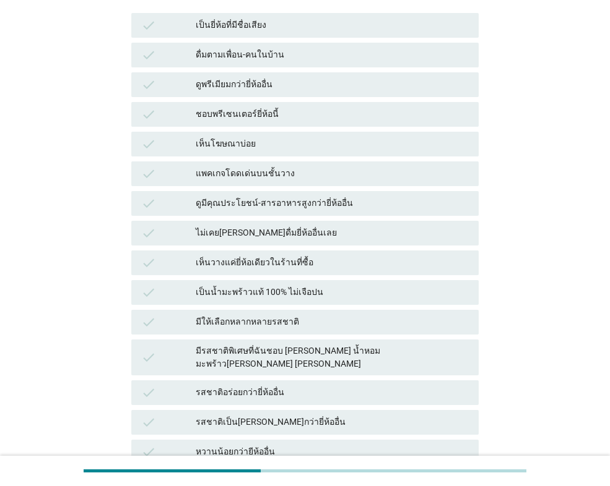
click at [267, 285] on div "เป็นน้ำมะพร้าวแท้ 100% ไม่เจือปน" at bounding box center [332, 292] width 273 height 15
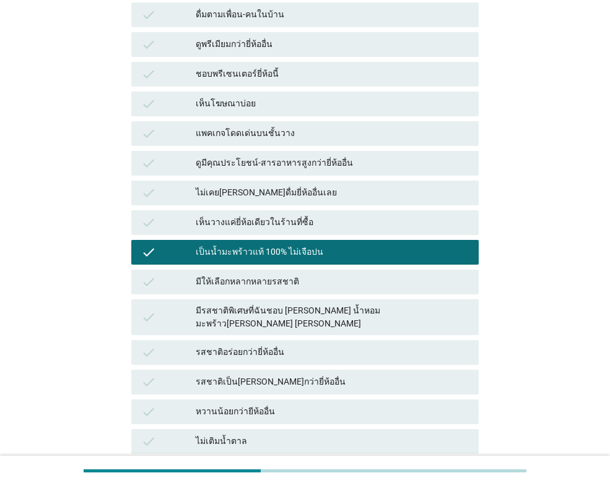
scroll to position [248, 0]
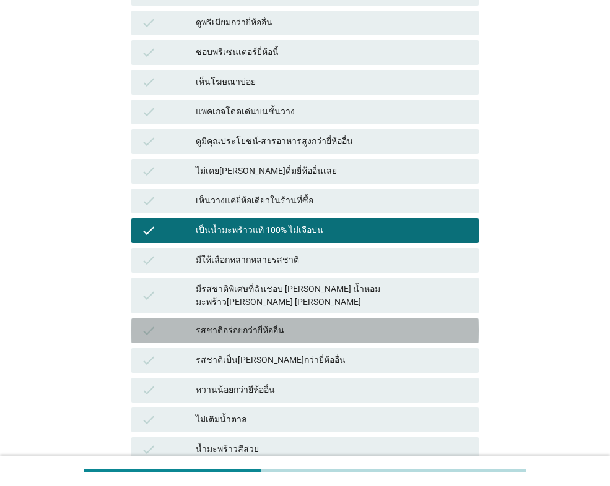
click at [257, 324] on div "รสชาติอร่อยกว่ายี่ห้ออื่น" at bounding box center [332, 331] width 273 height 15
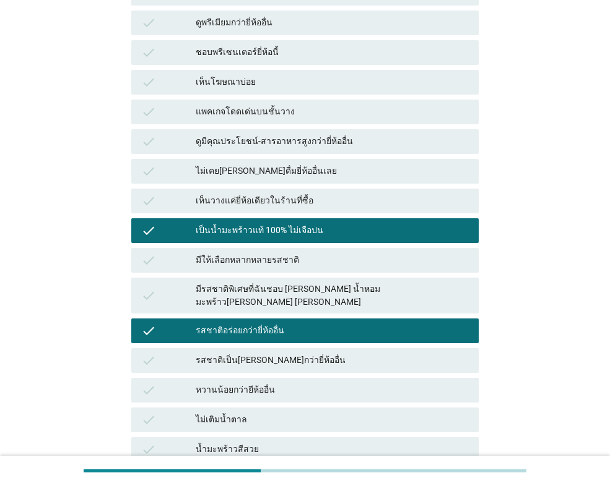
click at [322, 353] on div "รสชาติเป็น[PERSON_NAME]กว่ายี่ห้ออื่น" at bounding box center [332, 360] width 273 height 15
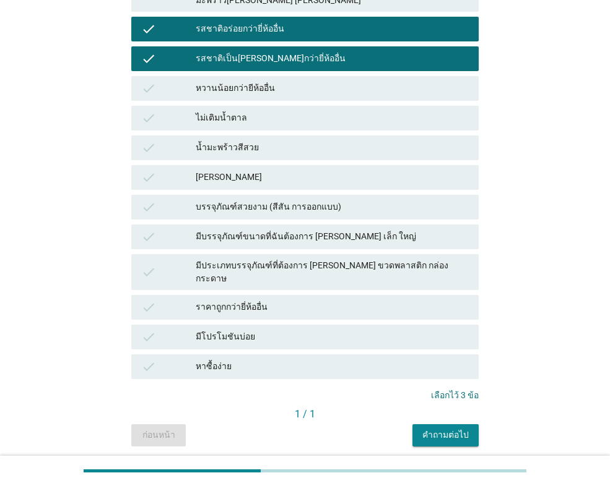
scroll to position [550, 0]
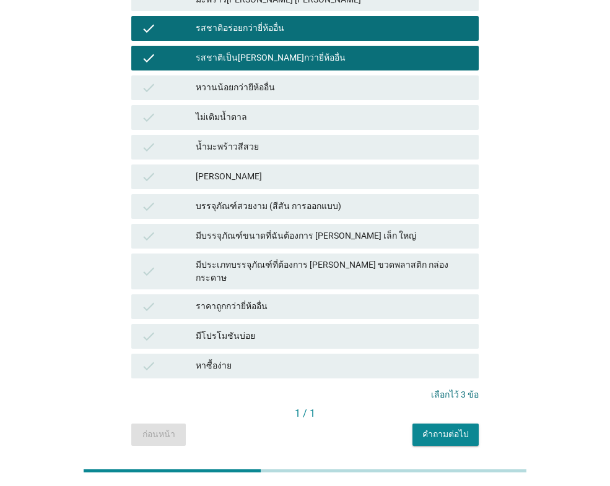
click at [464, 428] on div "คำถามต่อไป" at bounding box center [445, 434] width 46 height 13
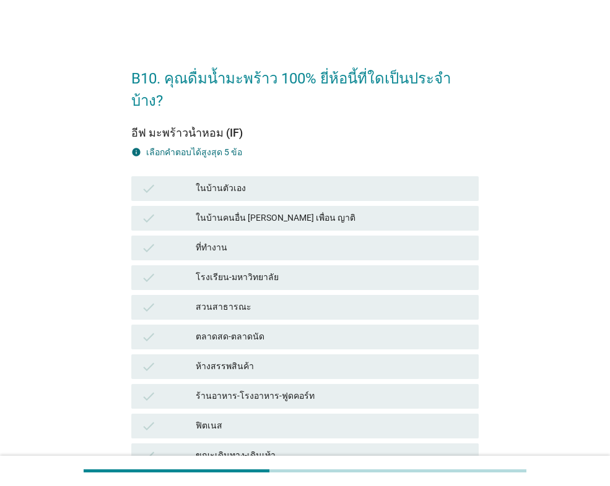
click at [228, 241] on div "ที่ทำงาน" at bounding box center [332, 248] width 273 height 15
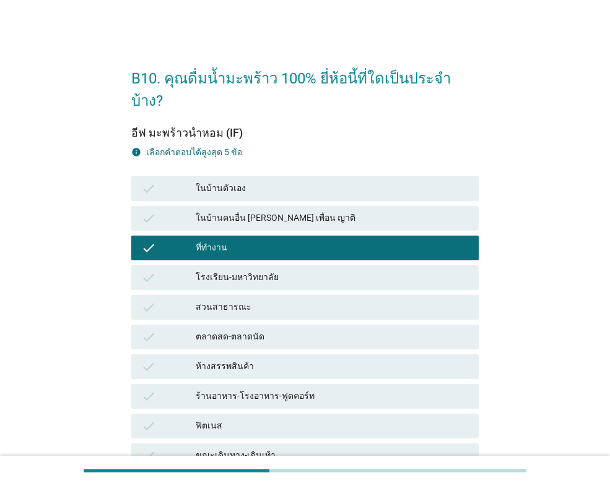
click at [268, 181] on div "ในบ้านตัวเอง" at bounding box center [332, 188] width 273 height 15
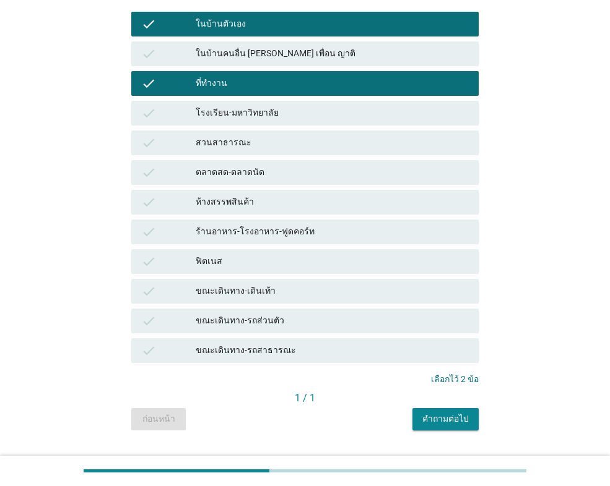
scroll to position [171, 0]
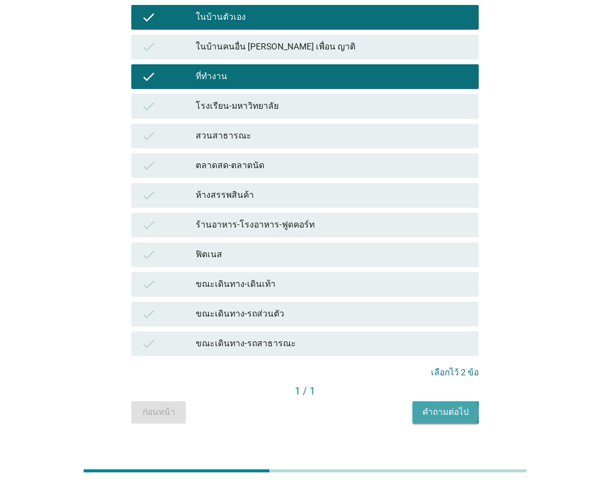
click at [456, 406] on div "คำถามต่อไป" at bounding box center [445, 412] width 46 height 13
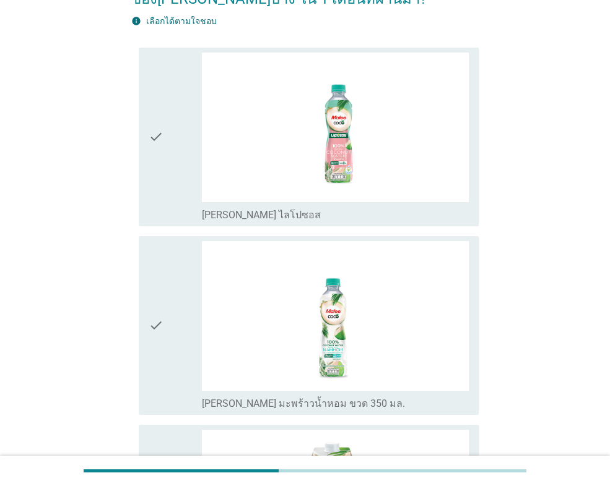
scroll to position [124, 0]
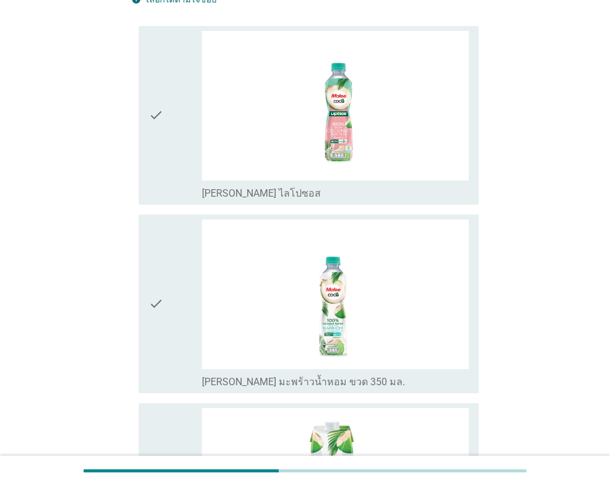
click at [152, 361] on icon "check" at bounding box center [156, 304] width 15 height 169
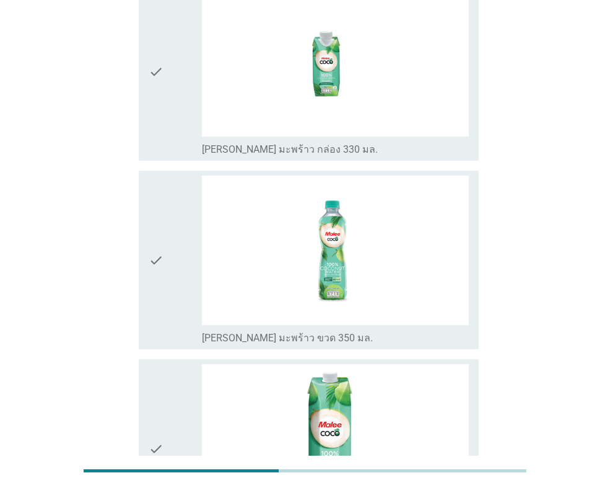
scroll to position [681, 0]
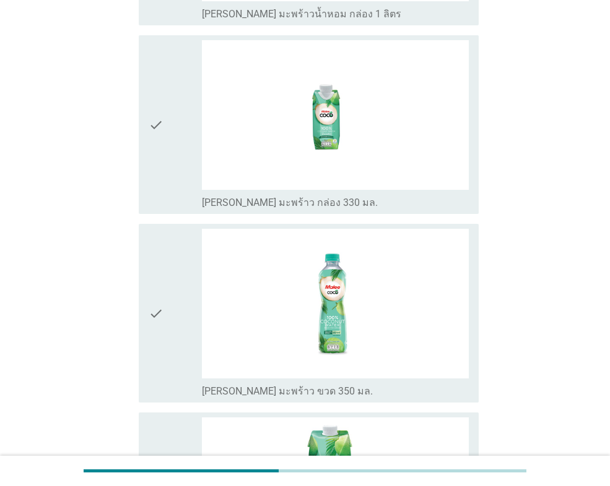
click at [167, 335] on div "check" at bounding box center [175, 313] width 53 height 169
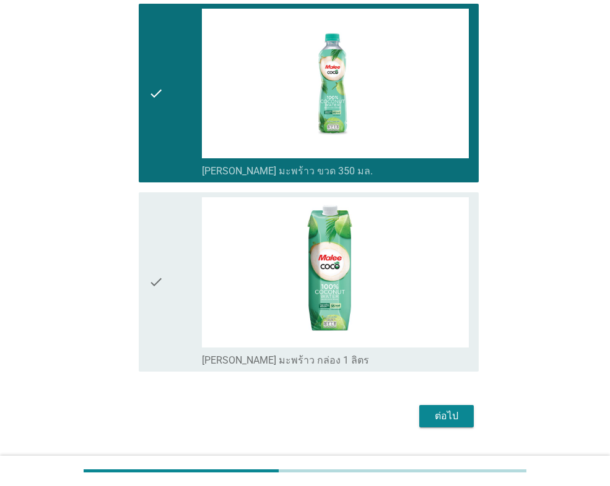
scroll to position [931, 0]
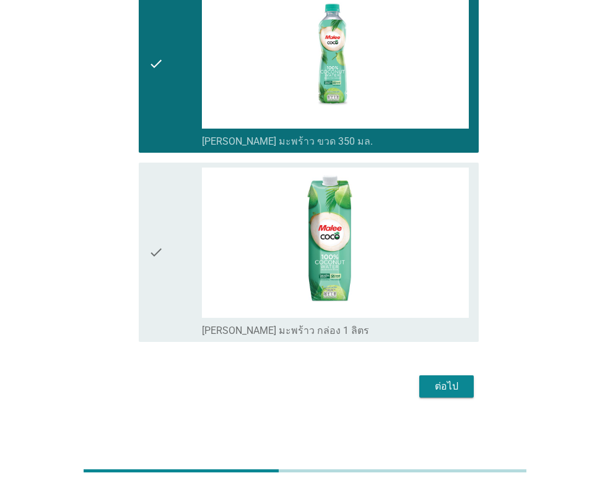
click at [454, 397] on button "ต่อไป" at bounding box center [446, 387] width 54 height 22
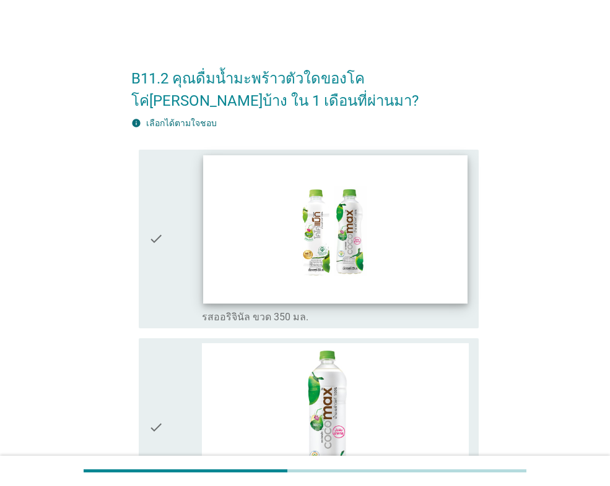
click at [397, 234] on img at bounding box center [335, 229] width 264 height 149
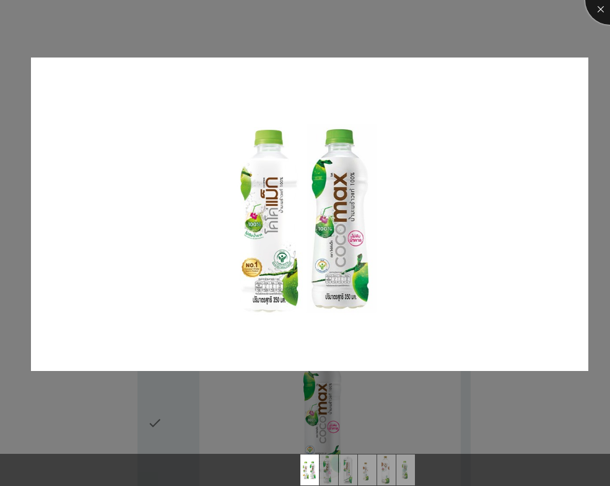
click at [594, 7] on div at bounding box center [610, 0] width 50 height 50
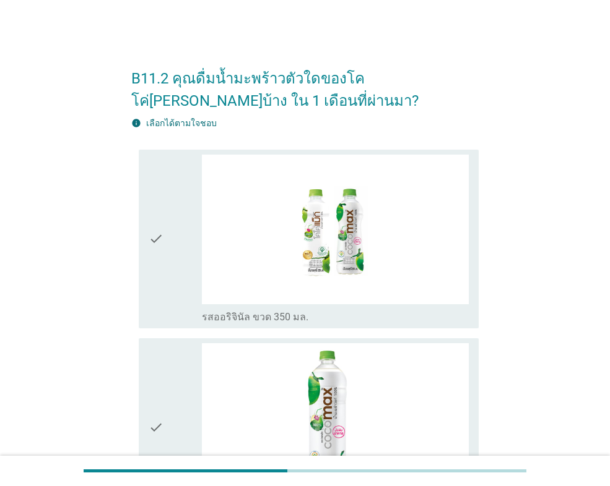
click at [170, 215] on div "check" at bounding box center [175, 239] width 53 height 169
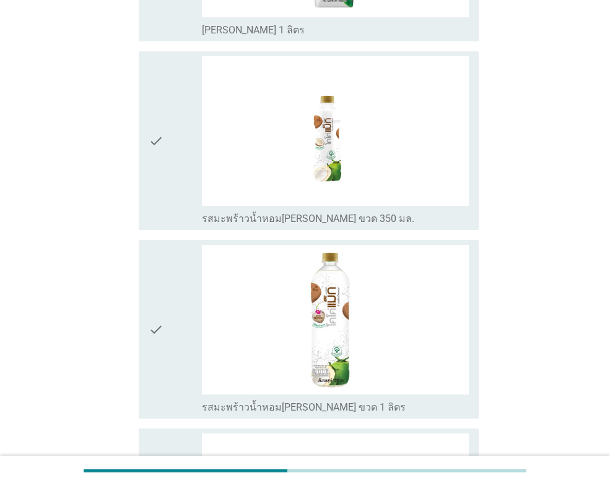
scroll to position [681, 0]
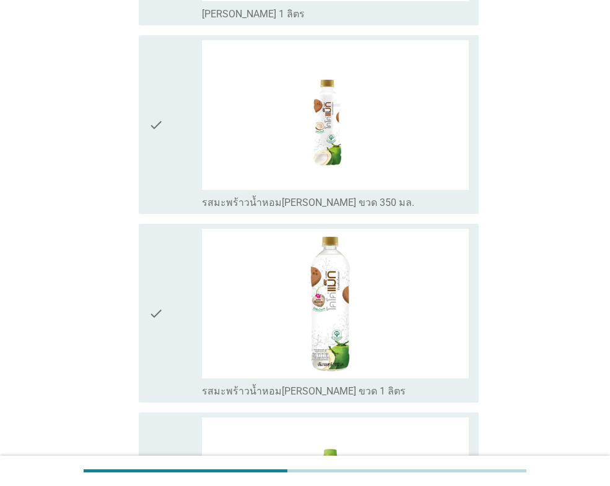
click at [181, 157] on div "check" at bounding box center [175, 124] width 53 height 169
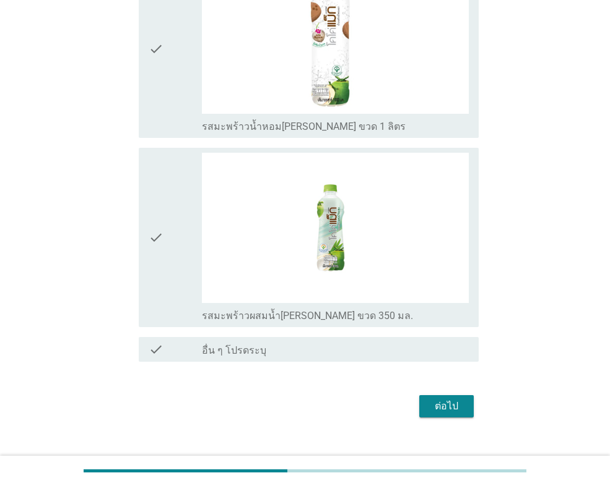
scroll to position [965, 0]
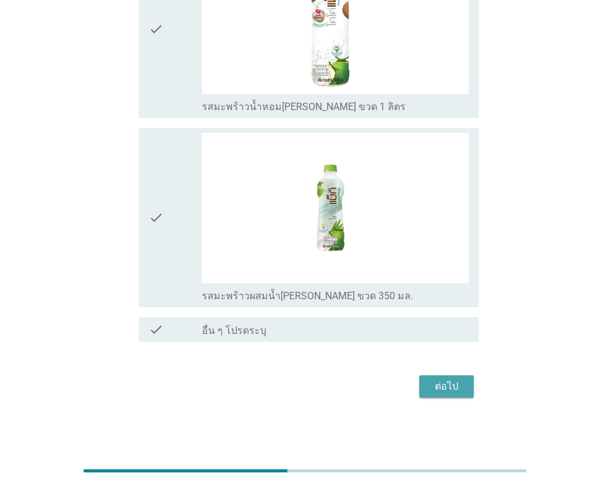
click at [450, 384] on div "ต่อไป" at bounding box center [446, 386] width 35 height 15
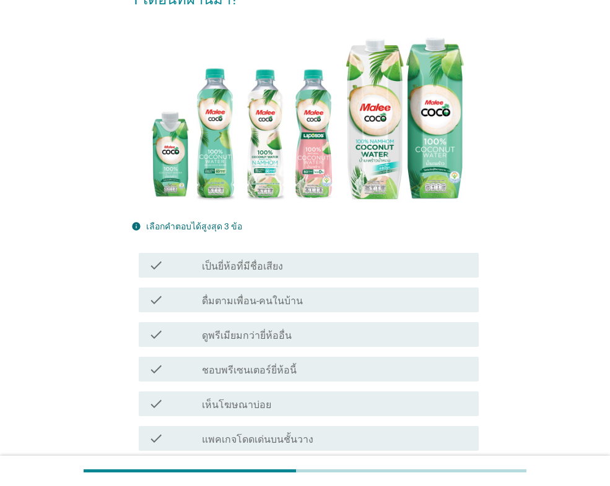
scroll to position [186, 0]
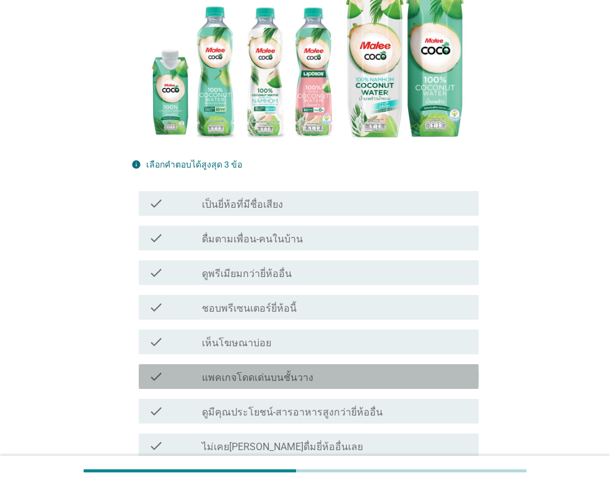
click at [397, 369] on div "check_box_outline_blank แพคเกจโดดเด่นบนชั้นวาง" at bounding box center [335, 376] width 267 height 15
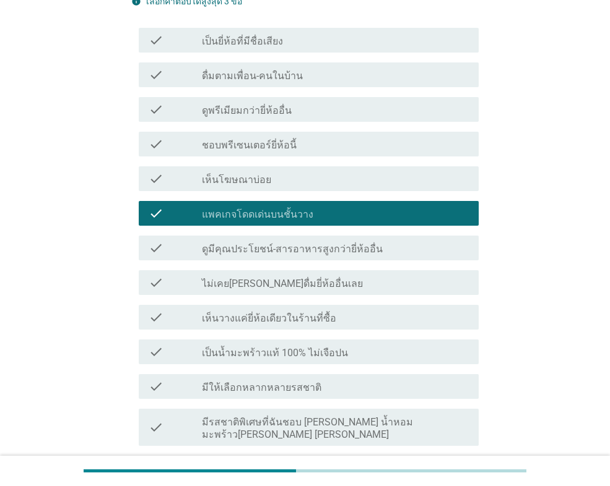
scroll to position [371, 0]
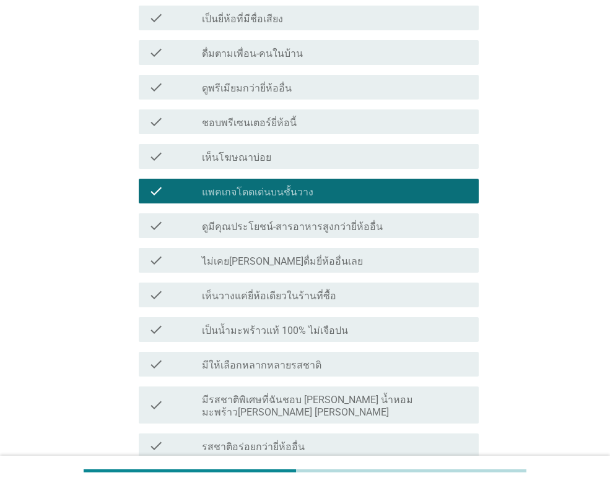
click at [402, 394] on label "มีรสชาติพิเศษที่ฉันชอบ [PERSON_NAME] น้ำหอม มะพร้าว[PERSON_NAME] [PERSON_NAME]" at bounding box center [335, 406] width 267 height 25
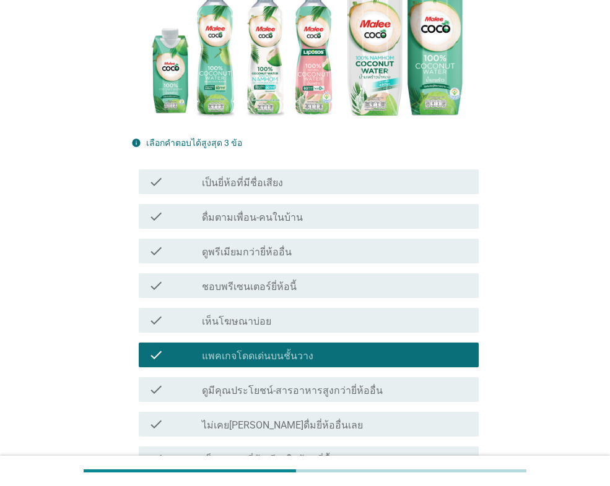
scroll to position [186, 0]
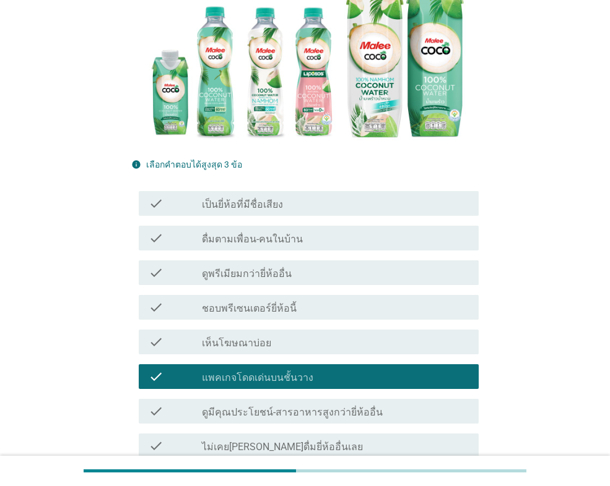
click at [400, 369] on div "check_box_outline_blank แพคเกจโดดเด่นบนชั้นวาง" at bounding box center [335, 376] width 267 height 15
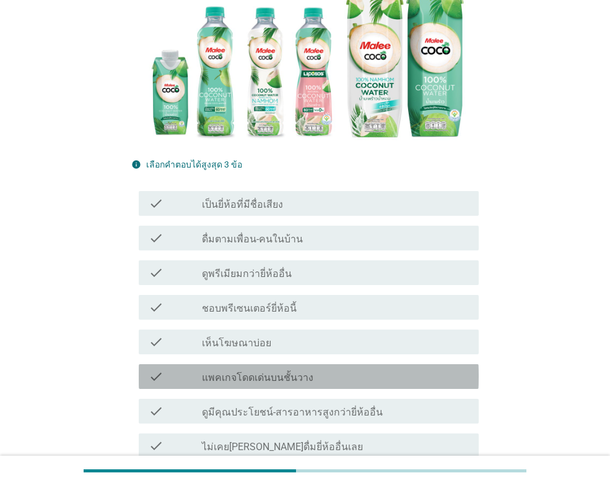
click at [431, 369] on div "check_box_outline_blank แพคเกจโดดเด่นบนชั้นวาง" at bounding box center [335, 376] width 267 height 15
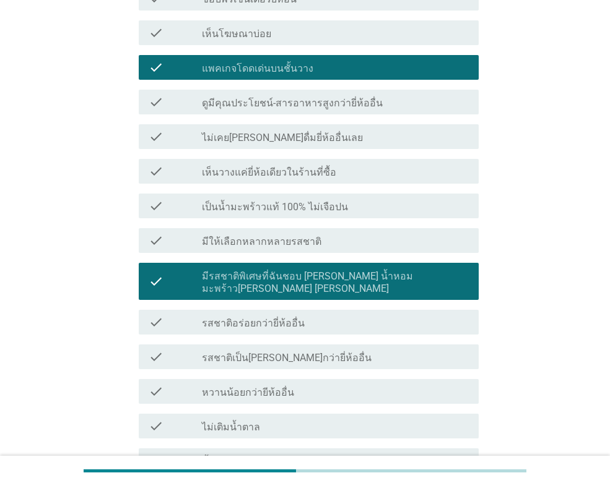
click at [411, 270] on label "มีรสชาติพิเศษที่ฉันชอบ [PERSON_NAME] น้ำหอม มะพร้าว[PERSON_NAME] [PERSON_NAME]" at bounding box center [335, 282] width 267 height 25
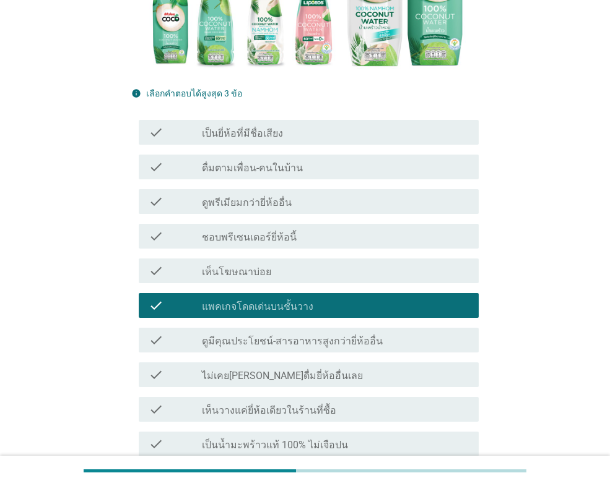
scroll to position [248, 0]
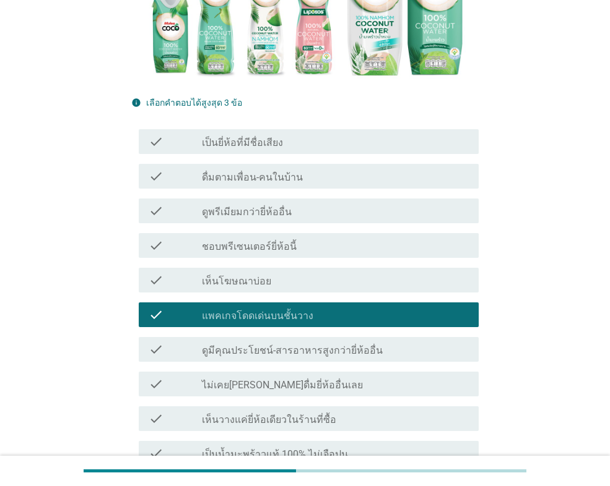
click at [280, 273] on div "check_box_outline_blank เห็นโฆษณาบ่อย" at bounding box center [335, 280] width 267 height 15
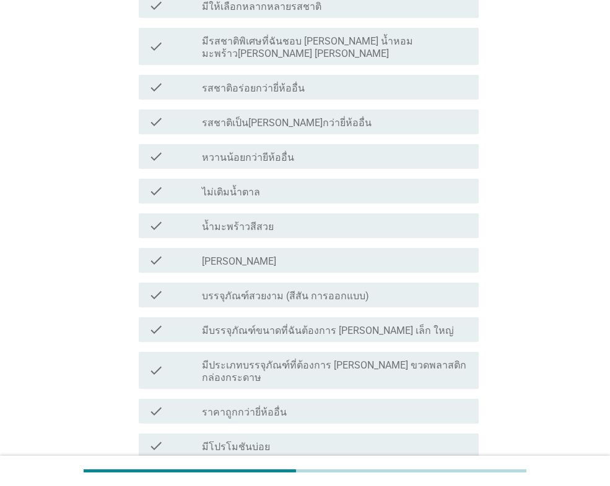
scroll to position [743, 0]
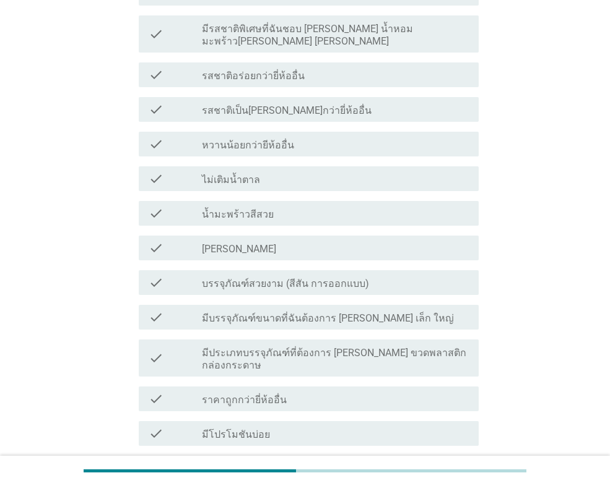
click at [399, 310] on div "check_box_outline_blank มีบรรจุภัณฑ์ขนาดที่ฉันต้องการ [PERSON_NAME] เล็ก ใหญ่" at bounding box center [335, 317] width 267 height 15
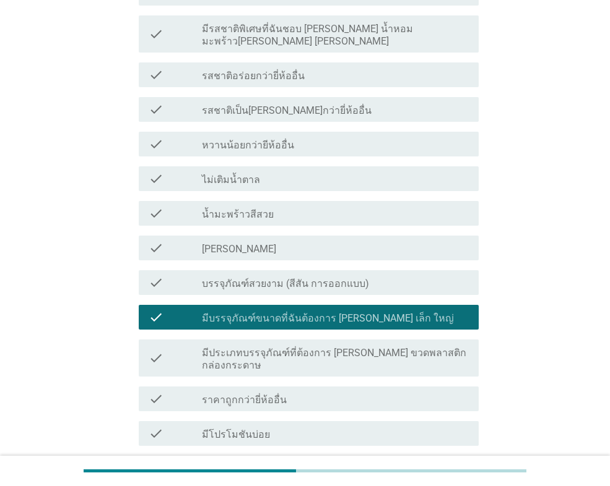
scroll to position [887, 0]
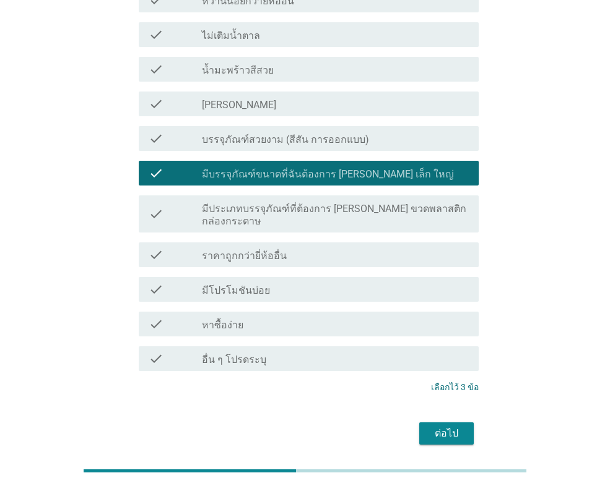
click at [447, 426] on div "ต่อไป" at bounding box center [446, 433] width 35 height 15
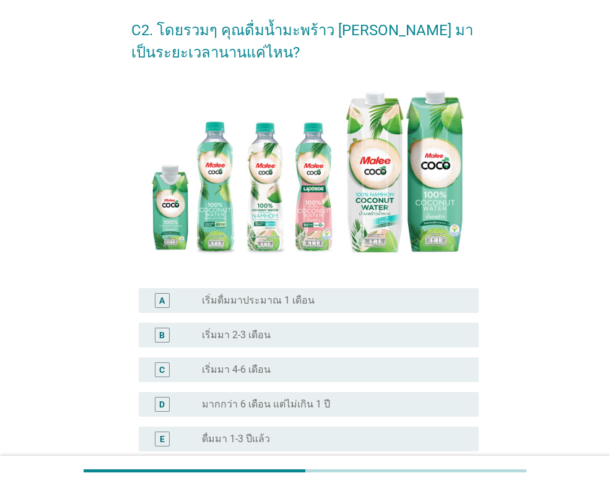
scroll to position [124, 0]
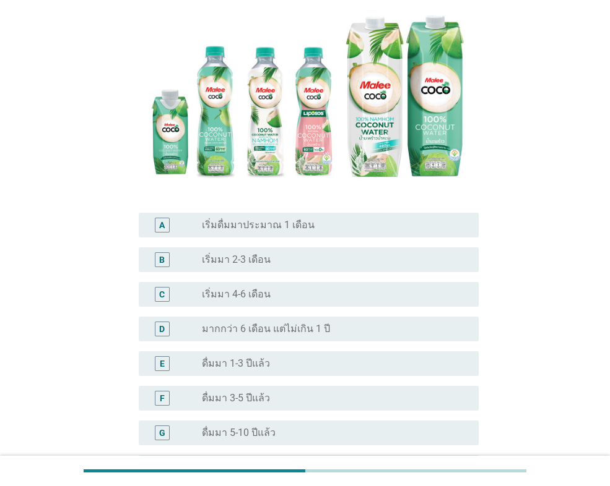
click at [439, 328] on div "radio_button_unchecked มากกว่า 6 เดือน แต่ไม่เกิน 1 ปี" at bounding box center [330, 329] width 257 height 12
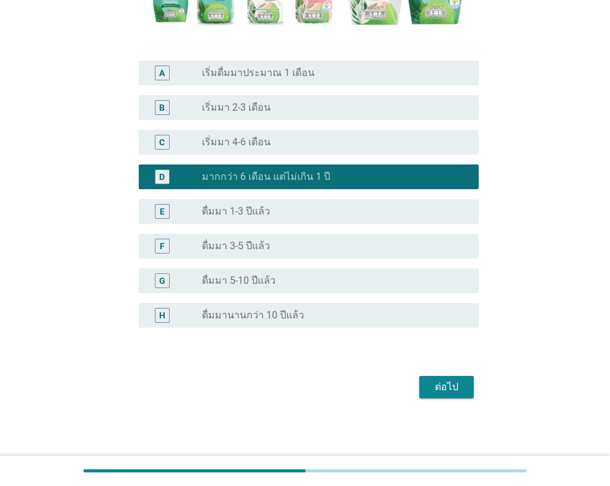
scroll to position [277, 0]
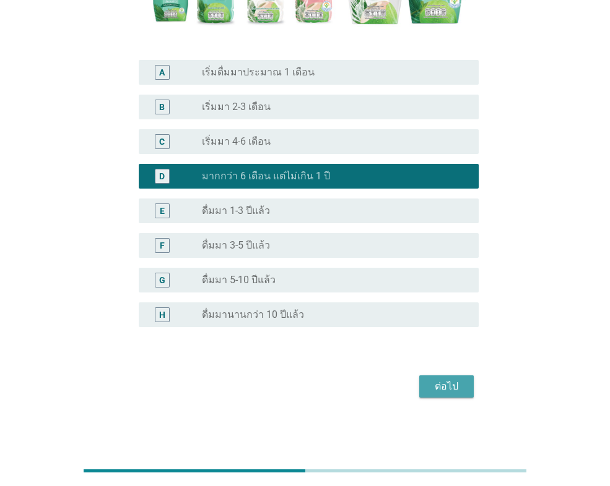
click at [468, 394] on button "ต่อไป" at bounding box center [446, 387] width 54 height 22
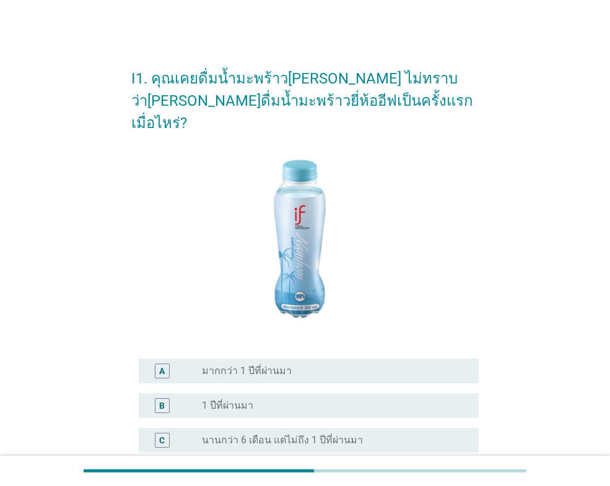
scroll to position [62, 0]
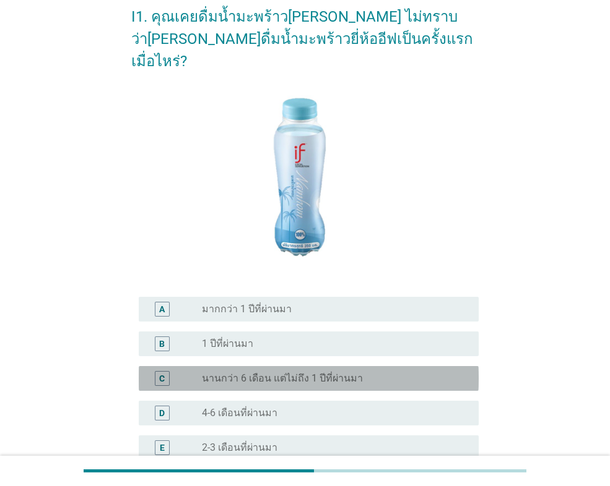
click at [356, 373] on div "radio_button_unchecked นานกว่า 6 เดือน แต่ไม่ถึง 1 ปีที่ผ่านมา" at bounding box center [330, 379] width 257 height 12
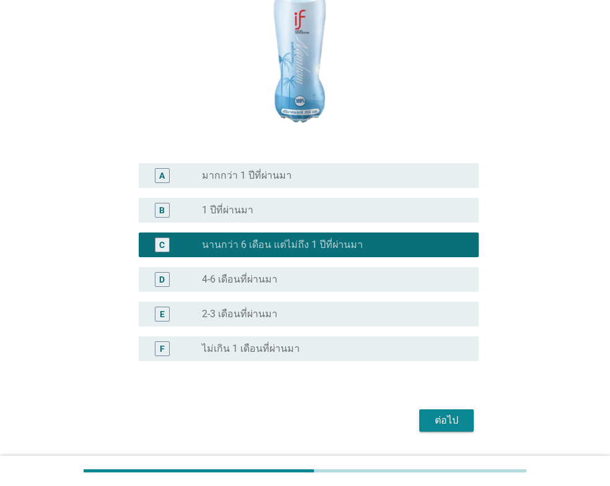
scroll to position [207, 0]
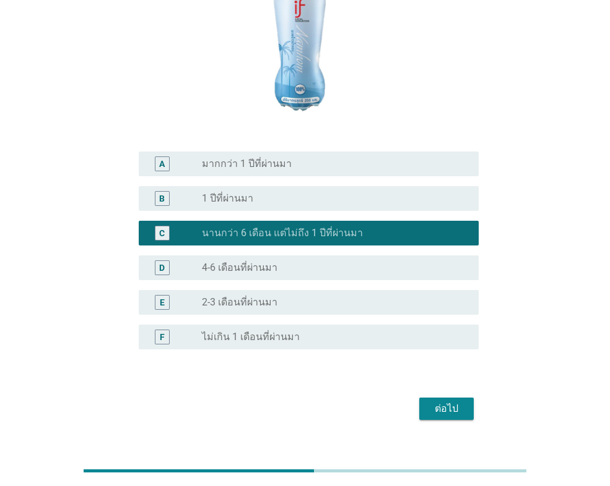
click at [450, 402] on div "ต่อไป" at bounding box center [446, 409] width 35 height 15
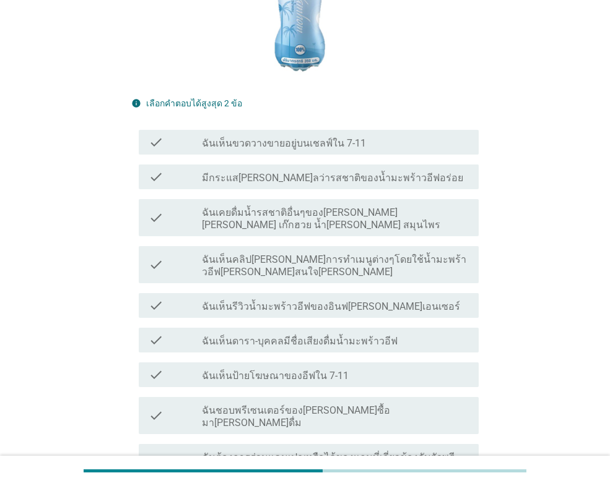
scroll to position [309, 0]
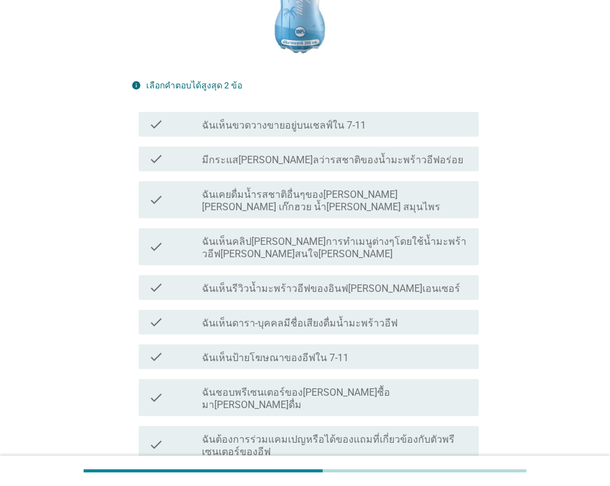
click at [328, 119] on label "ฉันเห็นขวดวางขายอยู่บนเชลฟ์ใน 7-11" at bounding box center [284, 125] width 164 height 12
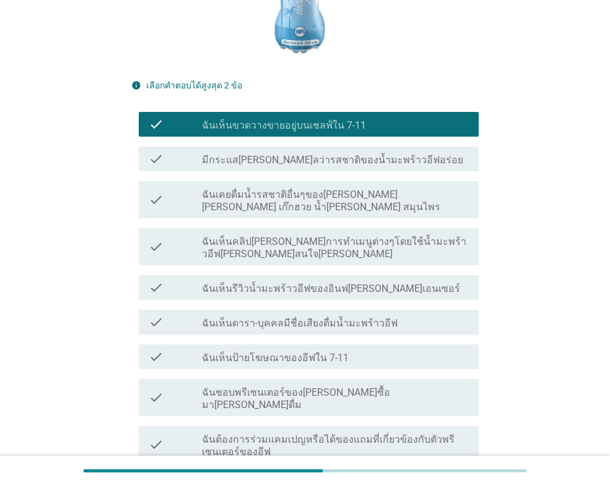
click at [374, 192] on div "check check_box_outline_blank ฉันเคยดื่มน้ำรสชาติอื่นๆของ[PERSON_NAME] [PERSON_…" at bounding box center [309, 199] width 340 height 37
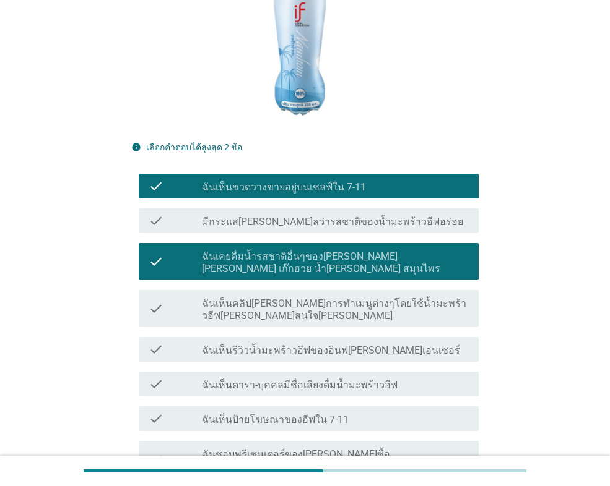
scroll to position [587, 0]
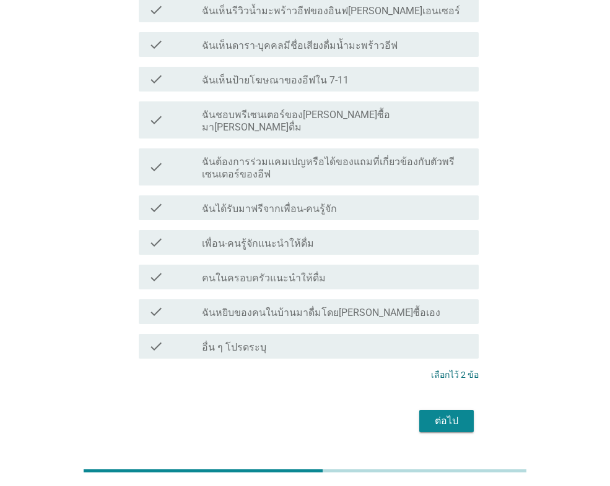
click at [449, 414] on div "ต่อไป" at bounding box center [446, 421] width 35 height 15
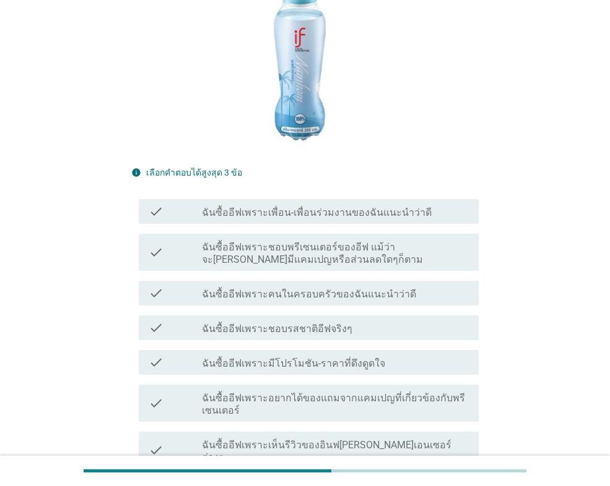
scroll to position [248, 0]
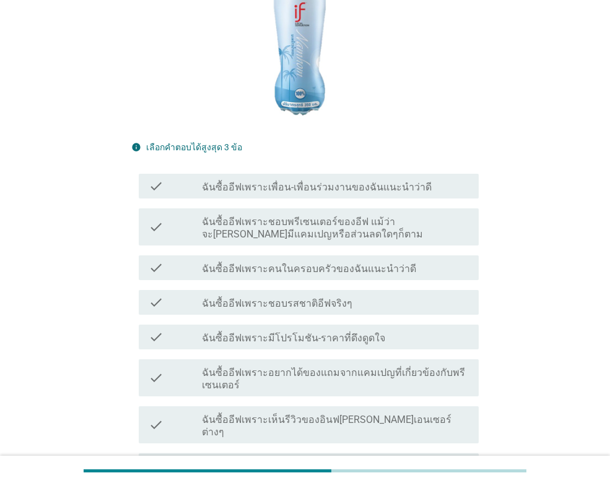
click at [356, 295] on div "check_box_outline_blank ฉันซื้ออีฟเพราะชอบรสชาติอีฟจริงๆ" at bounding box center [335, 302] width 267 height 15
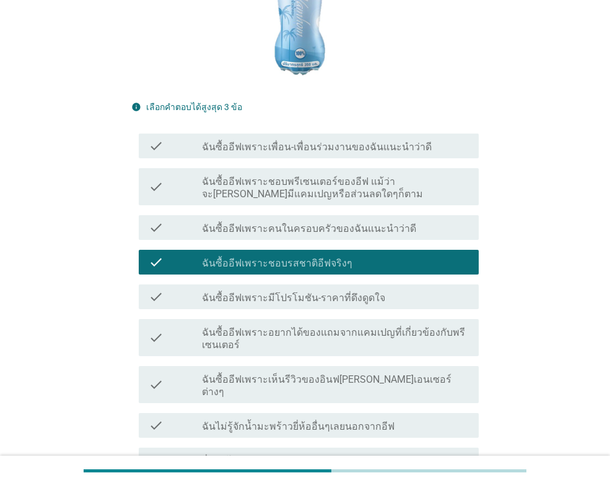
scroll to position [309, 0]
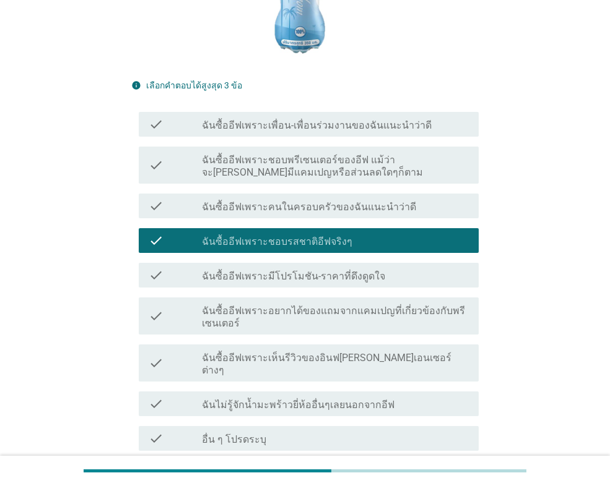
click at [333, 119] on label "ฉันซื้ออีฟเพราะเพื่อน-เพื่อนร่วมงานของฉันแนะนำว่าดี" at bounding box center [317, 125] width 230 height 12
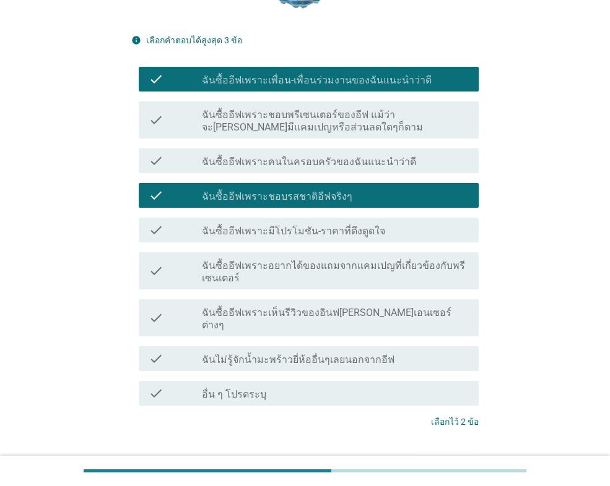
scroll to position [402, 0]
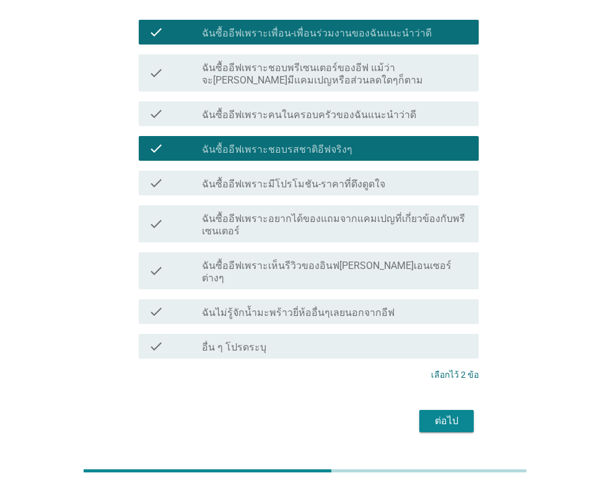
click at [461, 404] on div "I3. ต่อไปนี้เป็นเหตุผลที่คนต่างๆตัดสินใจเลือกดื่มน้ำมะพร้าวยี่ห้ออีฟในปัจจุบัน …" at bounding box center [304, 45] width 367 height 803
click at [467, 410] on button "ต่อไป" at bounding box center [446, 421] width 54 height 22
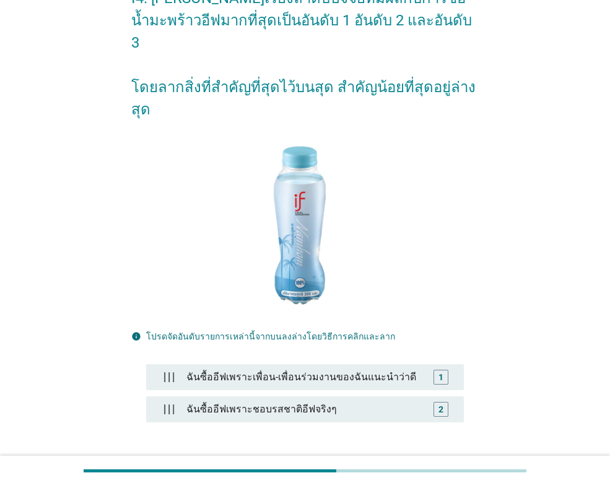
scroll to position [62, 0]
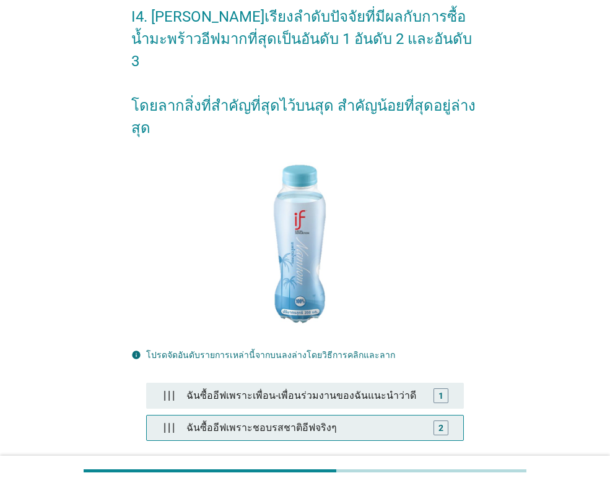
click at [345, 416] on div "ฉันซื้ออีฟเพราะชอบรสชาติอีฟจริงๆ" at bounding box center [304, 428] width 247 height 25
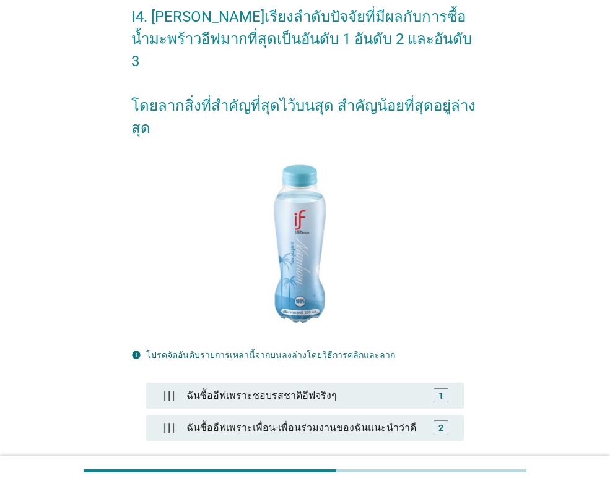
scroll to position [161, 0]
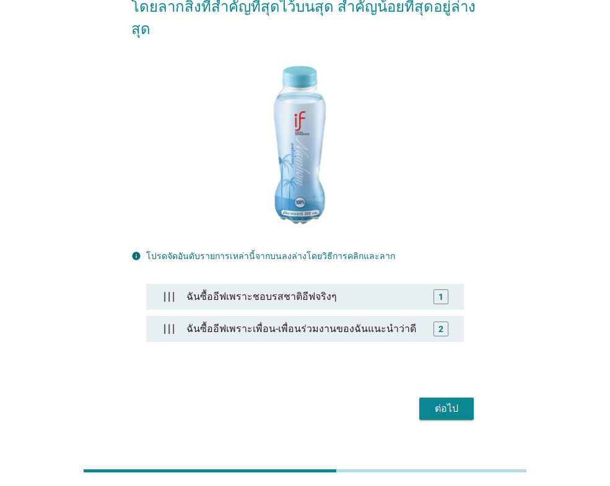
click at [468, 398] on button "ต่อไป" at bounding box center [446, 409] width 54 height 22
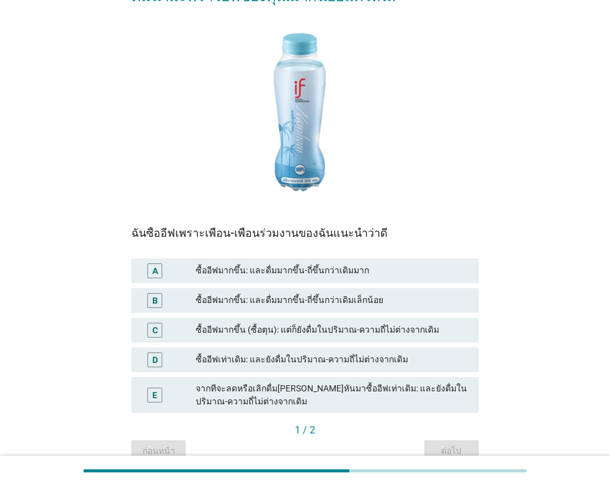
scroll to position [124, 0]
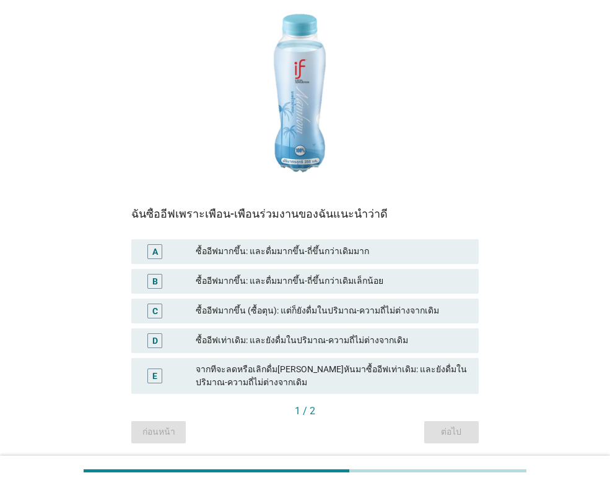
click at [357, 285] on div "ซื้ออีฟมากขึ้น: และดื่มมากขึ้น-ถี่ขึ้นกว่าเดิมเล็กน้อย" at bounding box center [332, 281] width 273 height 15
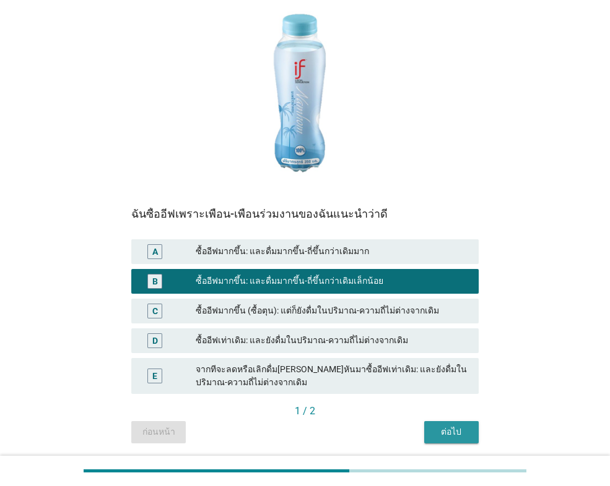
click at [454, 428] on div "ต่อไป" at bounding box center [451, 432] width 35 height 13
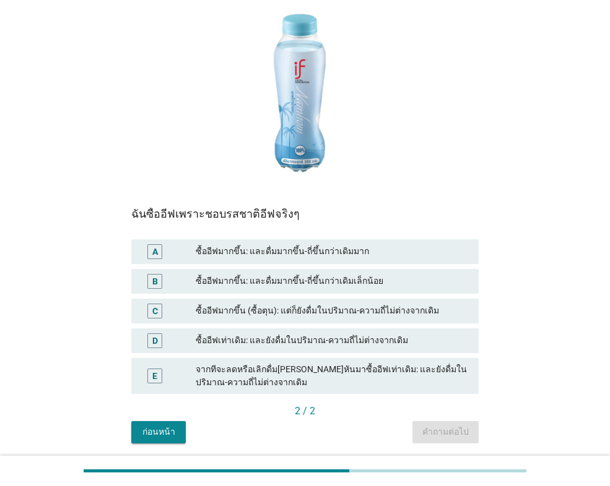
click at [314, 251] on div "ซื้ออีฟมากขึ้น: และดื่มมากขึ้น-ถี่ขึ้นกว่าเดิมมาก" at bounding box center [332, 251] width 273 height 15
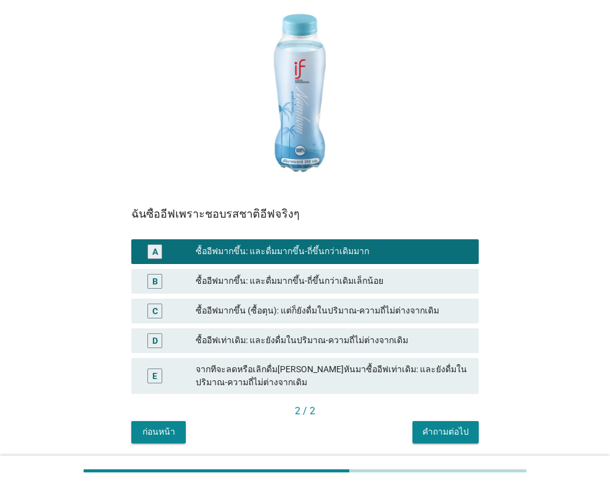
click at [448, 438] on div "คำถามต่อไป" at bounding box center [445, 432] width 46 height 13
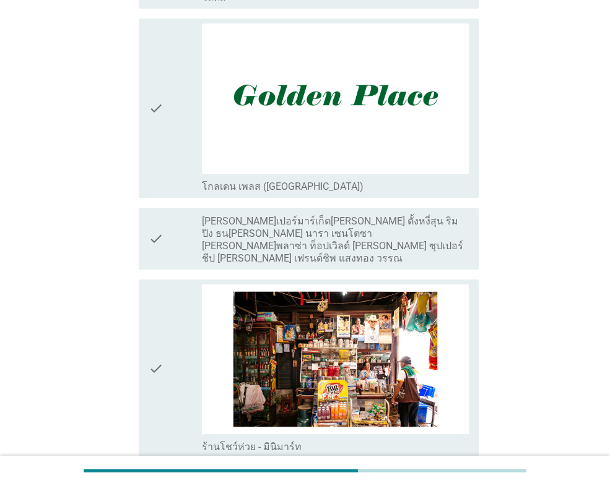
scroll to position [2042, 0]
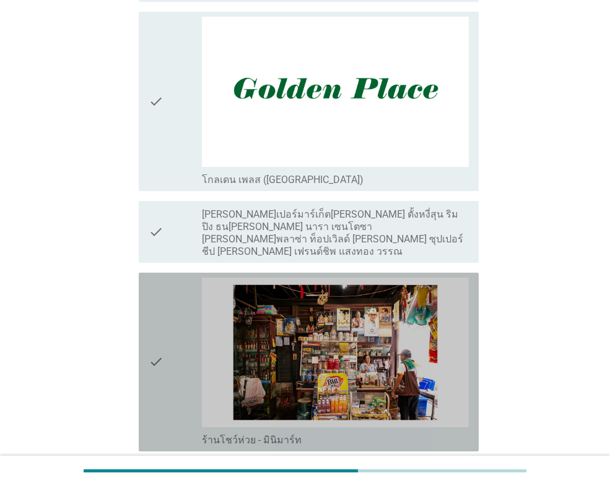
click at [178, 351] on div "check" at bounding box center [175, 362] width 53 height 169
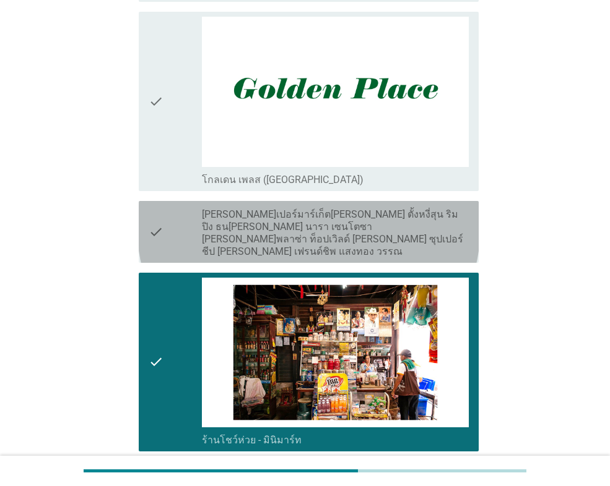
click at [160, 240] on icon "check" at bounding box center [156, 232] width 15 height 52
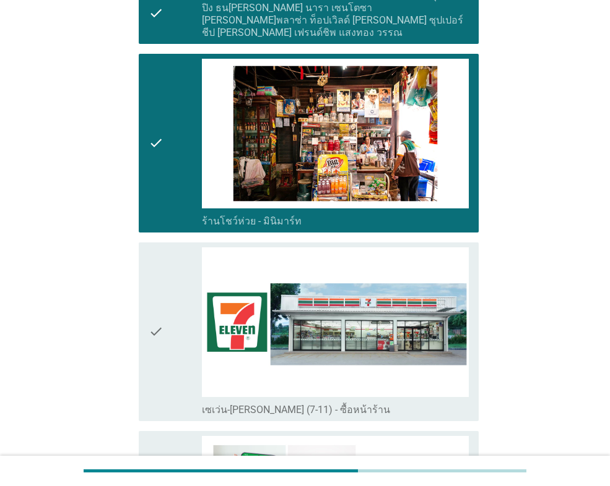
scroll to position [2290, 0]
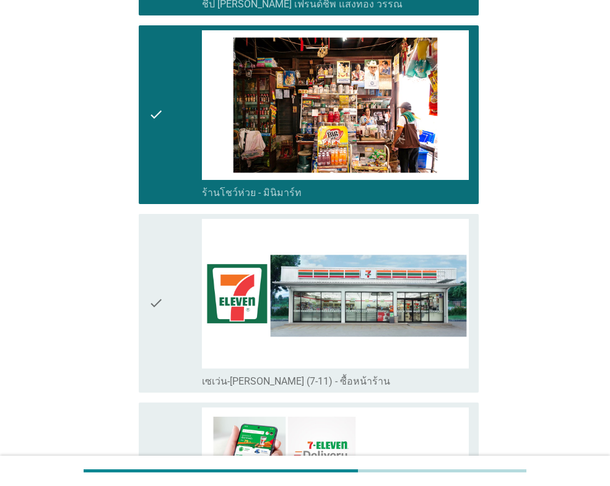
click at [159, 276] on icon "check" at bounding box center [156, 303] width 15 height 169
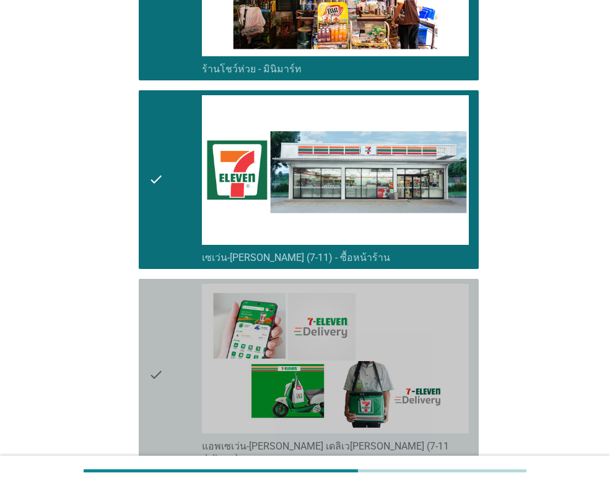
click at [161, 323] on icon "check" at bounding box center [156, 374] width 15 height 181
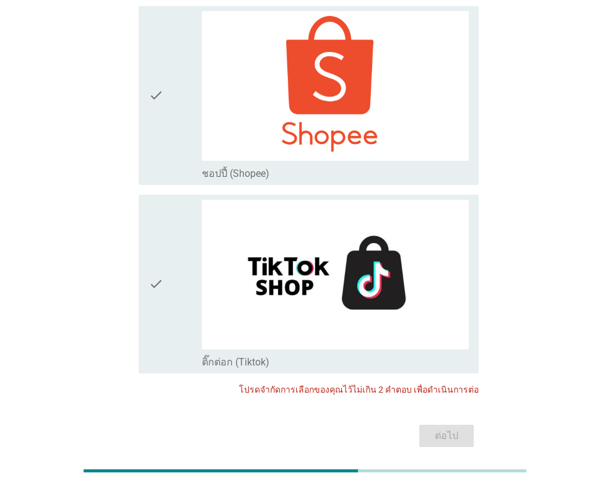
click at [446, 421] on div "ต่อไป" at bounding box center [304, 436] width 347 height 30
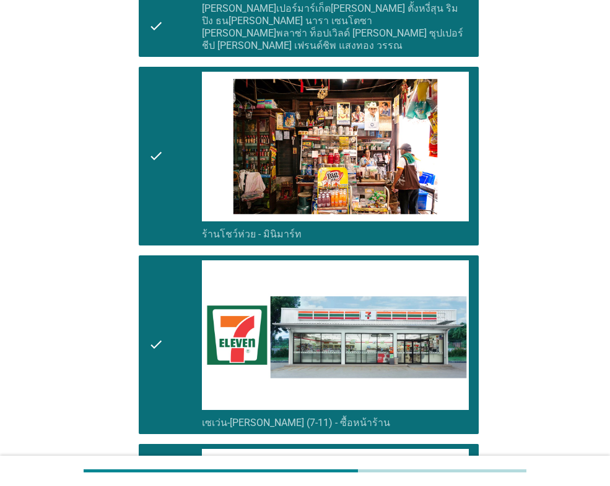
scroll to position [2068, 0]
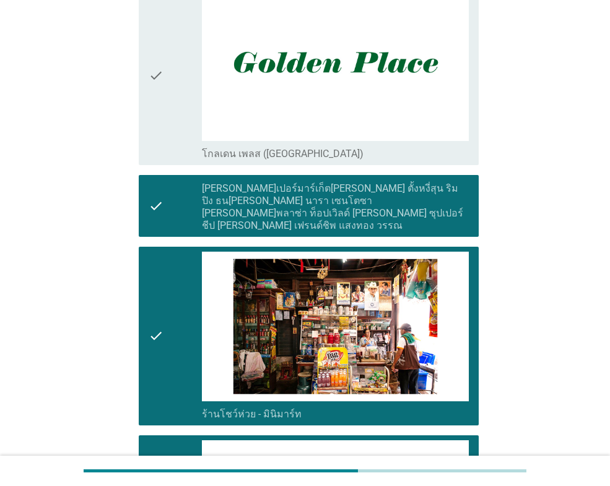
click at [157, 284] on icon "check" at bounding box center [156, 336] width 15 height 169
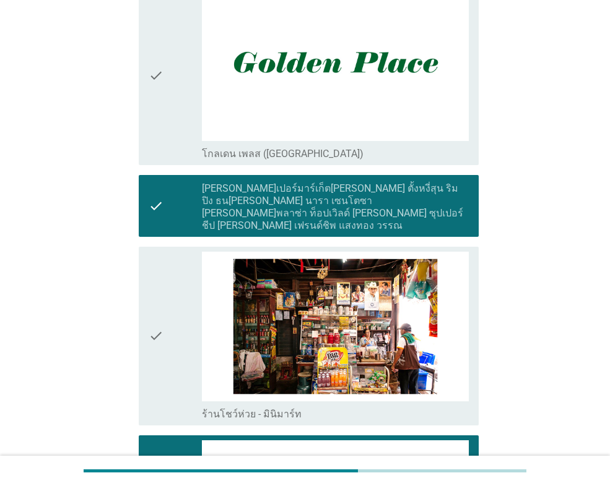
click at [159, 205] on icon "check" at bounding box center [156, 206] width 15 height 52
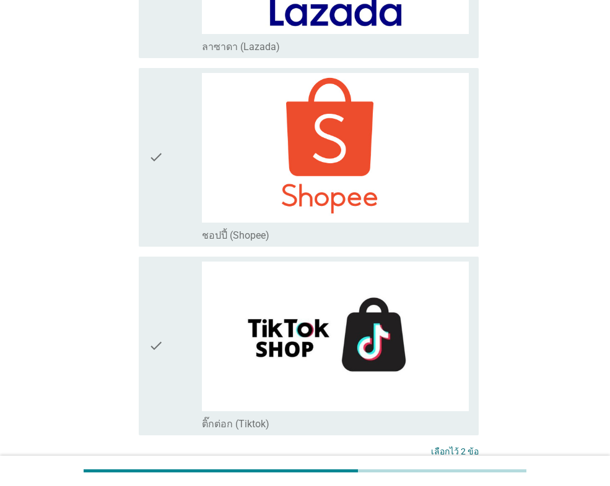
scroll to position [3492, 0]
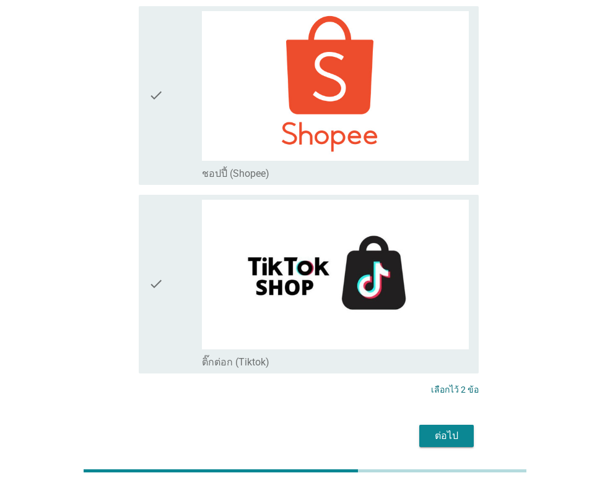
click at [431, 429] on div "ต่อไป" at bounding box center [446, 436] width 35 height 15
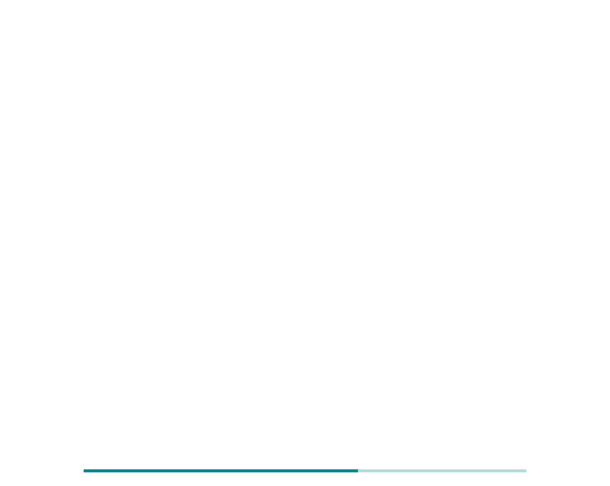
scroll to position [0, 0]
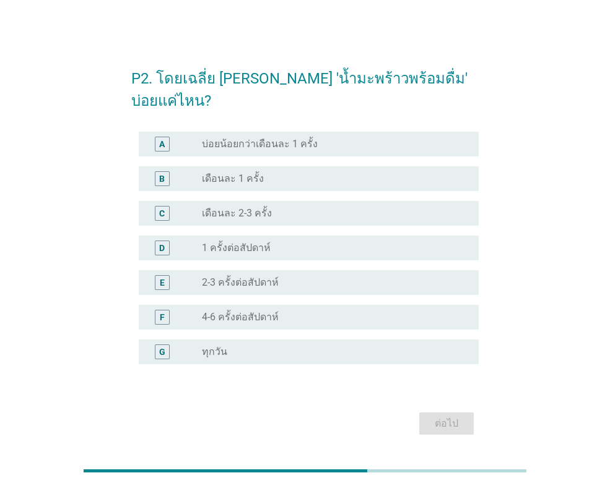
click at [260, 277] on label "2-3 ครั้งต่อสัปดาห์" at bounding box center [240, 283] width 77 height 12
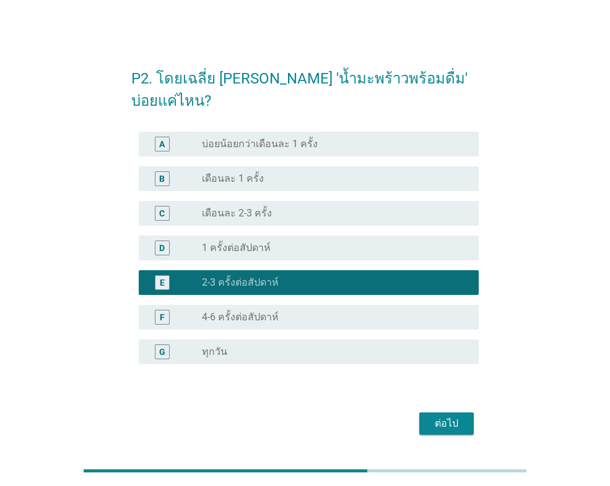
click at [412, 346] on div "radio_button_unchecked ทุกวัน" at bounding box center [330, 352] width 257 height 12
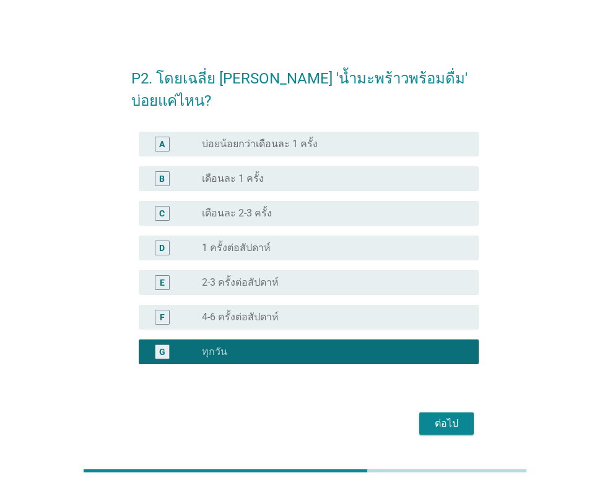
click at [435, 409] on div "ต่อไป" at bounding box center [304, 424] width 347 height 30
click at [439, 417] on div "ต่อไป" at bounding box center [446, 424] width 35 height 15
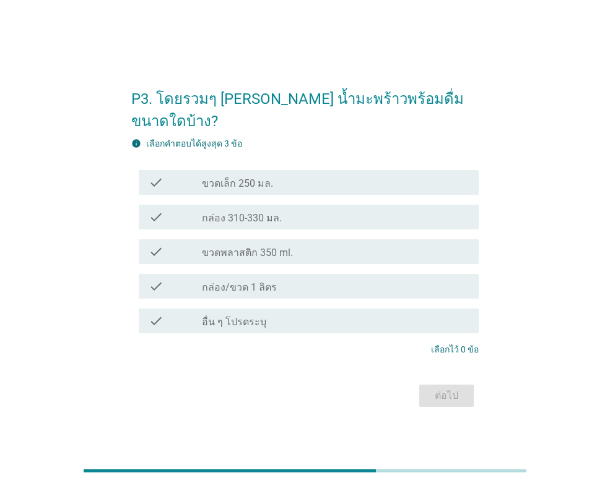
click at [278, 180] on div "check check_box_outline_blank ขวดเล็ก 250 มล." at bounding box center [309, 182] width 340 height 25
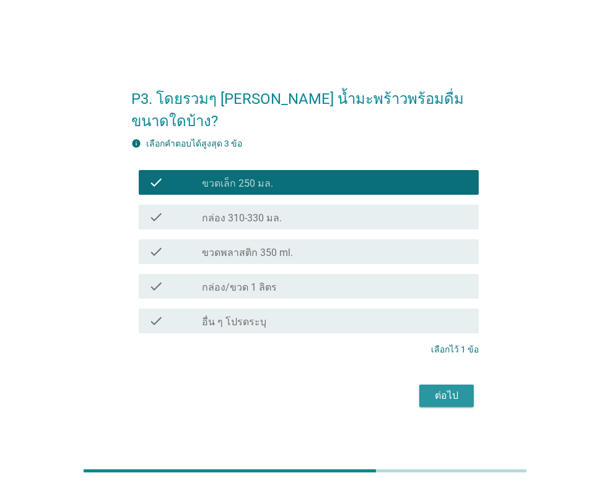
click at [448, 389] on div "ต่อไป" at bounding box center [446, 396] width 35 height 15
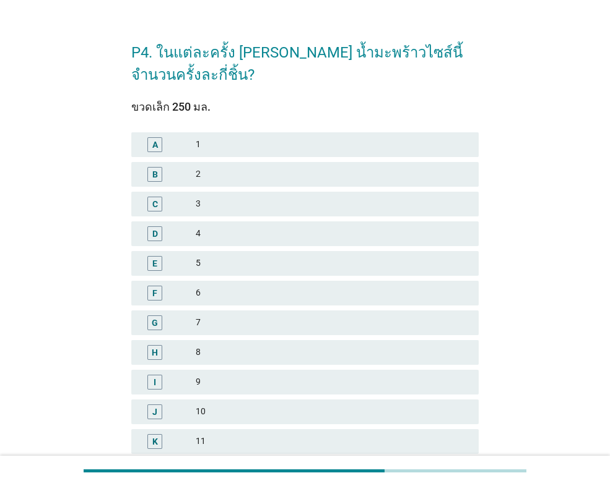
scroll to position [62, 0]
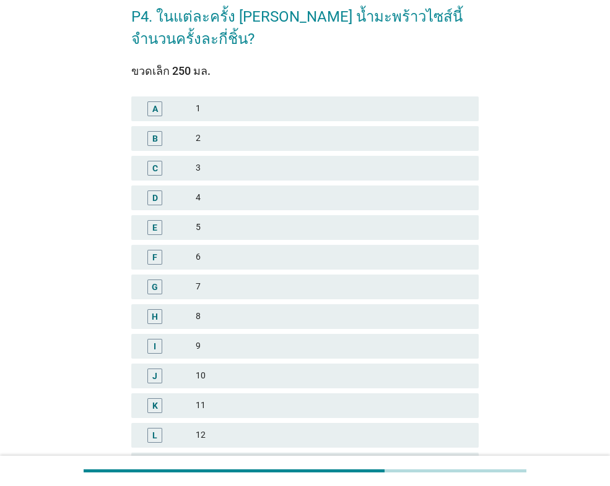
click at [212, 108] on div "1" at bounding box center [332, 108] width 273 height 15
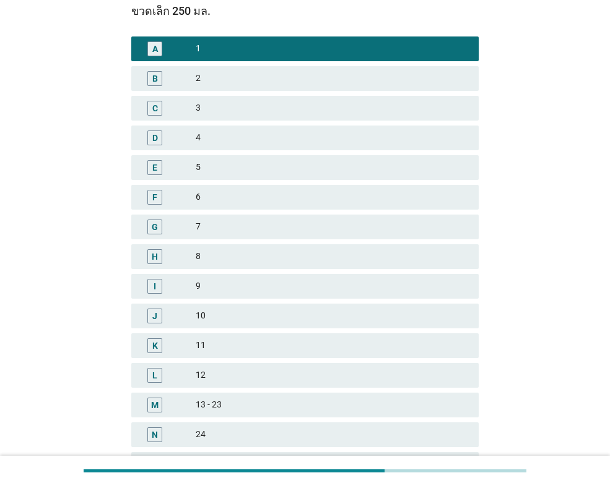
scroll to position [247, 0]
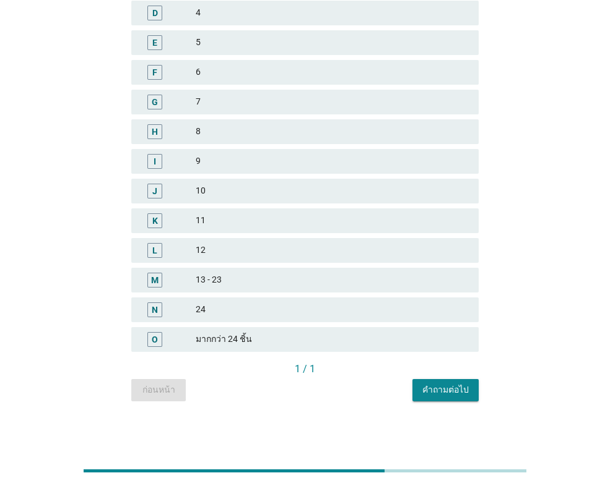
click at [423, 394] on button "คำถามต่อไป" at bounding box center [445, 390] width 66 height 22
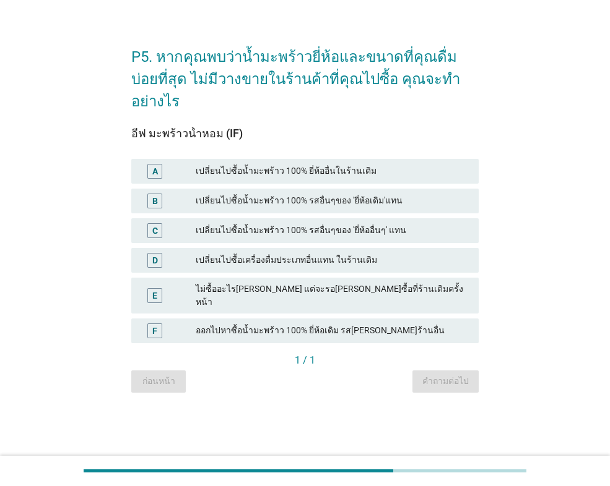
scroll to position [0, 0]
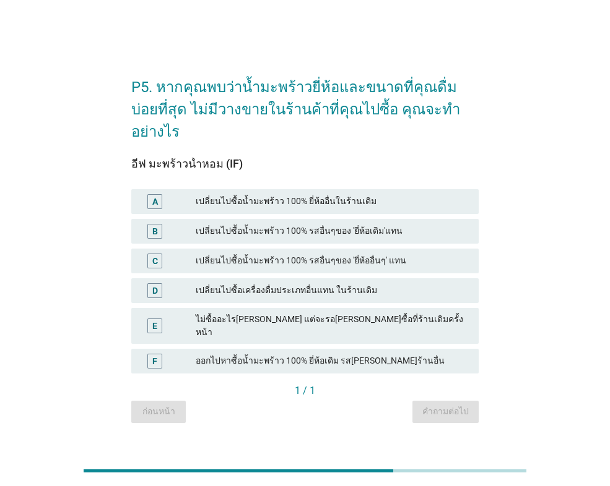
click at [319, 354] on div "ออกไปหาซื้อน้ำมะพร้าว 100% ยี่ห้อเดิม รส[PERSON_NAME]ร้านอื่น" at bounding box center [332, 361] width 273 height 15
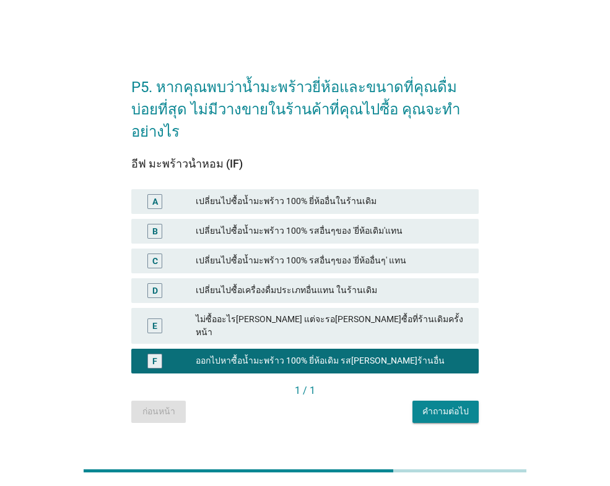
click at [445, 405] on div "คำถามต่อไป" at bounding box center [445, 411] width 46 height 13
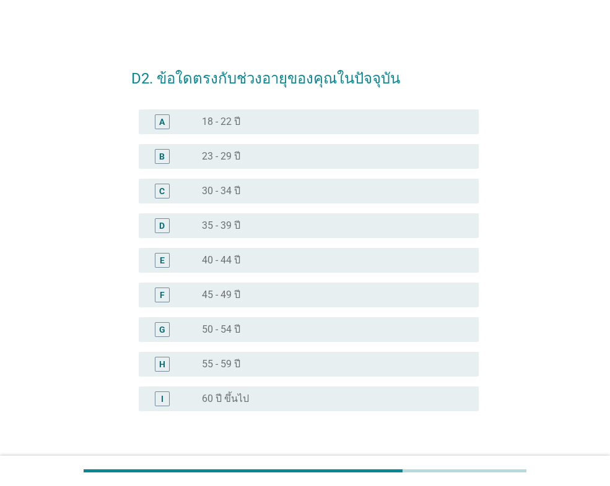
click at [279, 155] on div "radio_button_unchecked 23 - 29 ปี" at bounding box center [330, 156] width 257 height 12
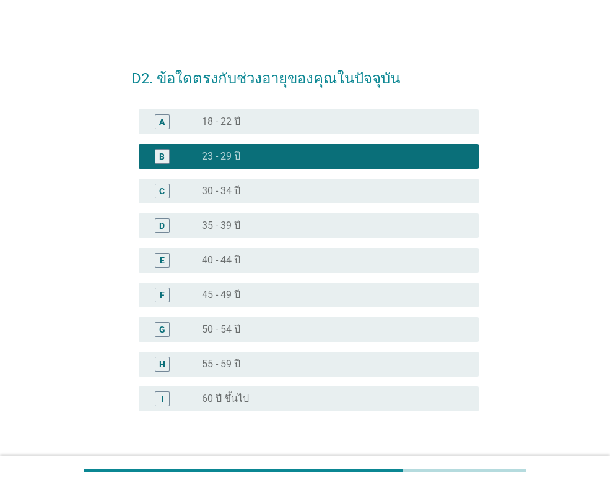
scroll to position [62, 0]
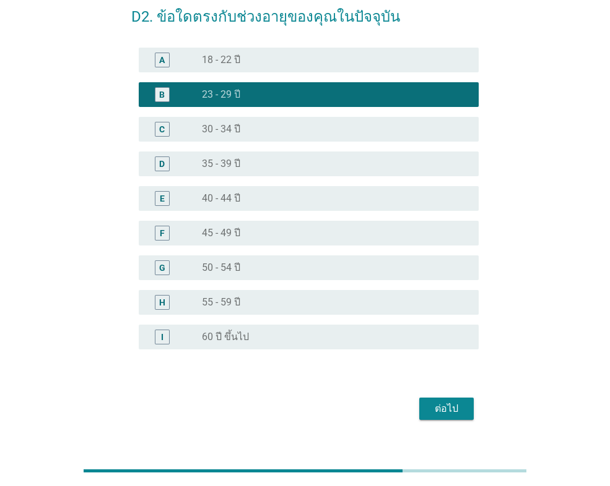
click at [462, 418] on button "ต่อไป" at bounding box center [446, 409] width 54 height 22
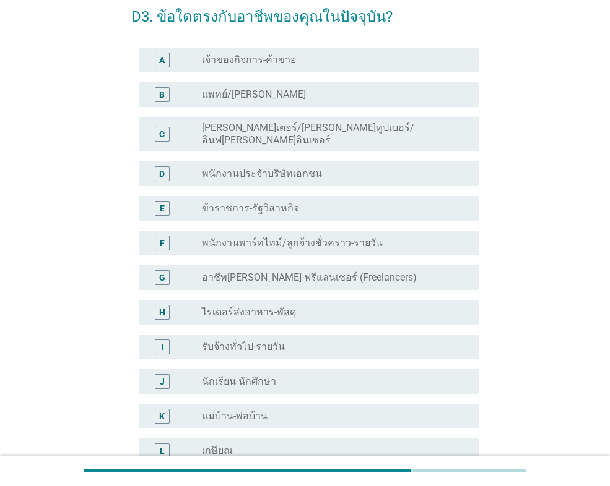
scroll to position [0, 0]
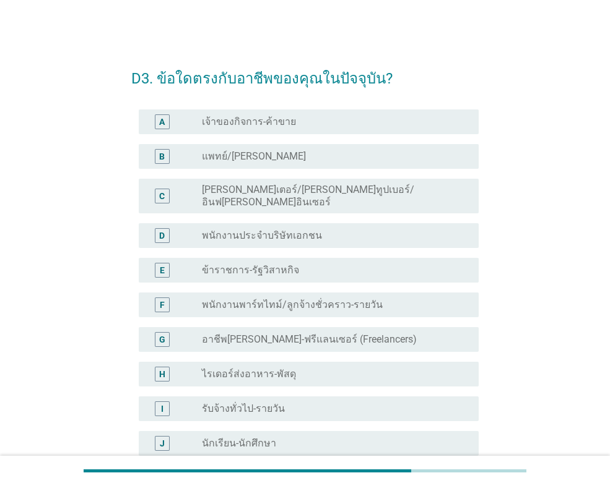
click at [264, 231] on label "พนักงานประจำบริษัทเอกชน" at bounding box center [262, 236] width 120 height 12
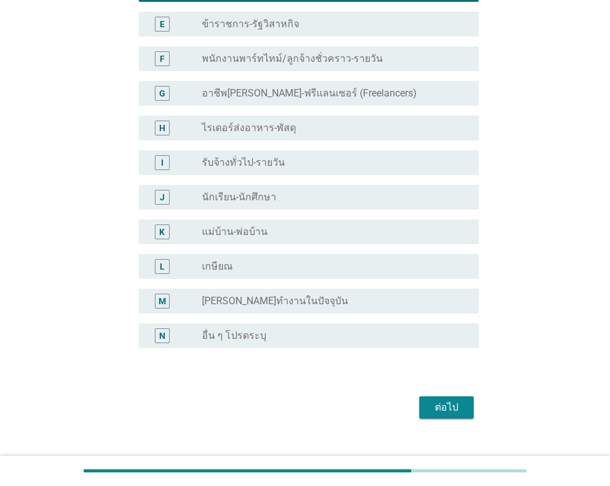
scroll to position [248, 0]
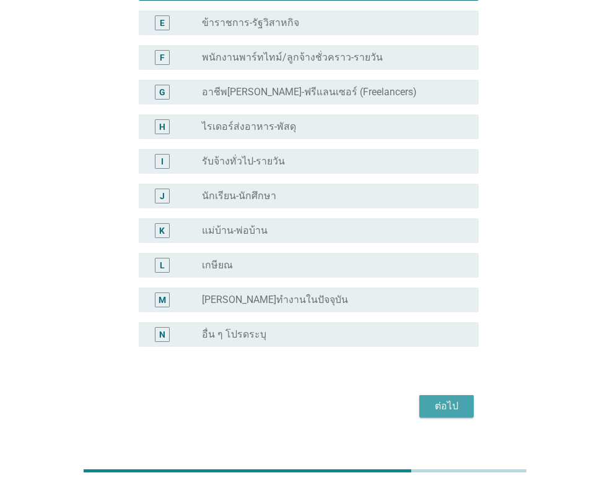
click at [468, 395] on button "ต่อไป" at bounding box center [446, 406] width 54 height 22
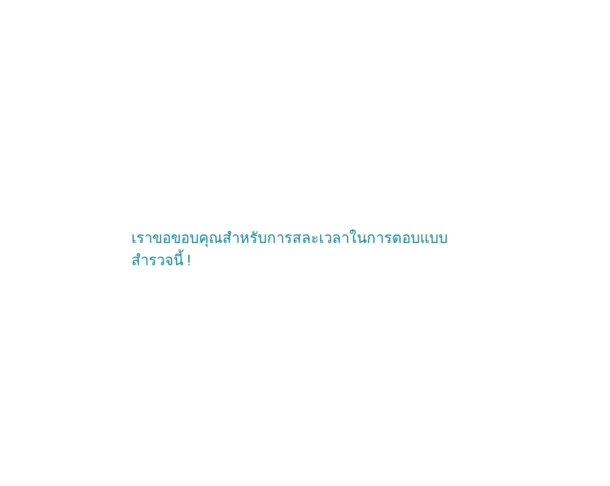
scroll to position [0, 0]
